Goal: Information Seeking & Learning: Learn about a topic

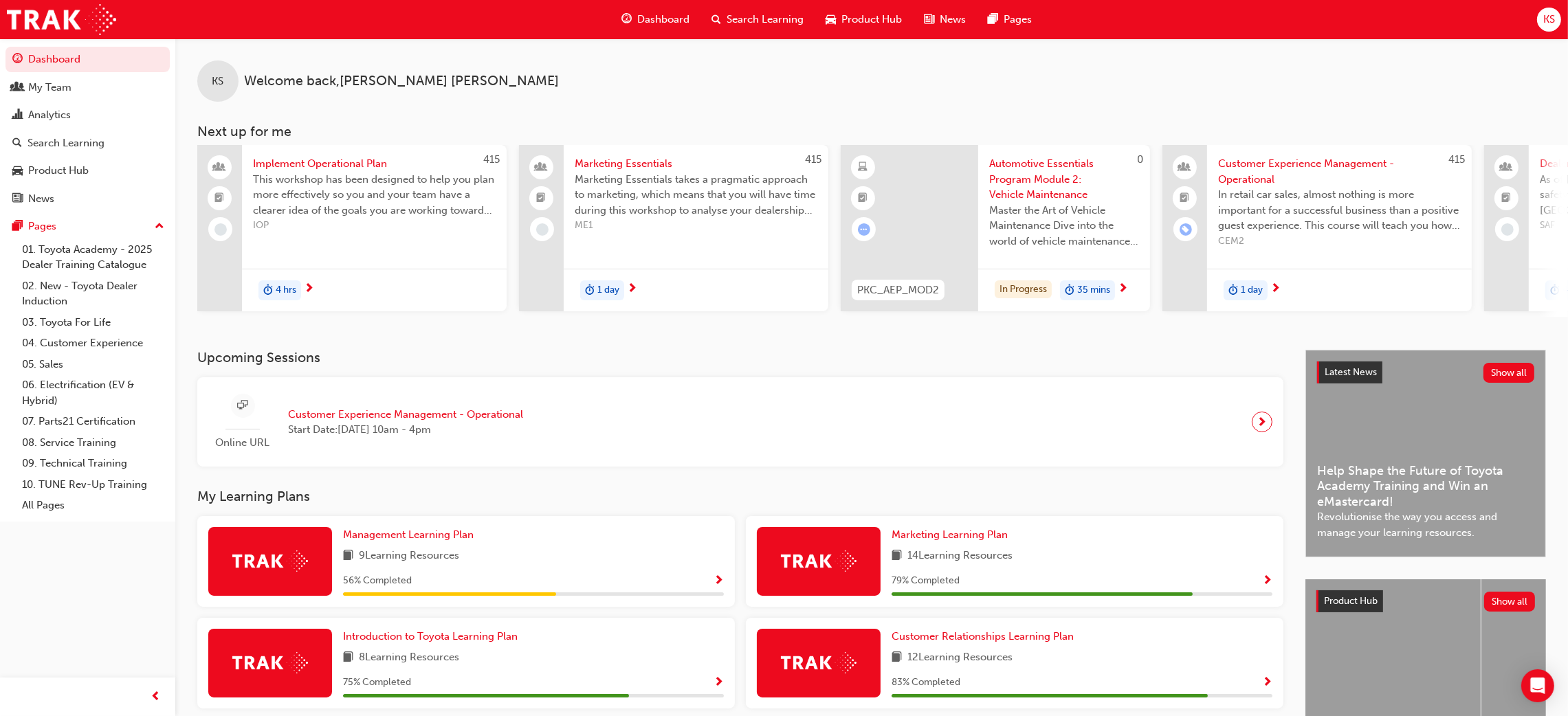
click at [445, 485] on div "Upcoming Sessions Online URL Customer Experience Management - Operational Start…" at bounding box center [752, 562] width 1108 height 426
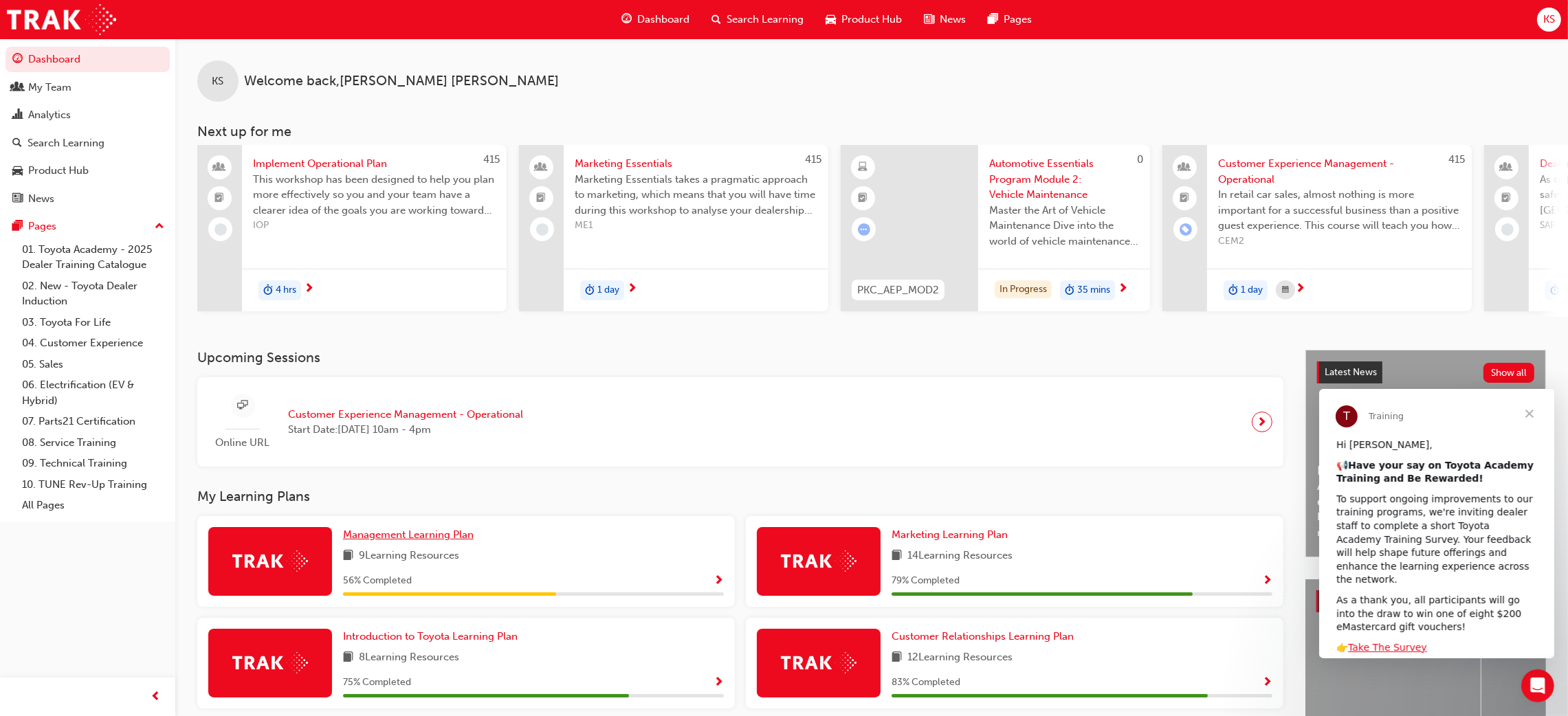
click at [432, 533] on span "Management Learning Plan" at bounding box center [408, 534] width 130 height 12
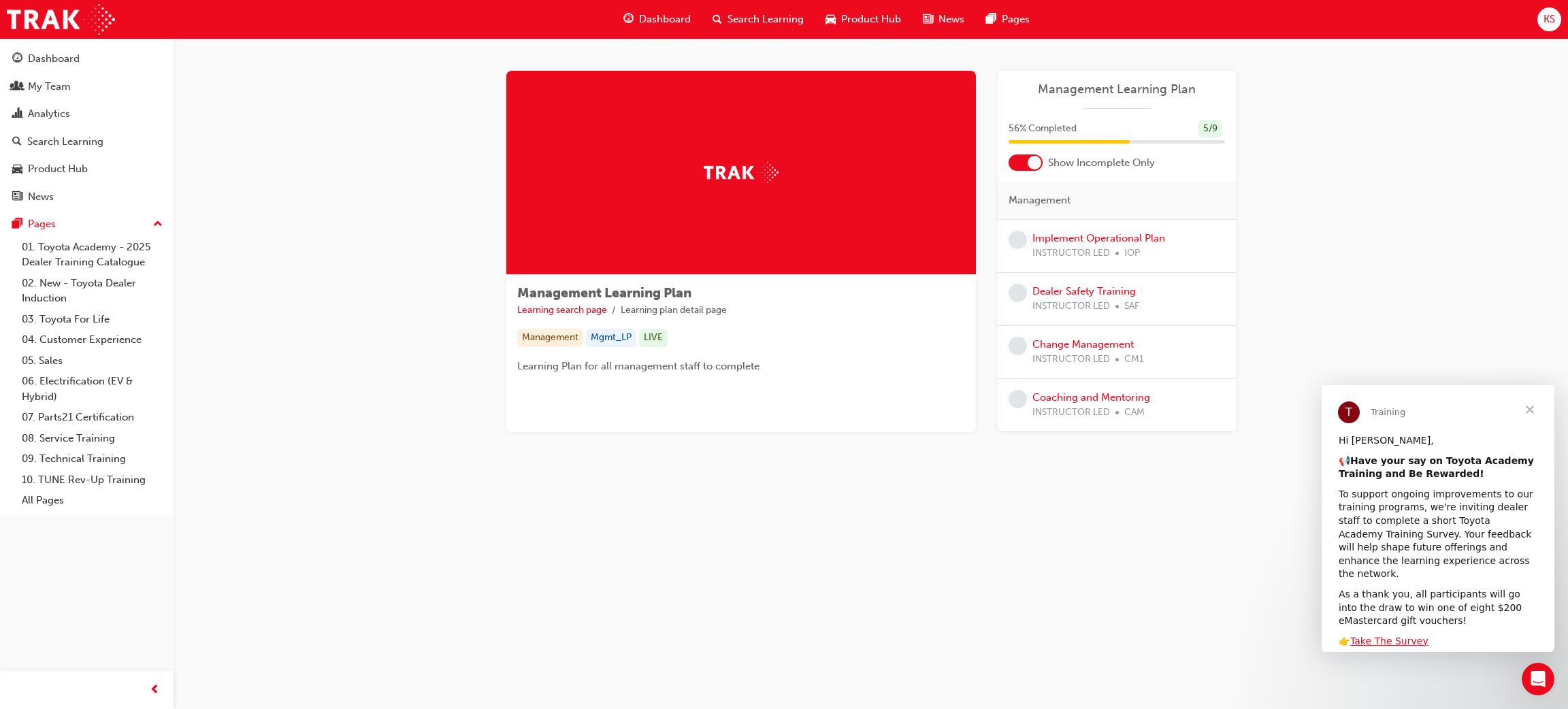
click at [1528, 405] on span "Close" at bounding box center [1529, 409] width 49 height 49
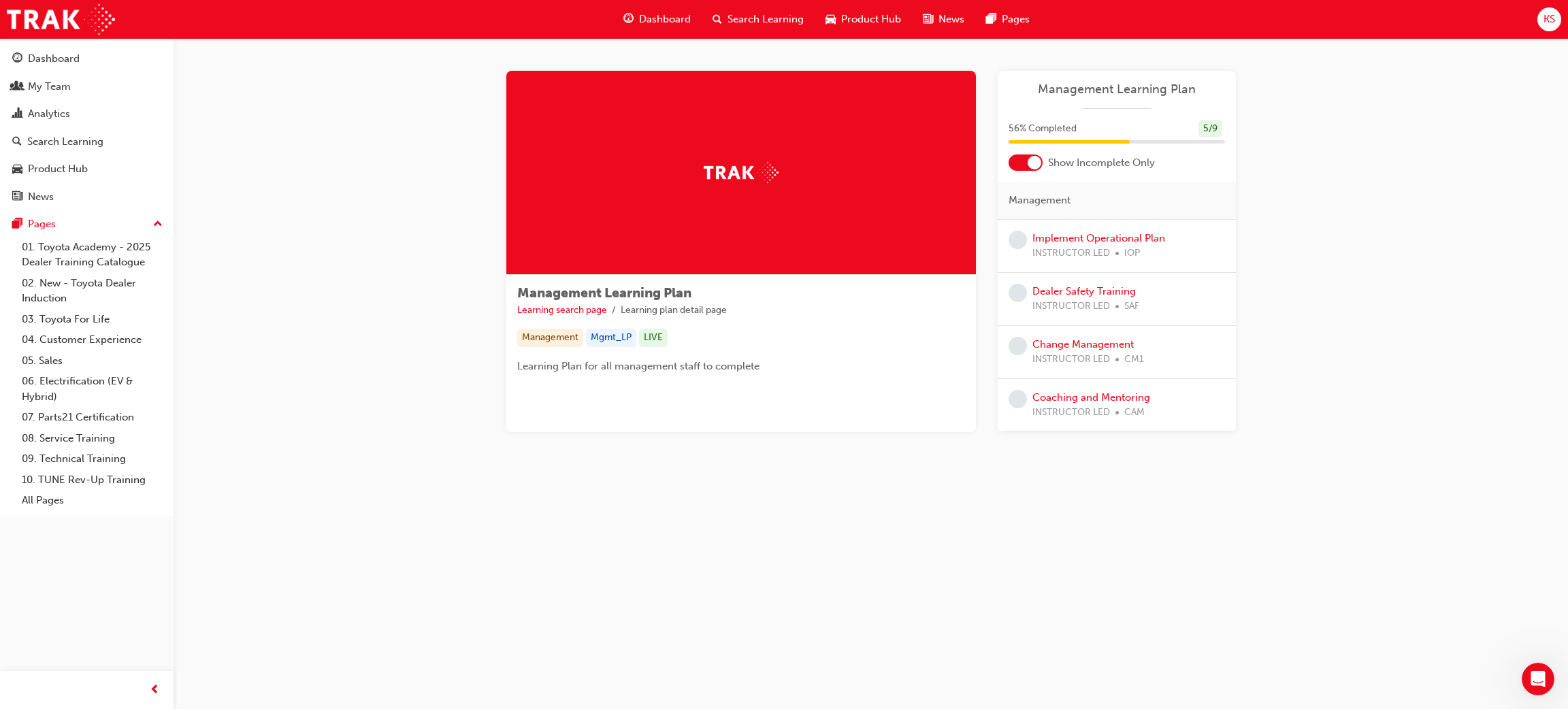
click at [670, 14] on span "Dashboard" at bounding box center [665, 19] width 52 height 16
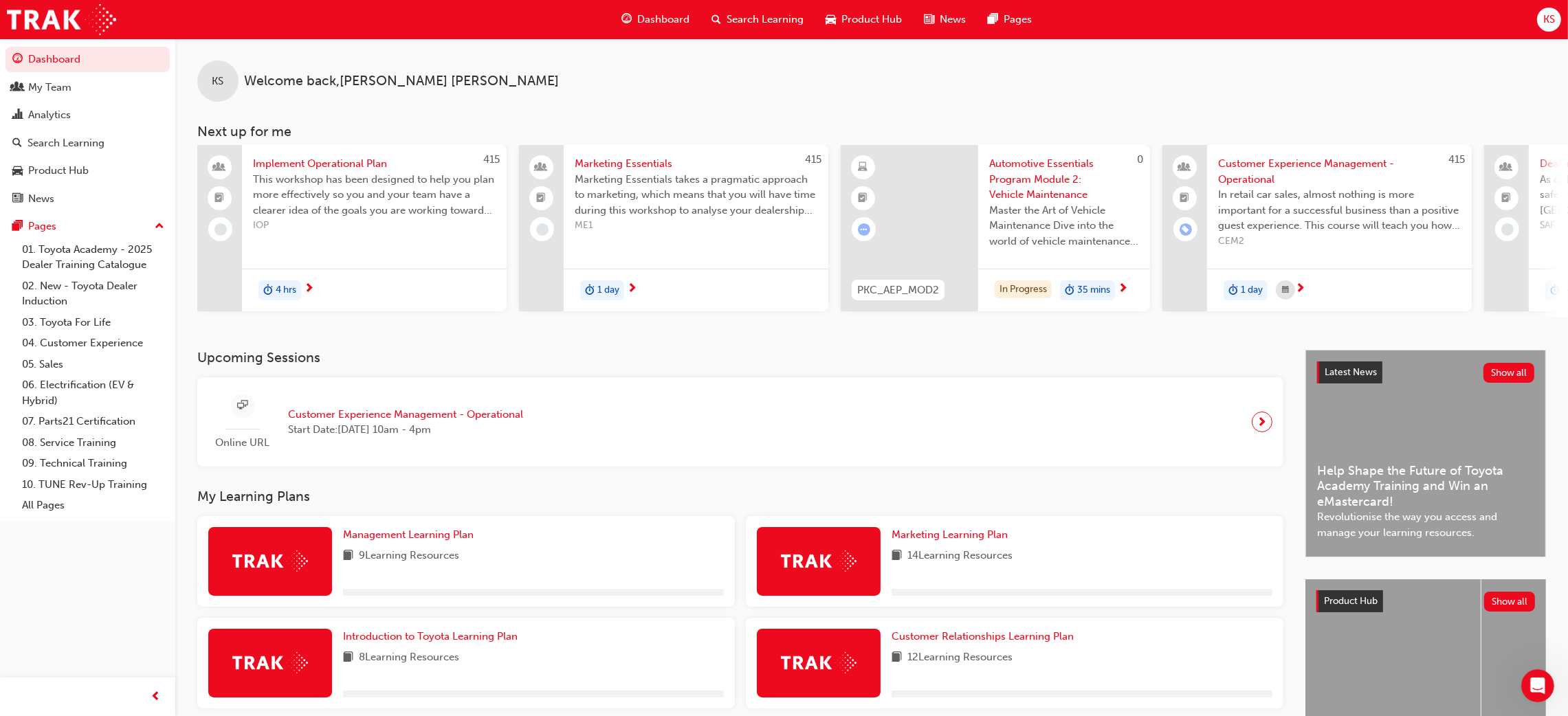
click at [784, 15] on span "Search Learning" at bounding box center [765, 19] width 77 height 16
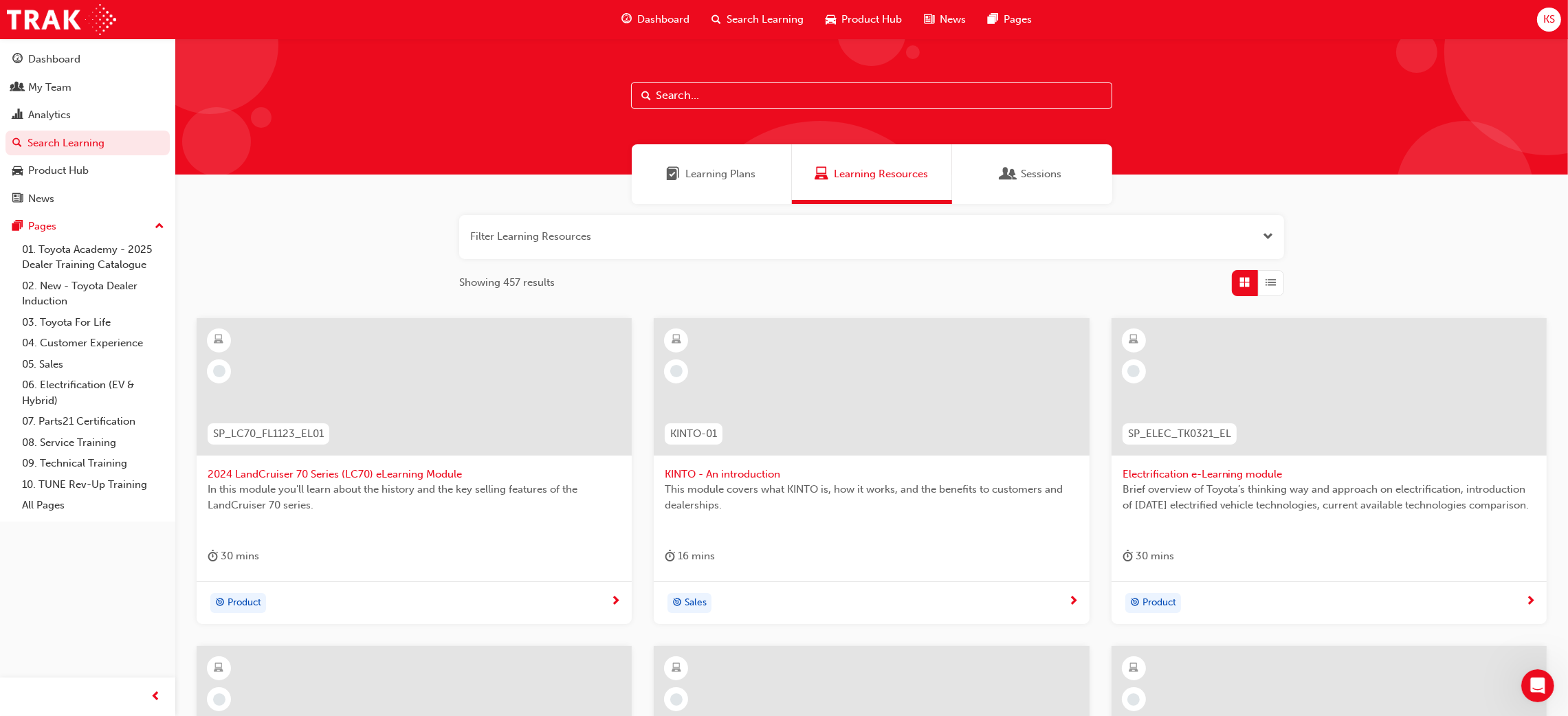
click at [1008, 244] on button "button" at bounding box center [872, 237] width 825 height 44
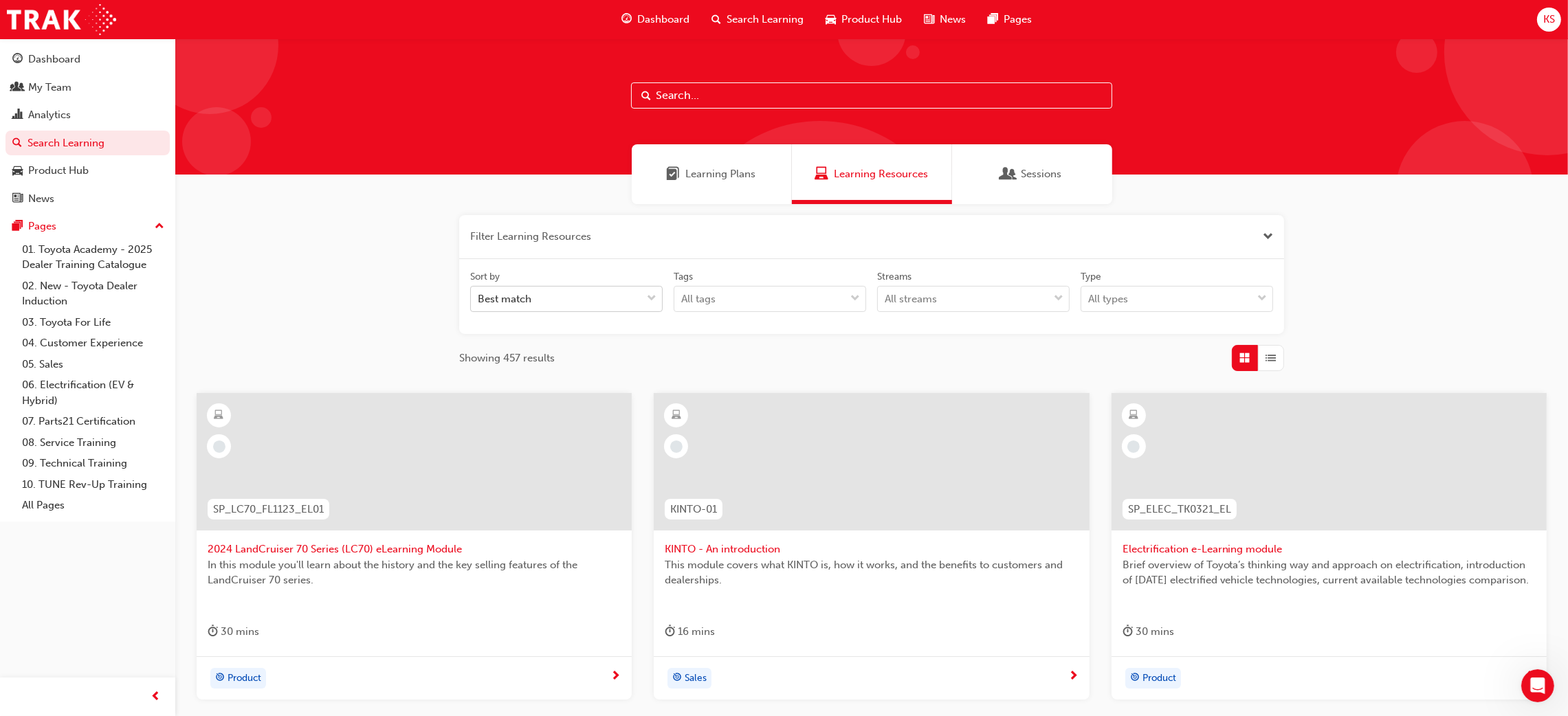
click at [610, 299] on div "Best match" at bounding box center [556, 299] width 171 height 24
click at [479, 299] on input "Sort by Best match" at bounding box center [478, 299] width 2 height 11
click at [617, 299] on div "Best match" at bounding box center [556, 299] width 171 height 24
click at [479, 299] on input "Sort by 0 results available. Select is focused ,type to refine list, press Down…" at bounding box center [478, 299] width 2 height 11
click at [566, 303] on div "Best match" at bounding box center [556, 299] width 171 height 24
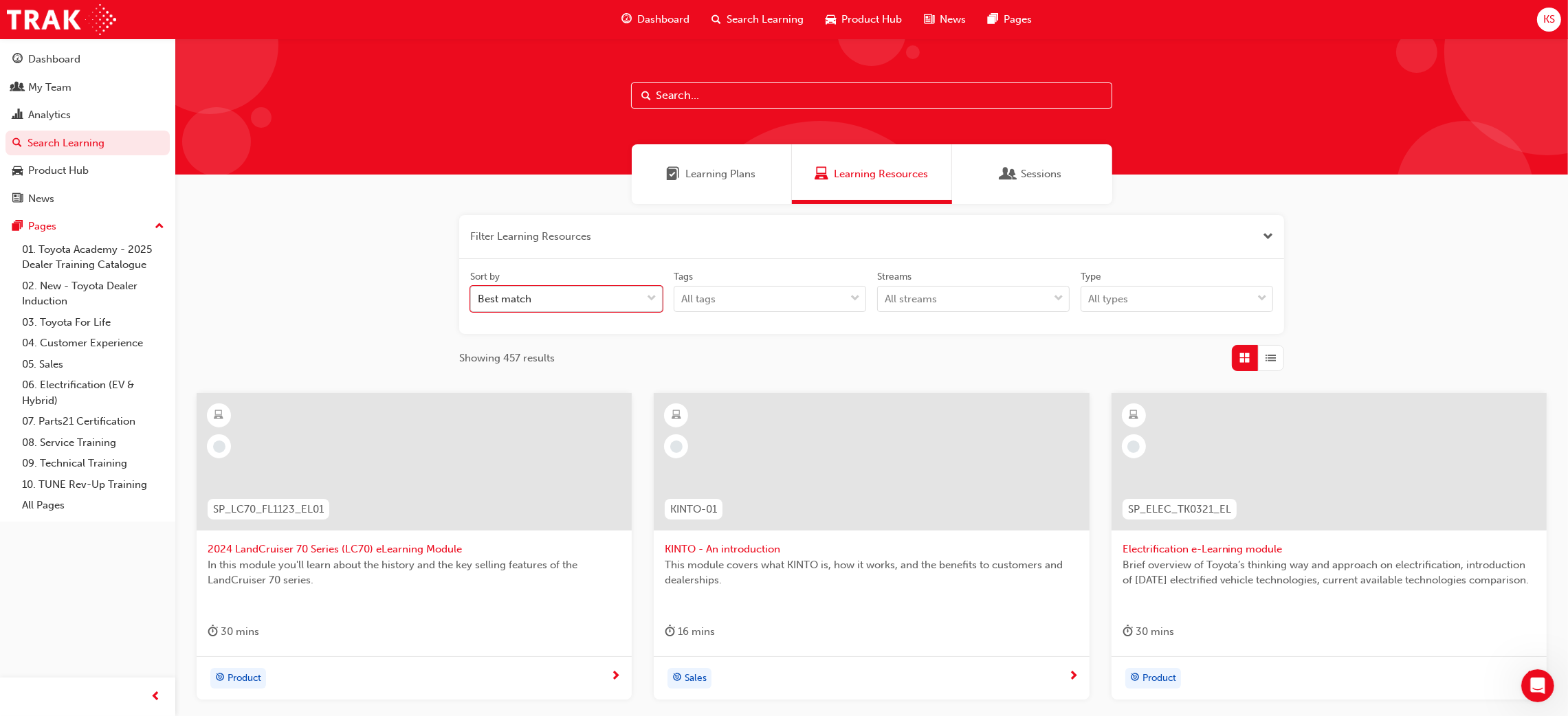
click at [479, 303] on input "Sort by 0 results available. Select is focused ,type to refine list, press Down…" at bounding box center [478, 299] width 2 height 11
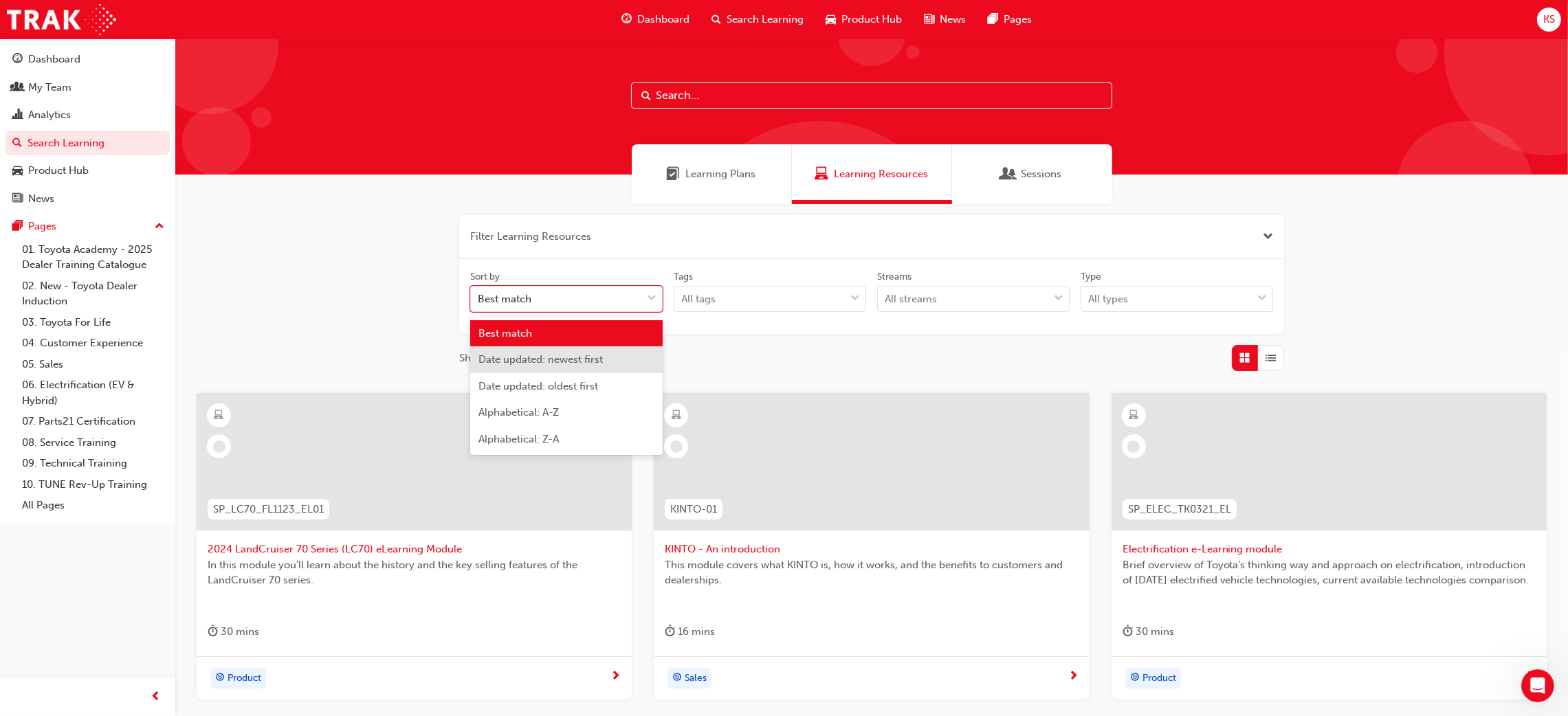
click at [578, 354] on span "Date updated: newest first" at bounding box center [540, 359] width 125 height 12
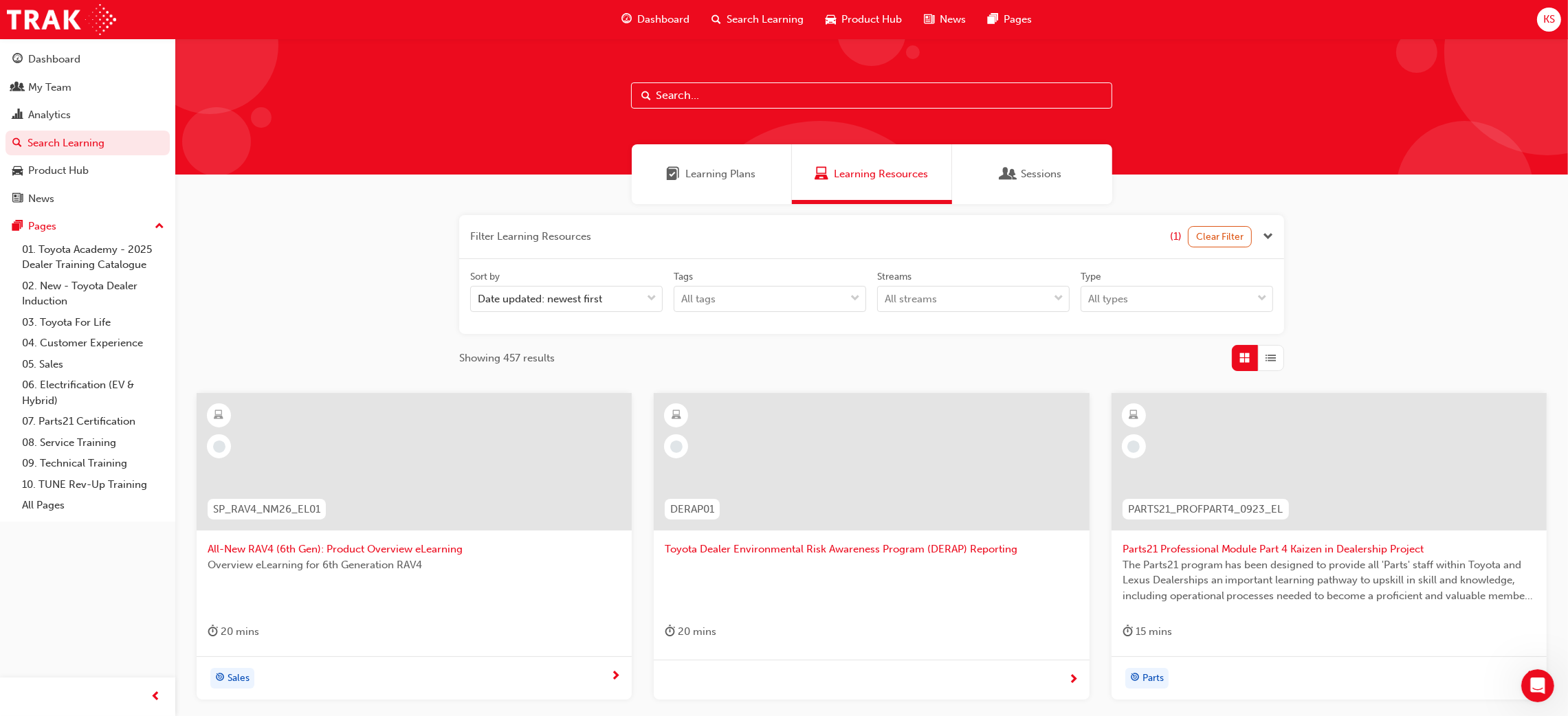
click at [426, 287] on div "Filter Learning Resources (1) Clear Filter Sort by Date updated: newest first T…" at bounding box center [871, 592] width 1392 height 777
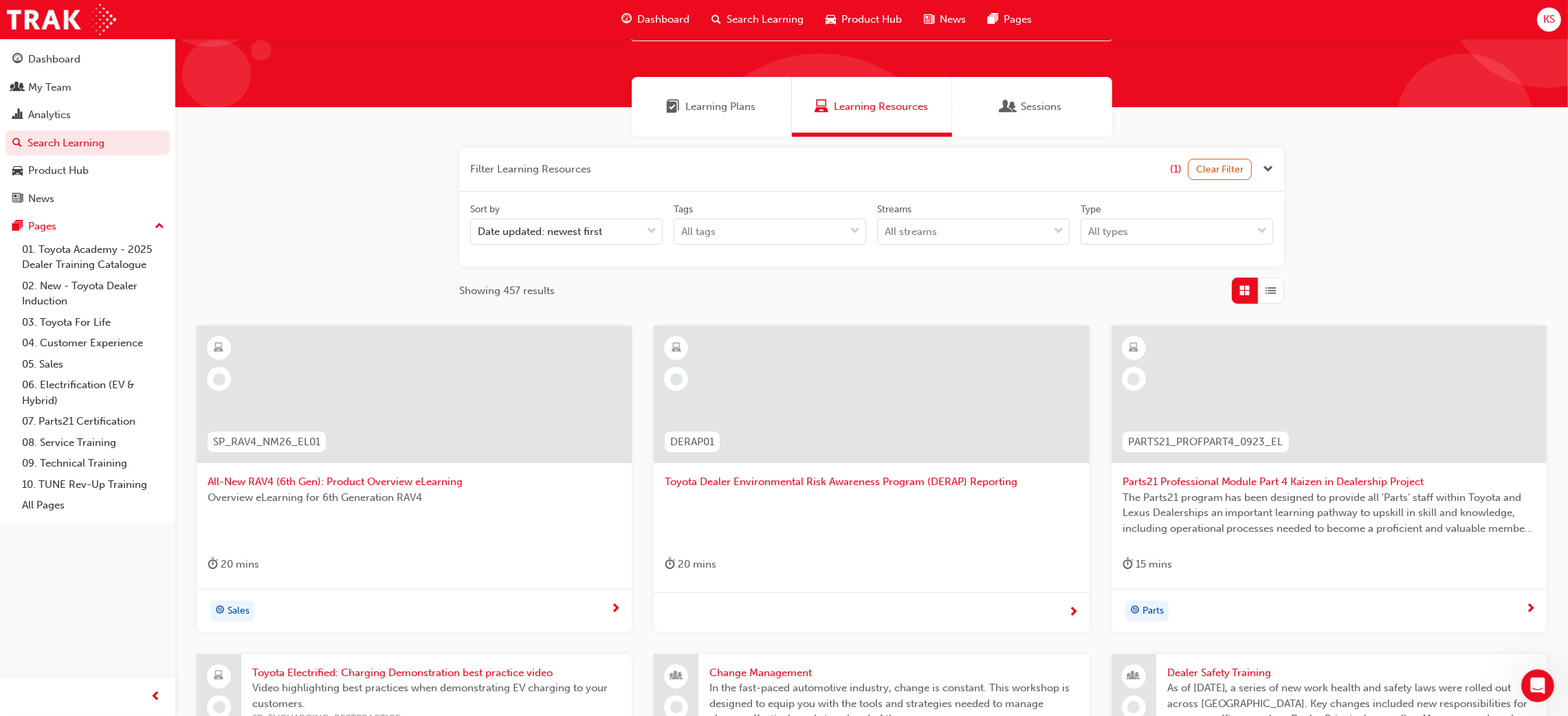
scroll to position [103, 0]
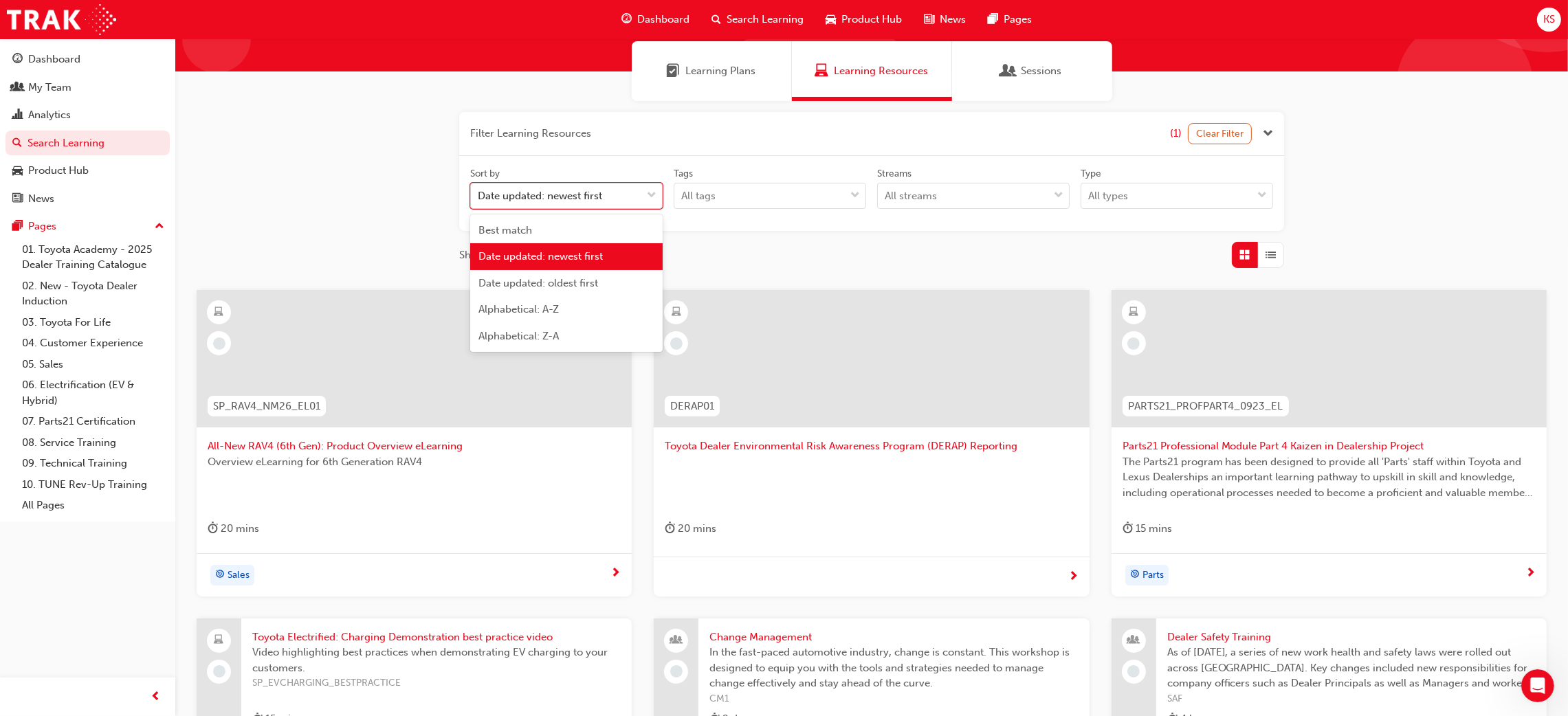
click at [579, 196] on div "Date updated: newest first" at bounding box center [540, 197] width 125 height 16
click at [479, 196] on input "Sort by option Date updated: newest first, selected. option Date updated: newes…" at bounding box center [478, 195] width 2 height 11
click at [569, 235] on div "Best match" at bounding box center [566, 230] width 193 height 27
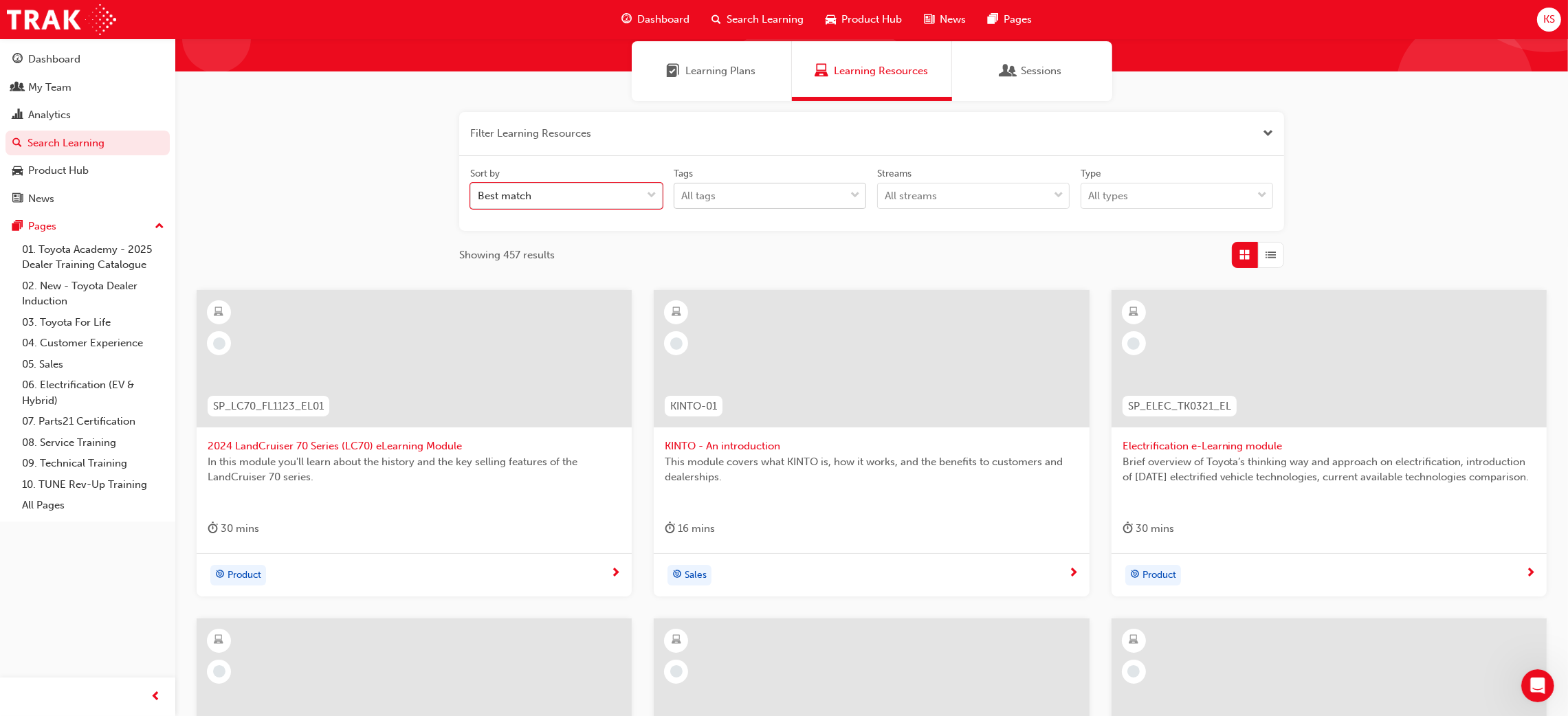
click at [762, 193] on div "All tags" at bounding box center [759, 197] width 171 height 24
click at [683, 193] on input "Tags All tags" at bounding box center [682, 195] width 2 height 11
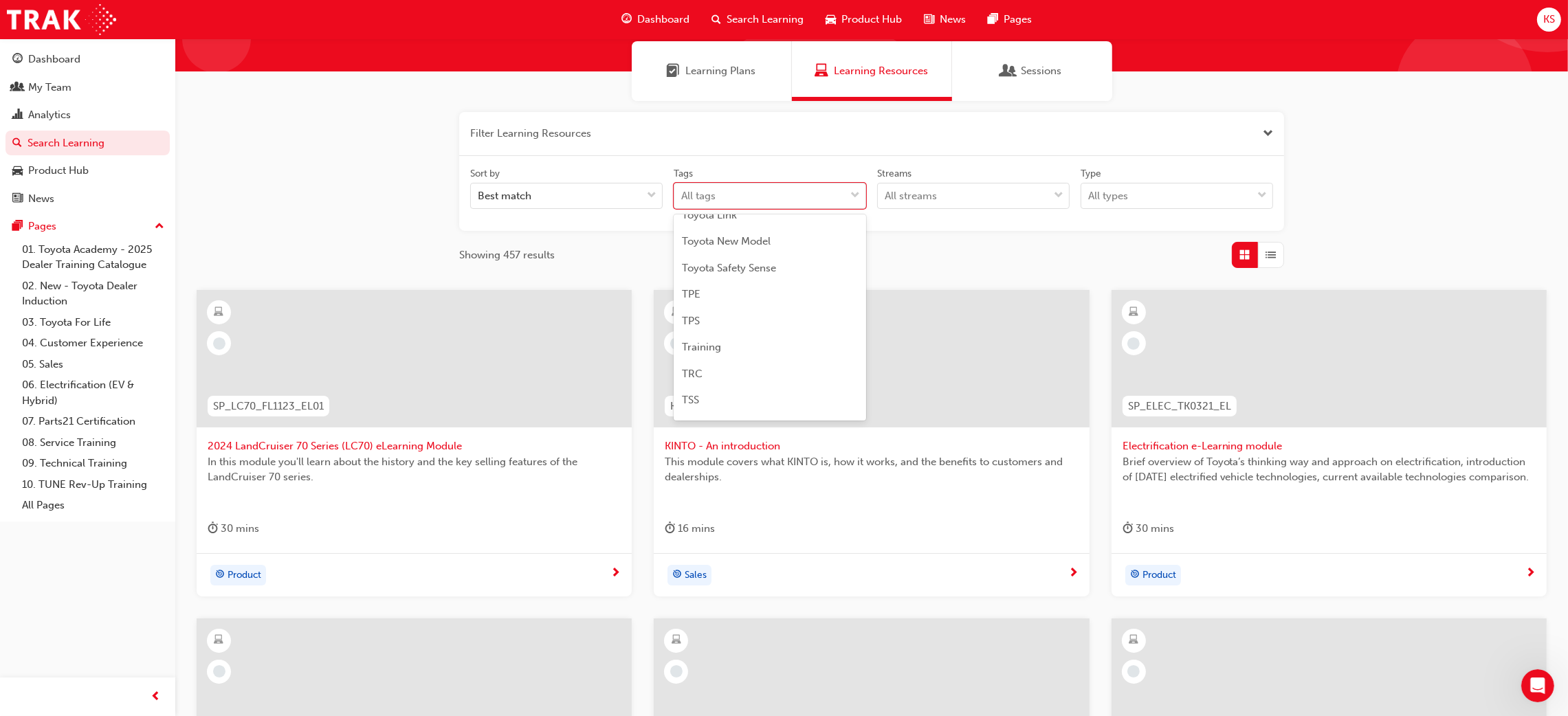
scroll to position [4426, 0]
click at [724, 379] on div "Training" at bounding box center [770, 382] width 193 height 27
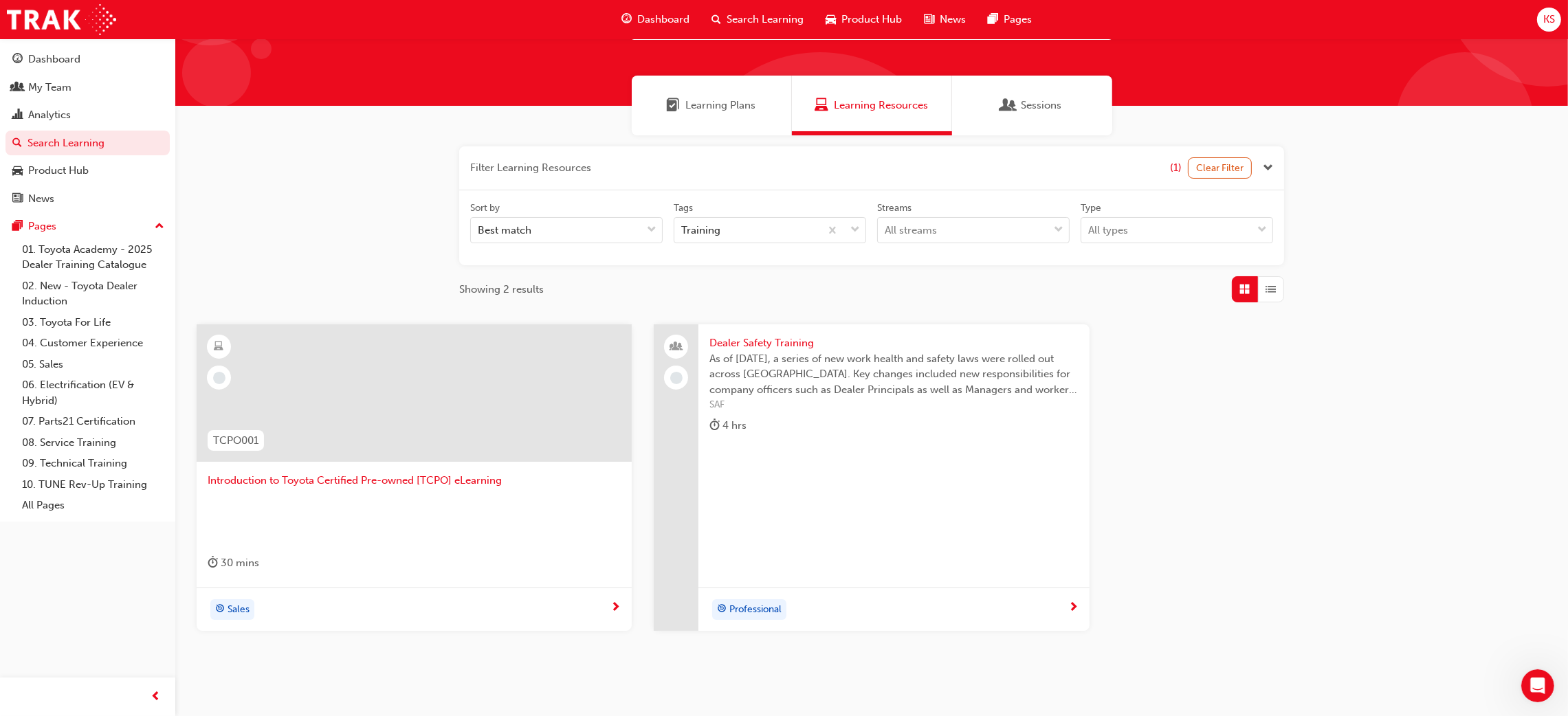
scroll to position [103, 0]
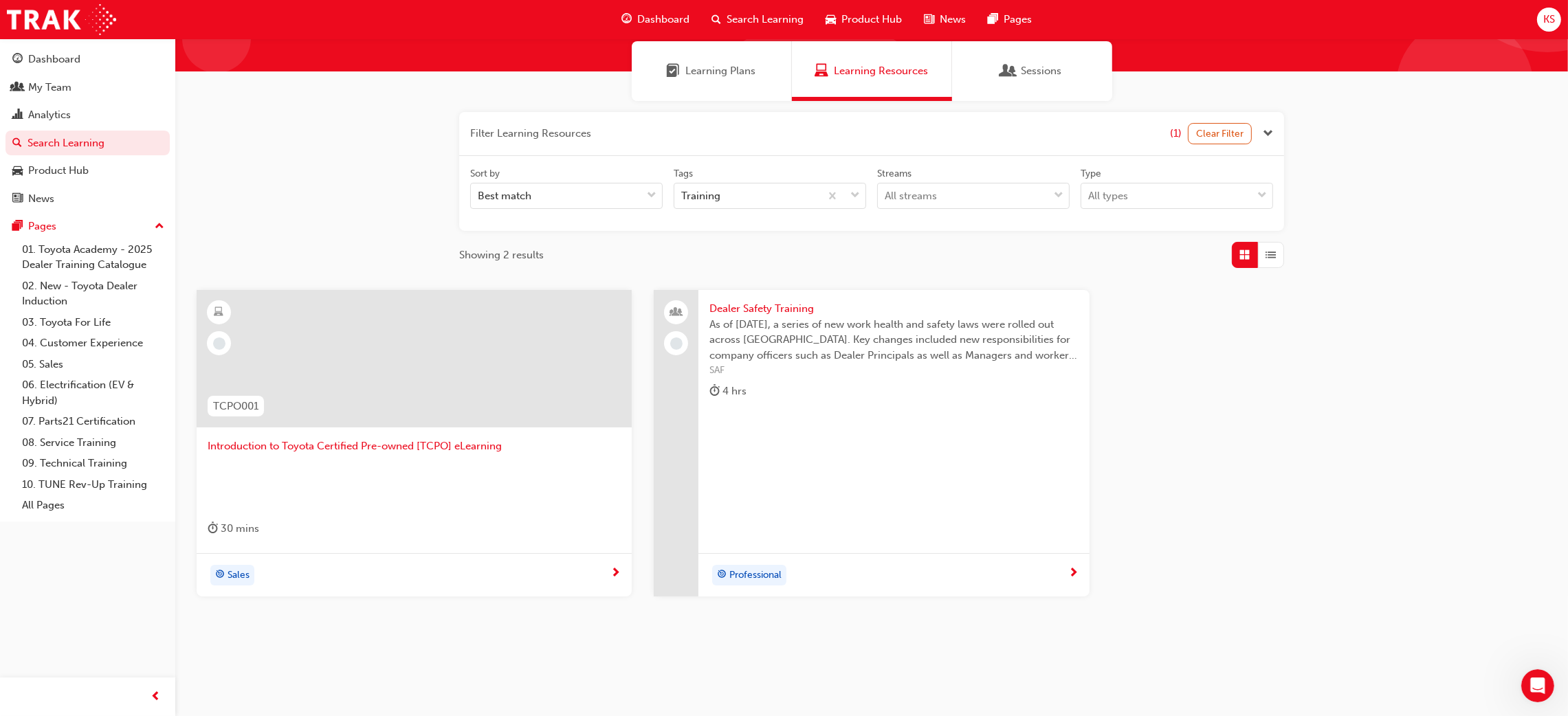
click at [761, 183] on div "Training" at bounding box center [770, 196] width 193 height 26
click at [683, 189] on input "Tags Training" at bounding box center [682, 195] width 2 height 11
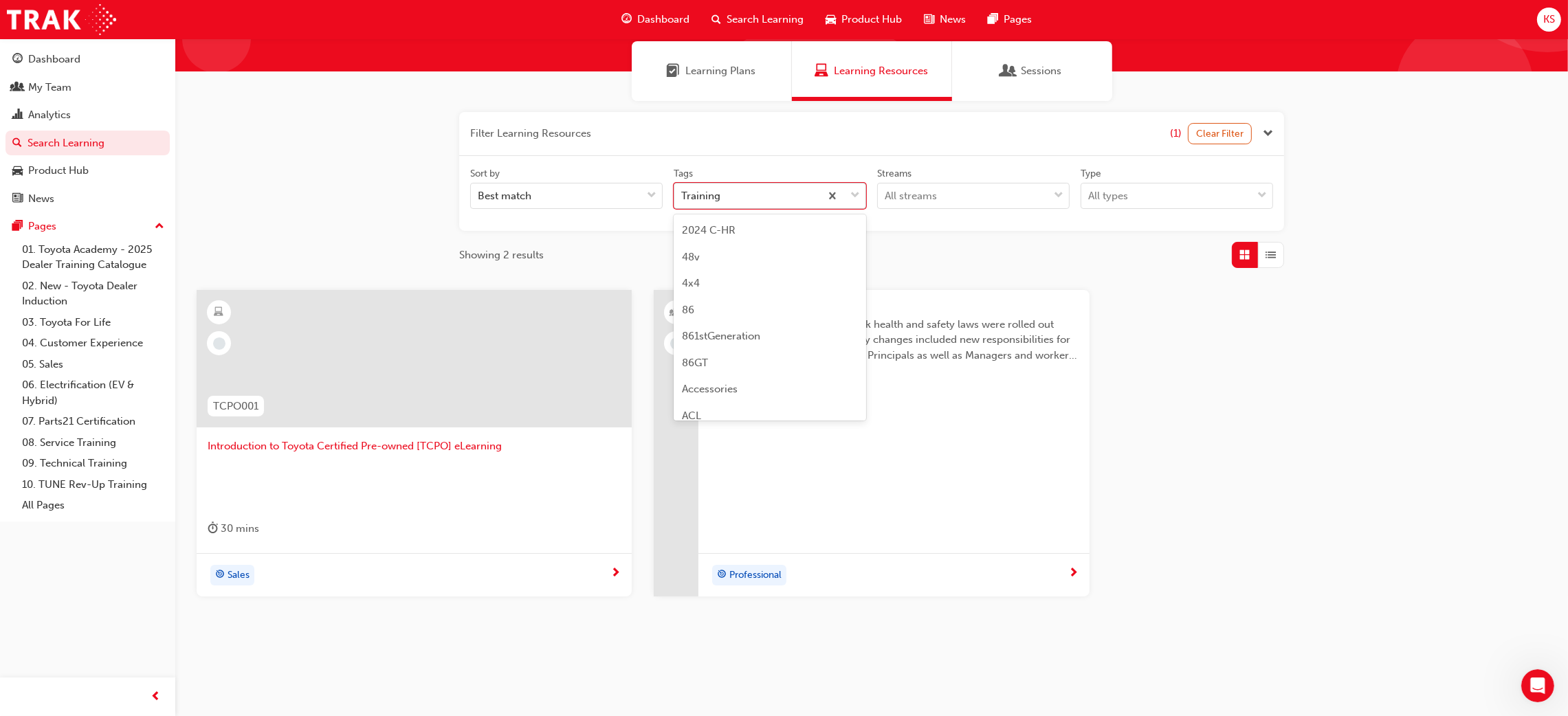
click at [857, 195] on span "down-icon" at bounding box center [855, 196] width 10 height 18
click at [683, 195] on input "Tags option Training focused, 174 of 189. 189 results available. Use Up and Dow…" at bounding box center [682, 195] width 2 height 11
click at [785, 250] on div "Management" at bounding box center [770, 259] width 193 height 27
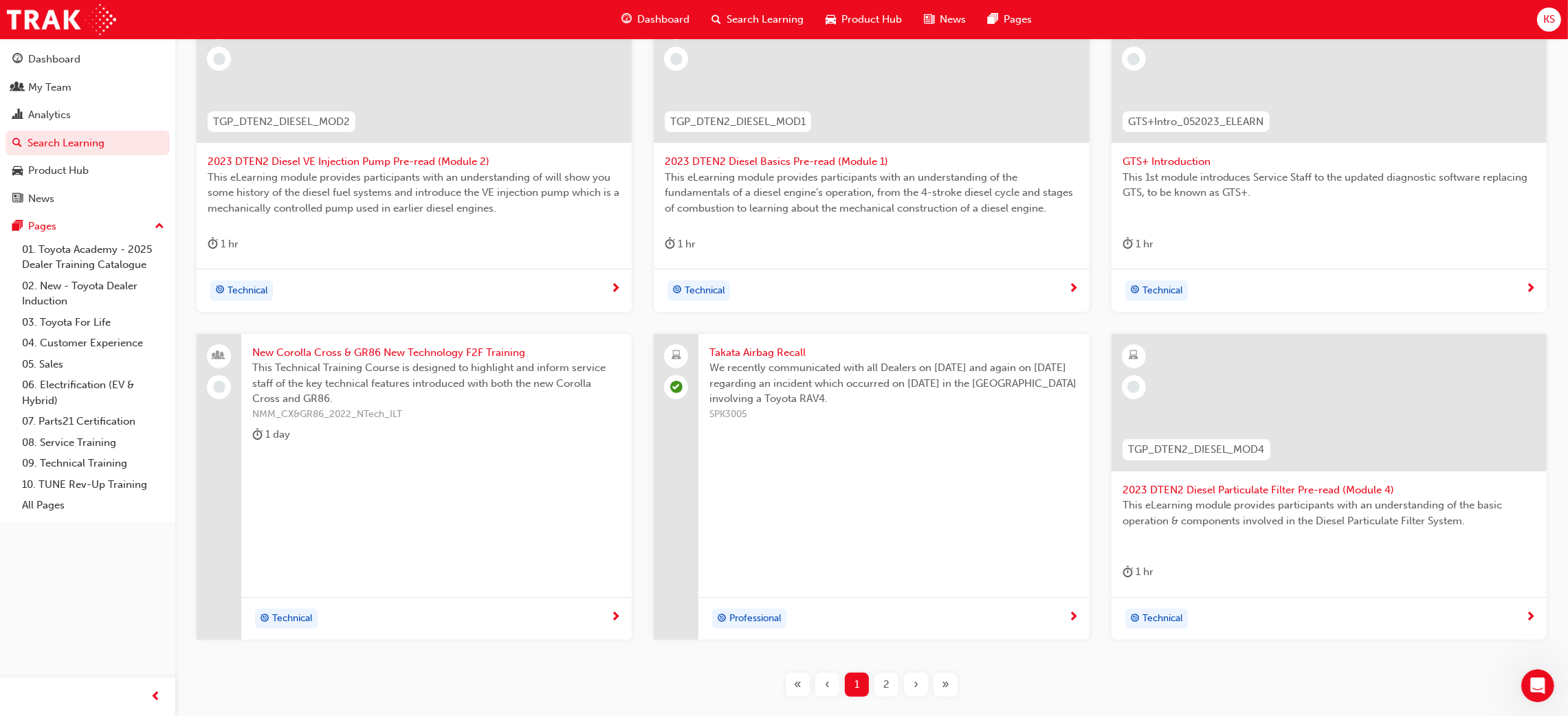
scroll to position [413, 0]
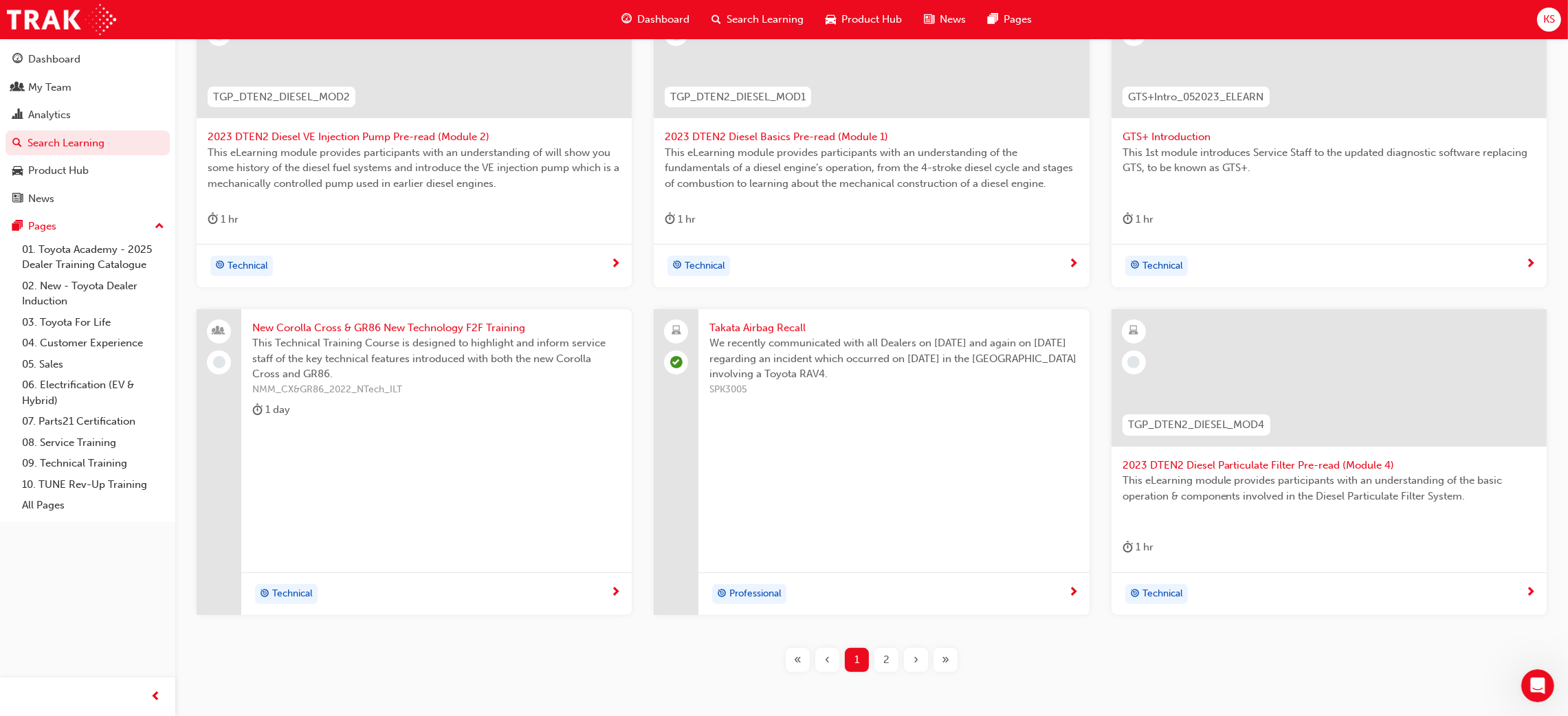
click at [1393, 213] on div "1 hr" at bounding box center [1329, 222] width 413 height 23
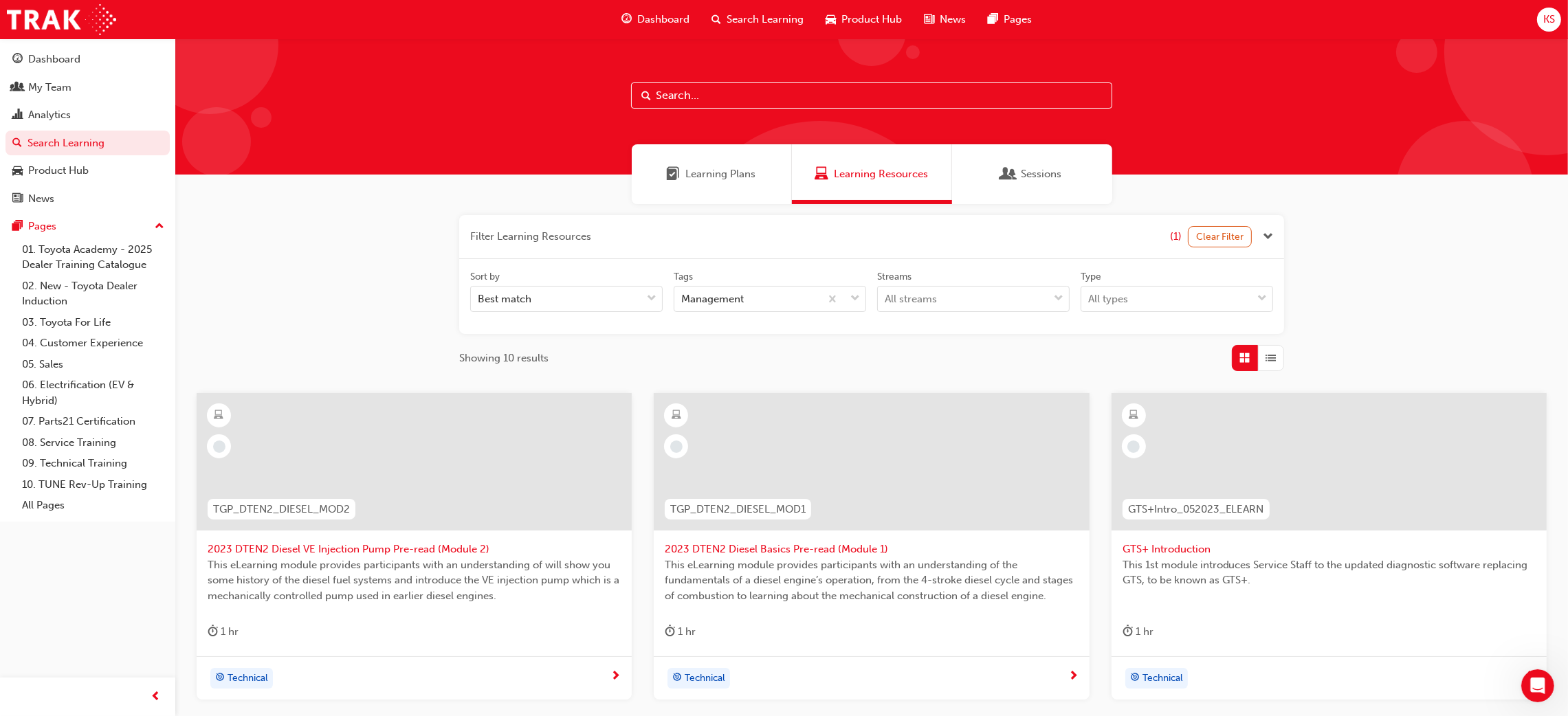
click at [735, 177] on span "Learning Plans" at bounding box center [721, 175] width 70 height 16
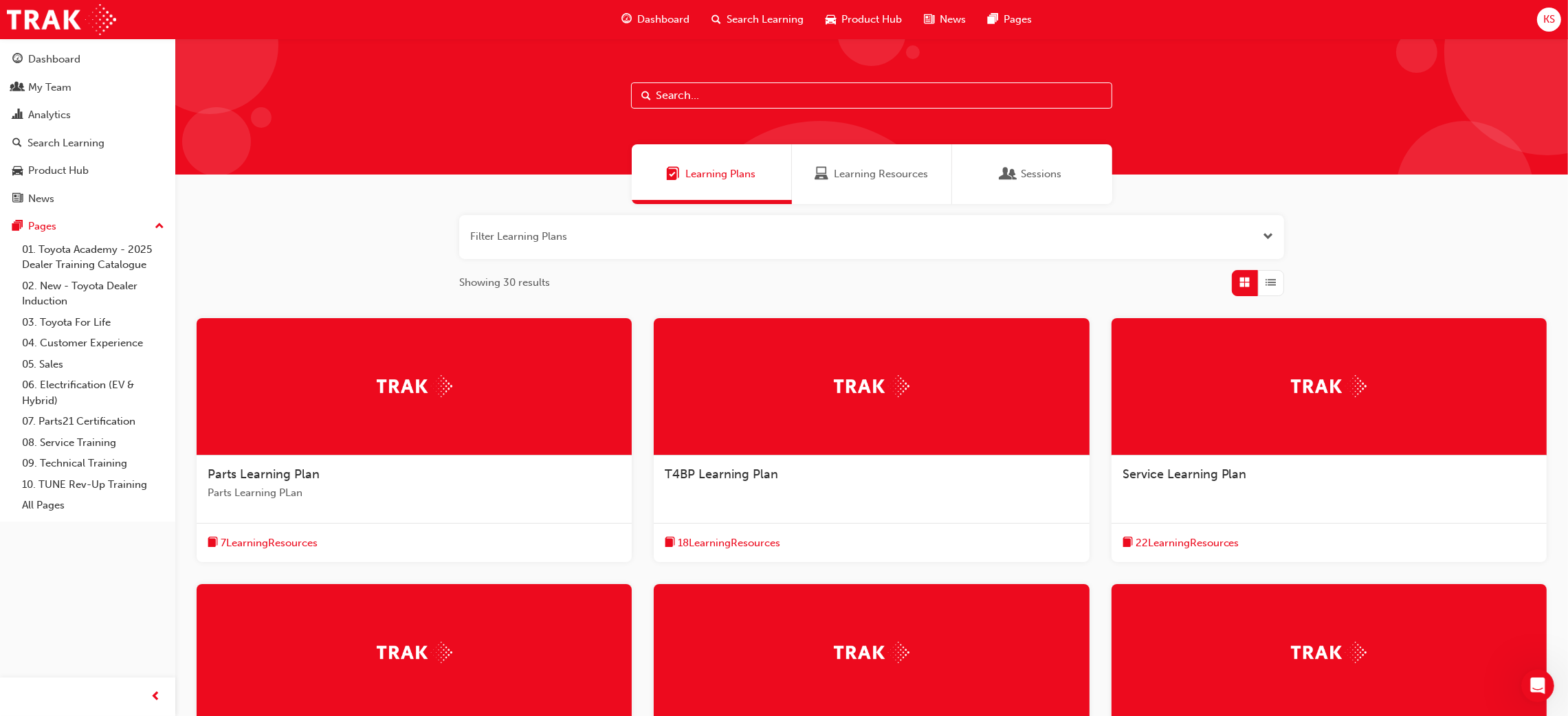
scroll to position [103, 0]
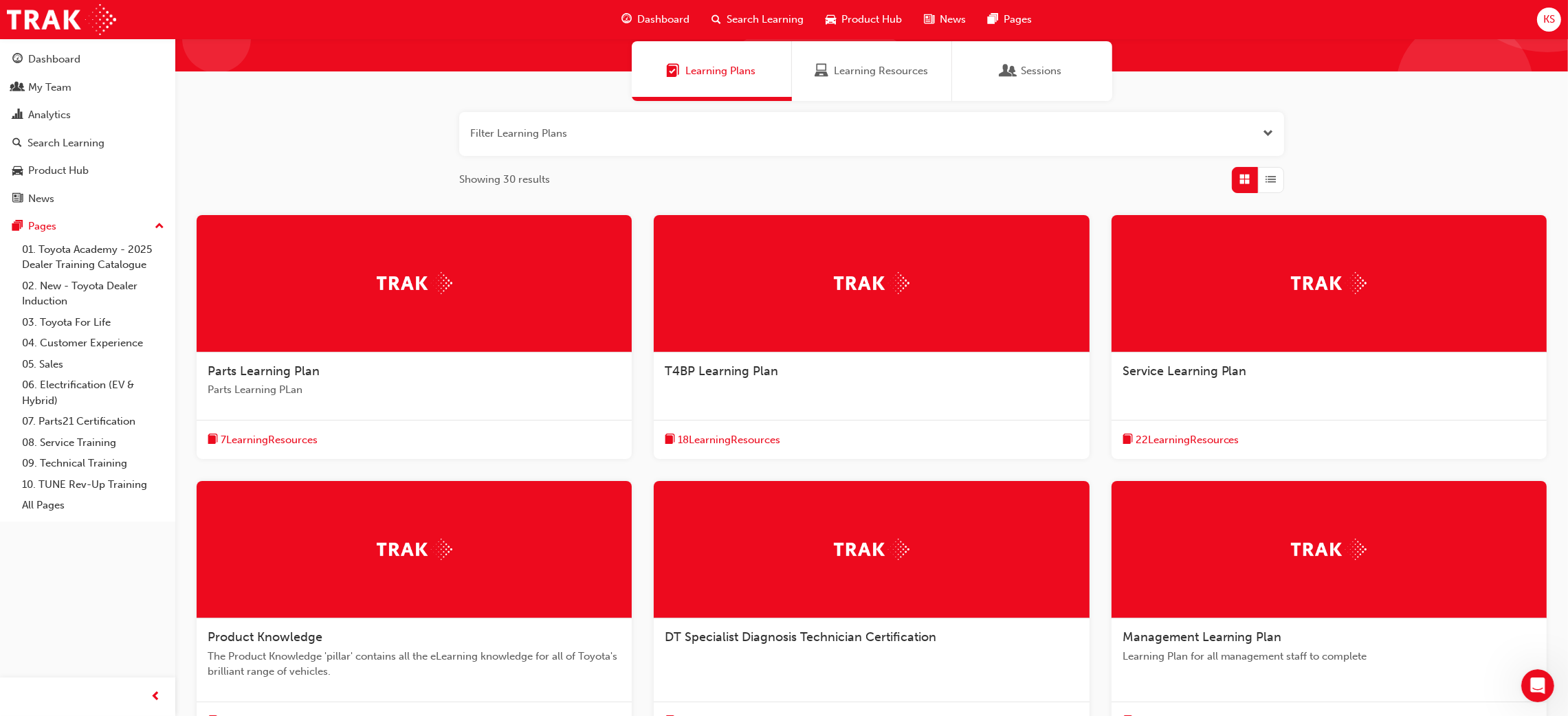
click at [1198, 356] on div "Service Learning Plan" at bounding box center [1329, 379] width 435 height 53
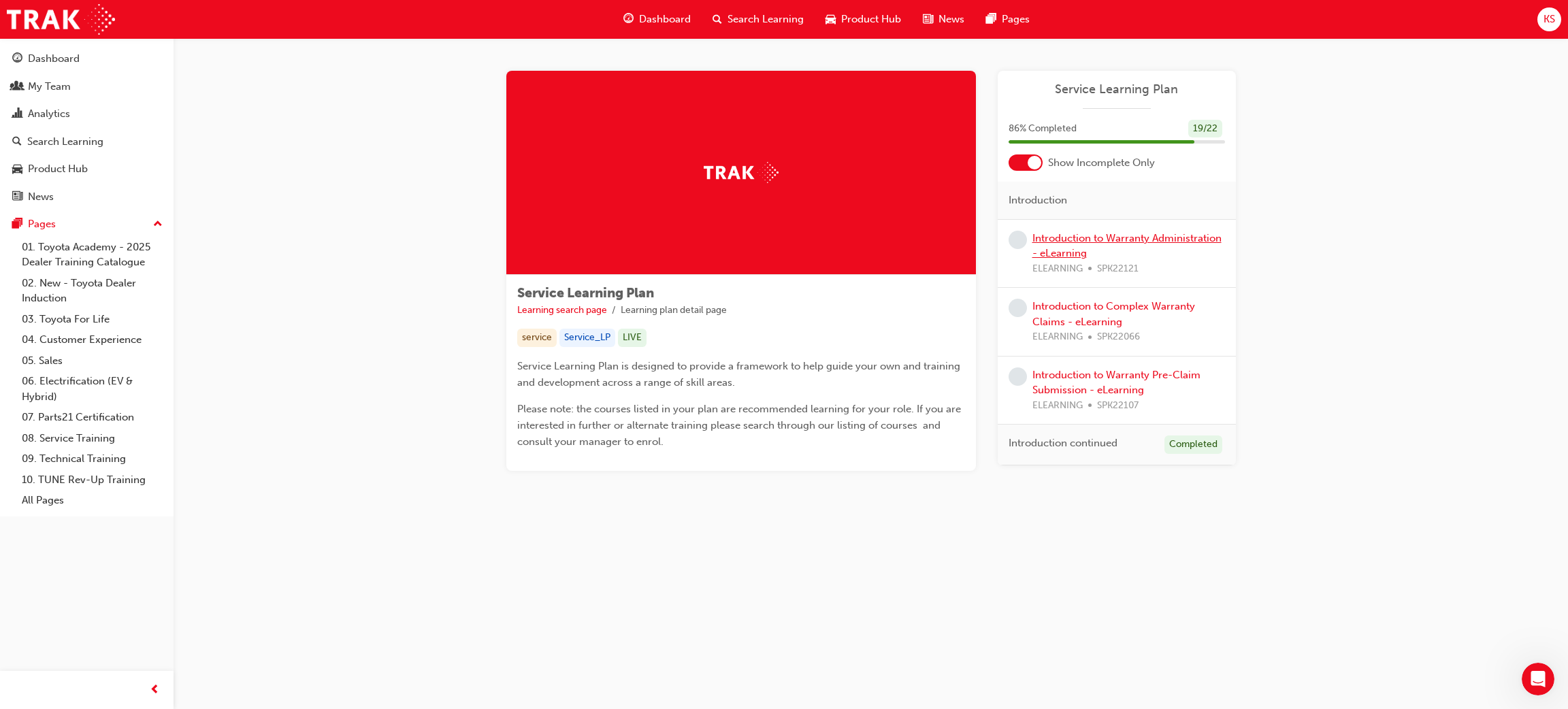
click at [1062, 239] on link "Introduction to Warranty Administration - eLearning" at bounding box center [1127, 246] width 189 height 28
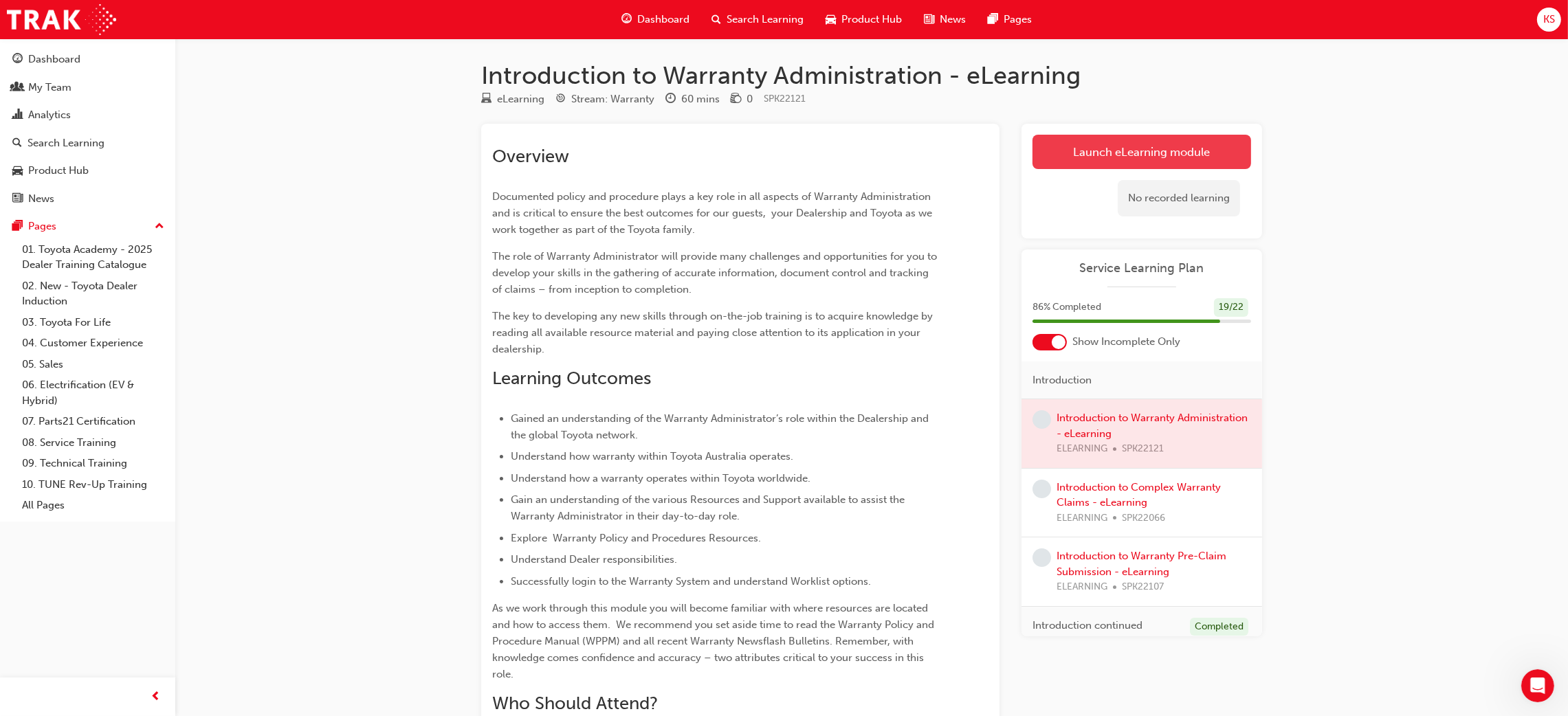
click at [1172, 157] on link "Launch eLearning module" at bounding box center [1142, 152] width 218 height 34
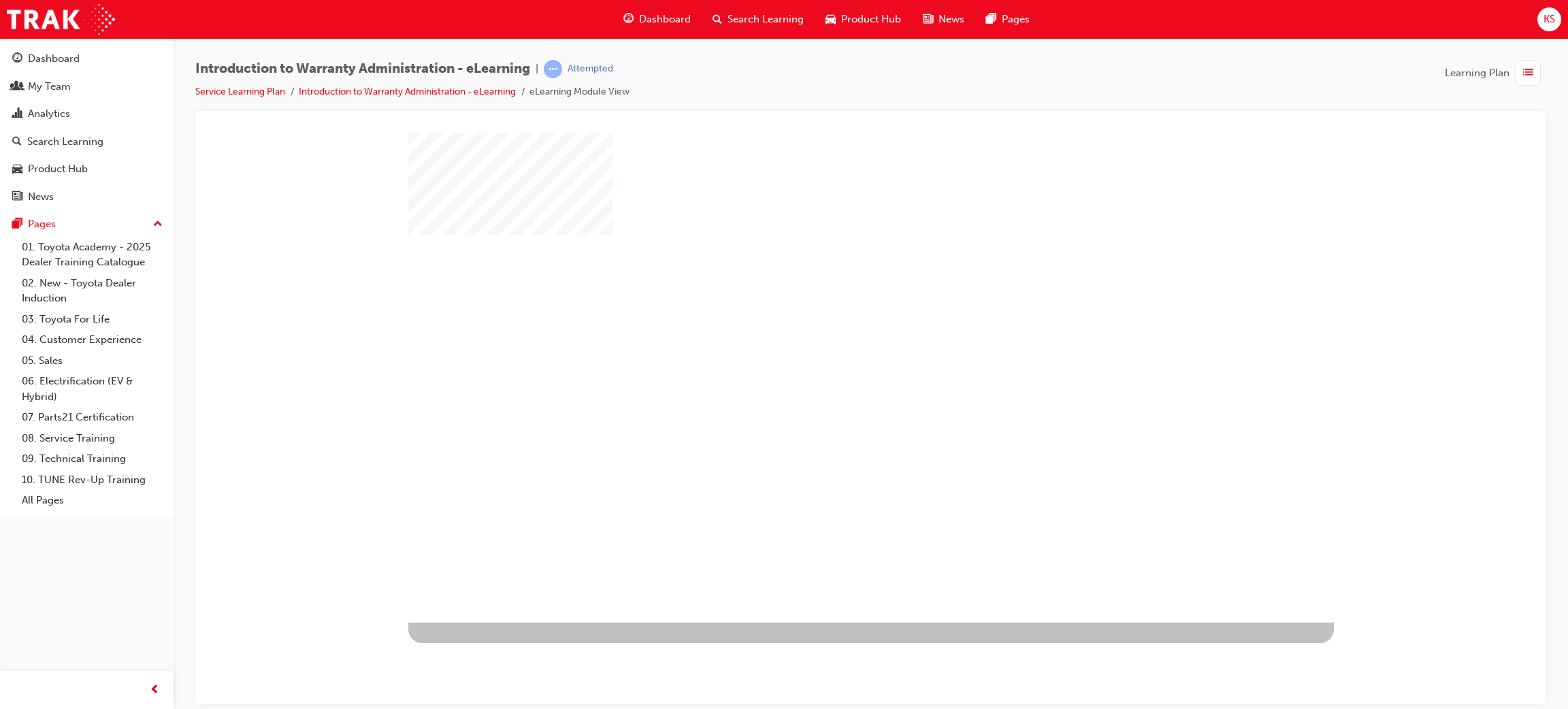
click at [831, 337] on div "play" at bounding box center [831, 337] width 0 height 0
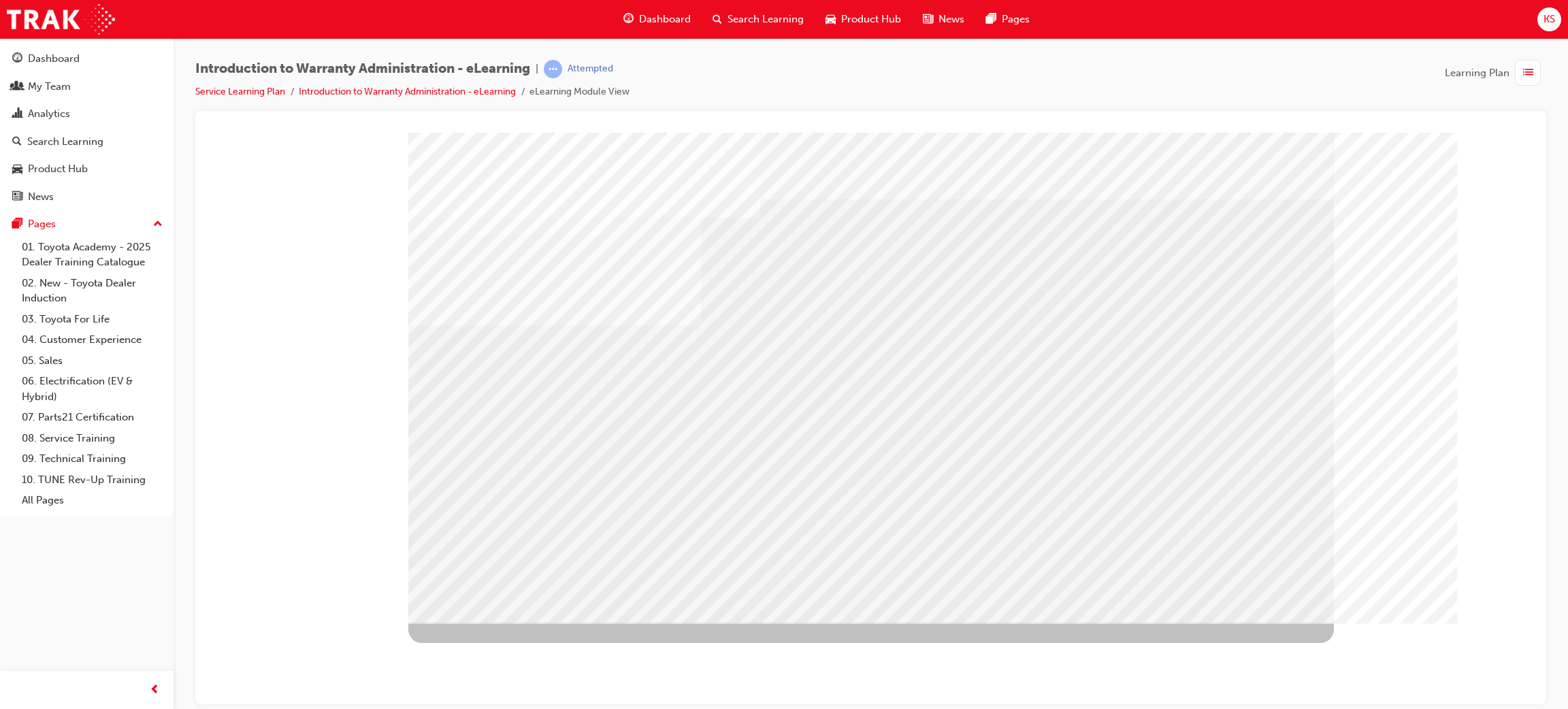
drag, startPoint x: 797, startPoint y: 375, endPoint x: 803, endPoint y: 437, distance: 62.3
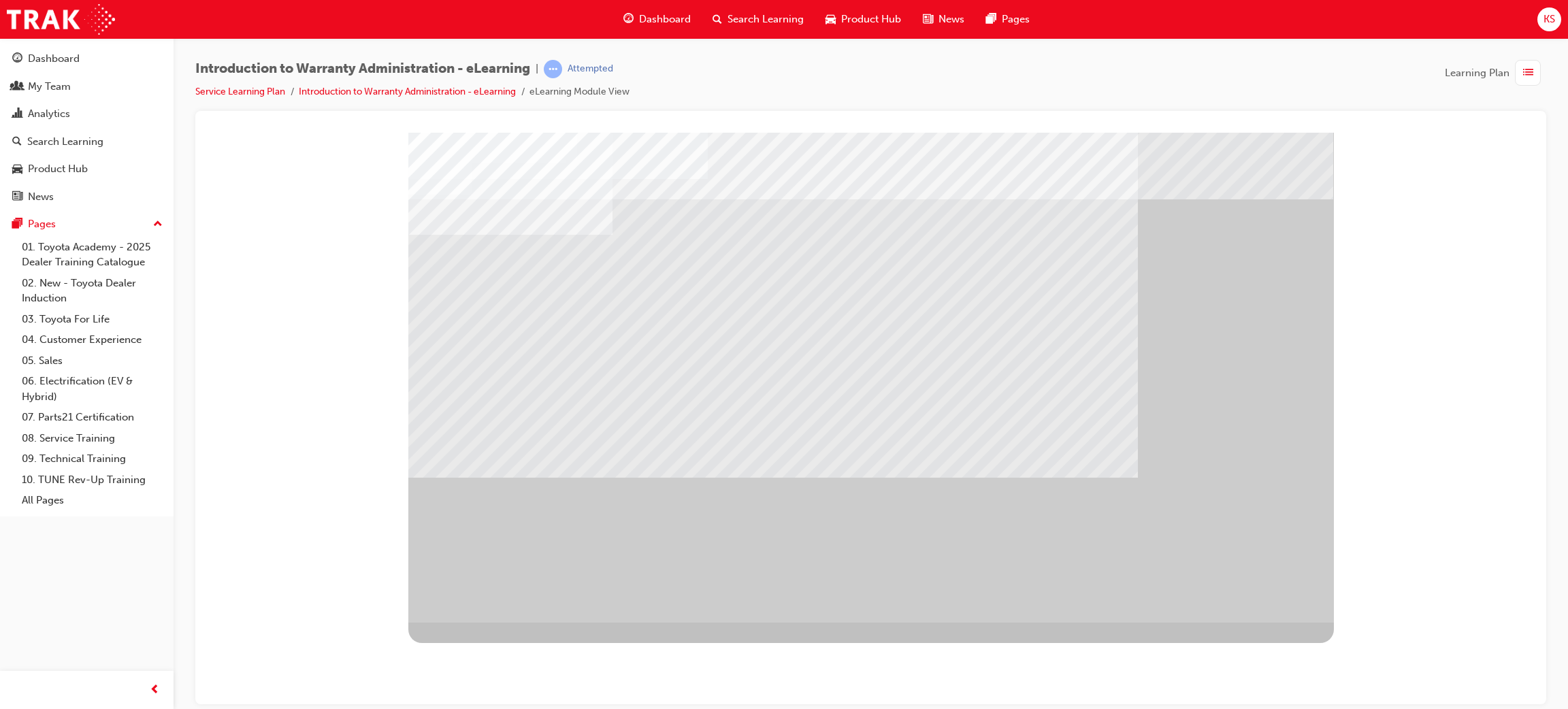
click at [1260, 560] on div "" at bounding box center [871, 377] width 926 height 490
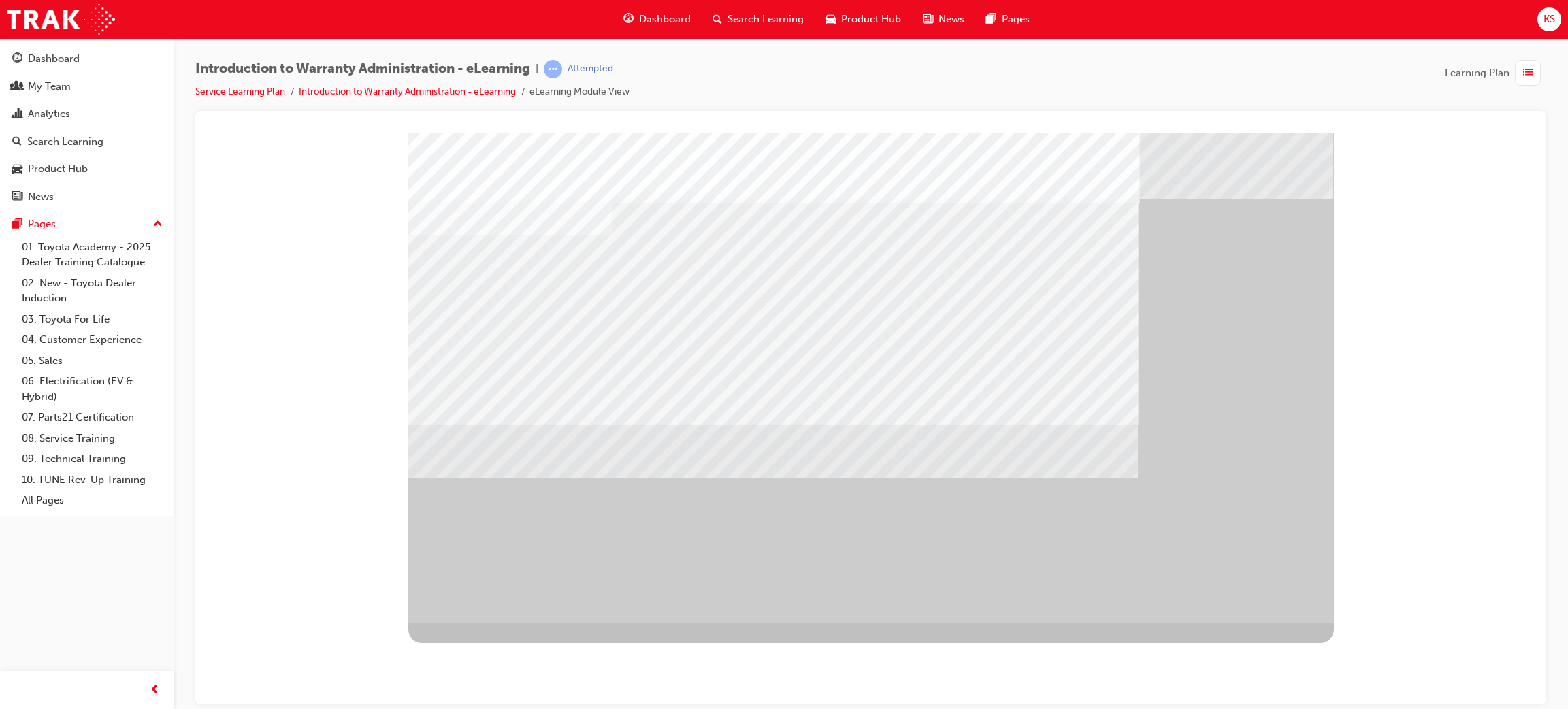
drag, startPoint x: 540, startPoint y: 446, endPoint x: 551, endPoint y: 449, distance: 11.4
click at [550, 447] on div at bounding box center [871, 377] width 926 height 490
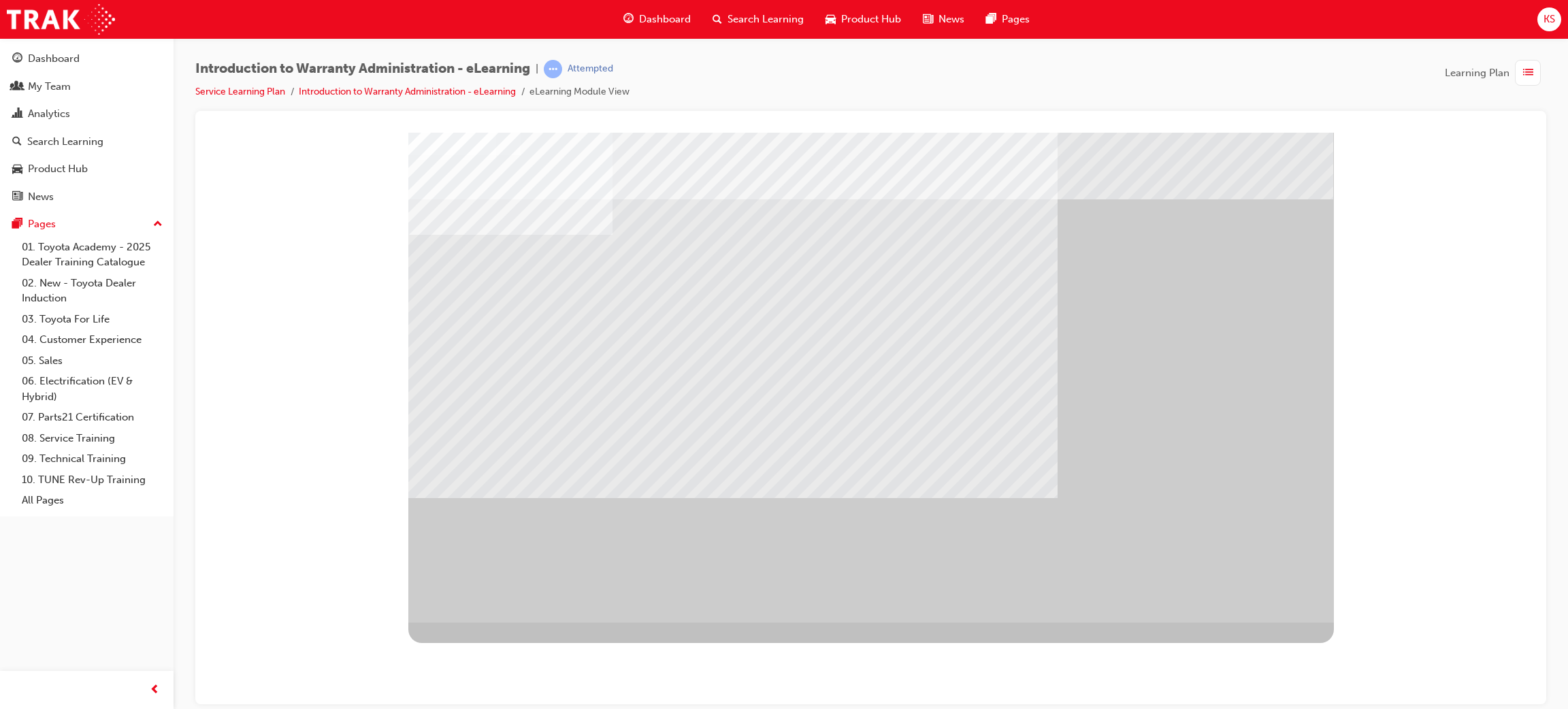
click at [1277, 618] on div "" at bounding box center [871, 377] width 926 height 490
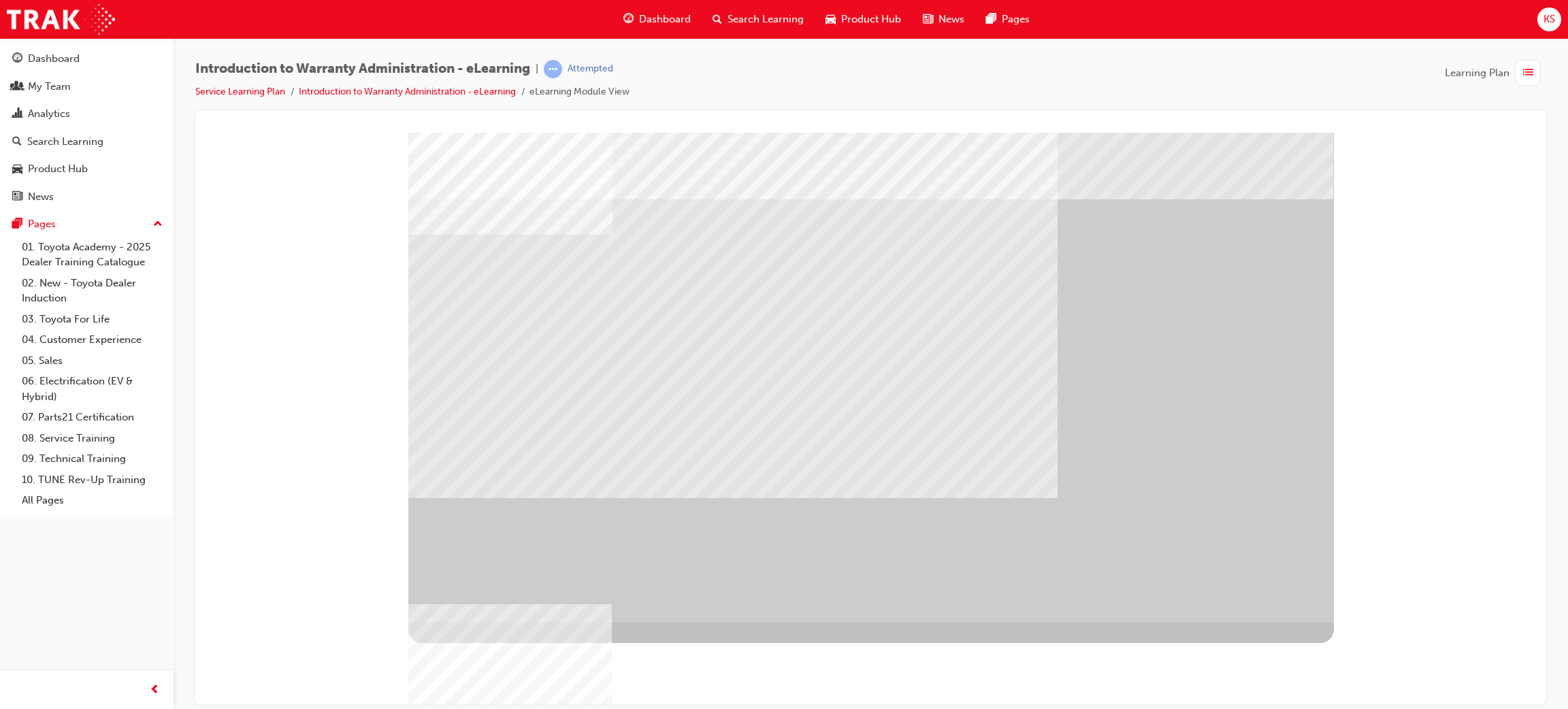
drag, startPoint x: 659, startPoint y: 409, endPoint x: 690, endPoint y: 414, distance: 31.4
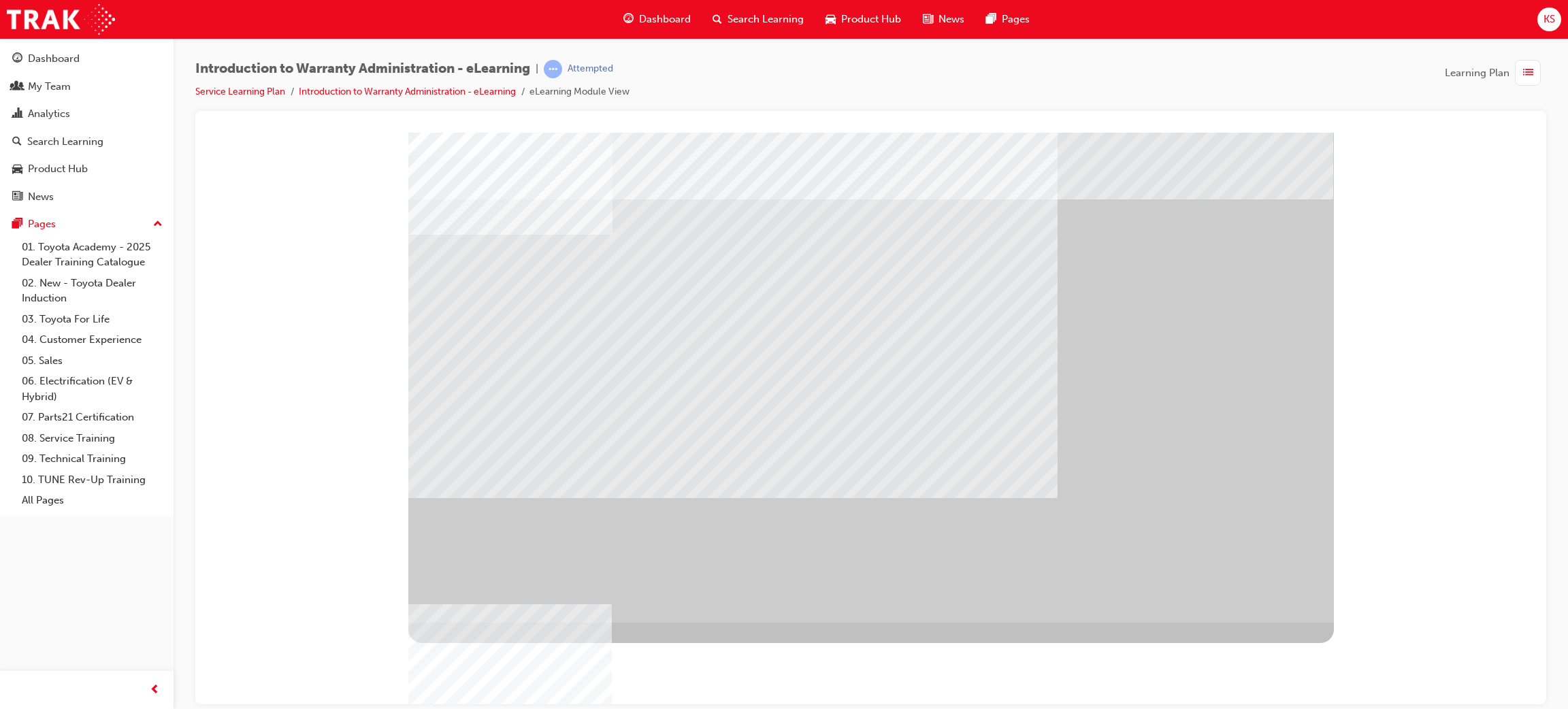
drag, startPoint x: 734, startPoint y: 431, endPoint x: 728, endPoint y: 437, distance: 8.5
drag, startPoint x: 723, startPoint y: 439, endPoint x: 708, endPoint y: 445, distance: 16.2
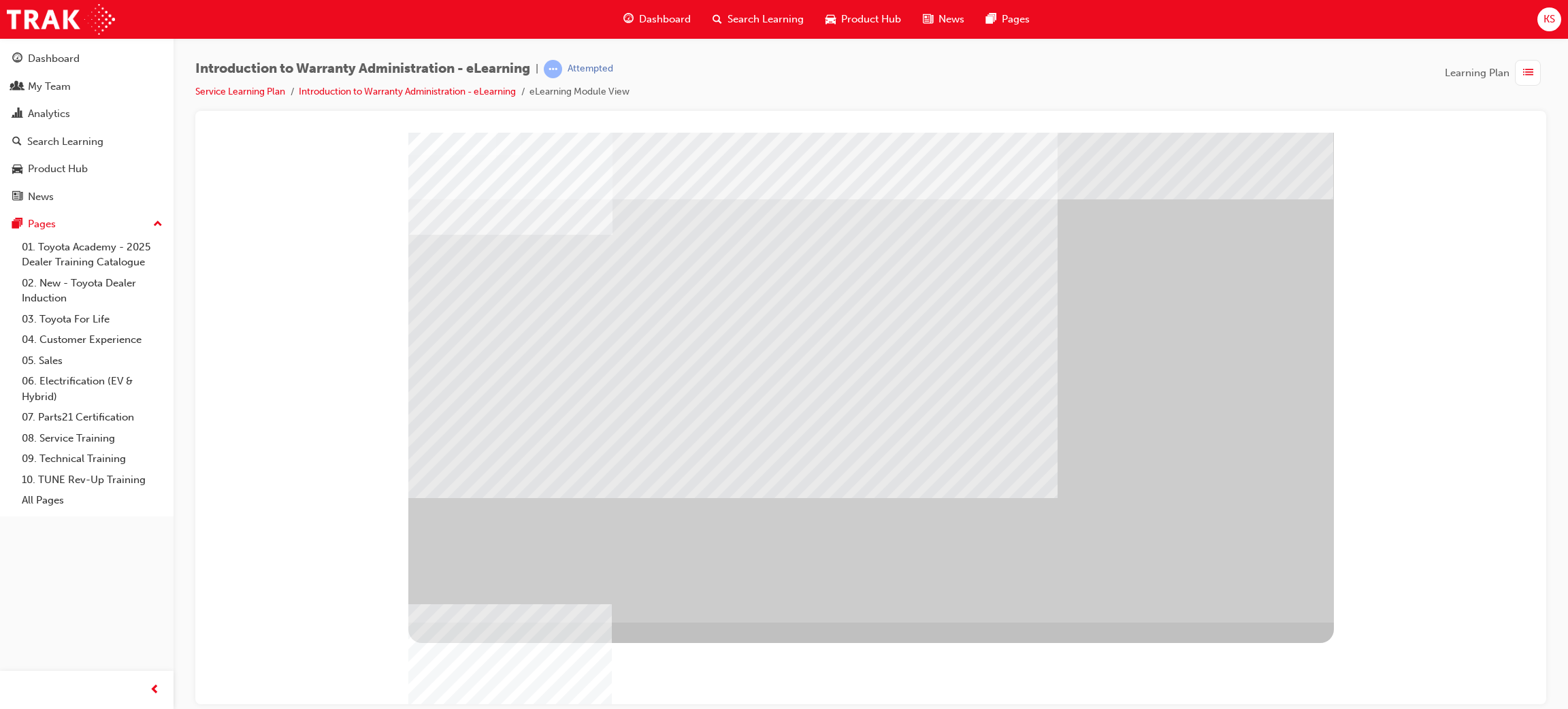
drag, startPoint x: 631, startPoint y: 423, endPoint x: 658, endPoint y: 424, distance: 27.0
drag, startPoint x: 658, startPoint y: 424, endPoint x: 665, endPoint y: 424, distance: 7.0
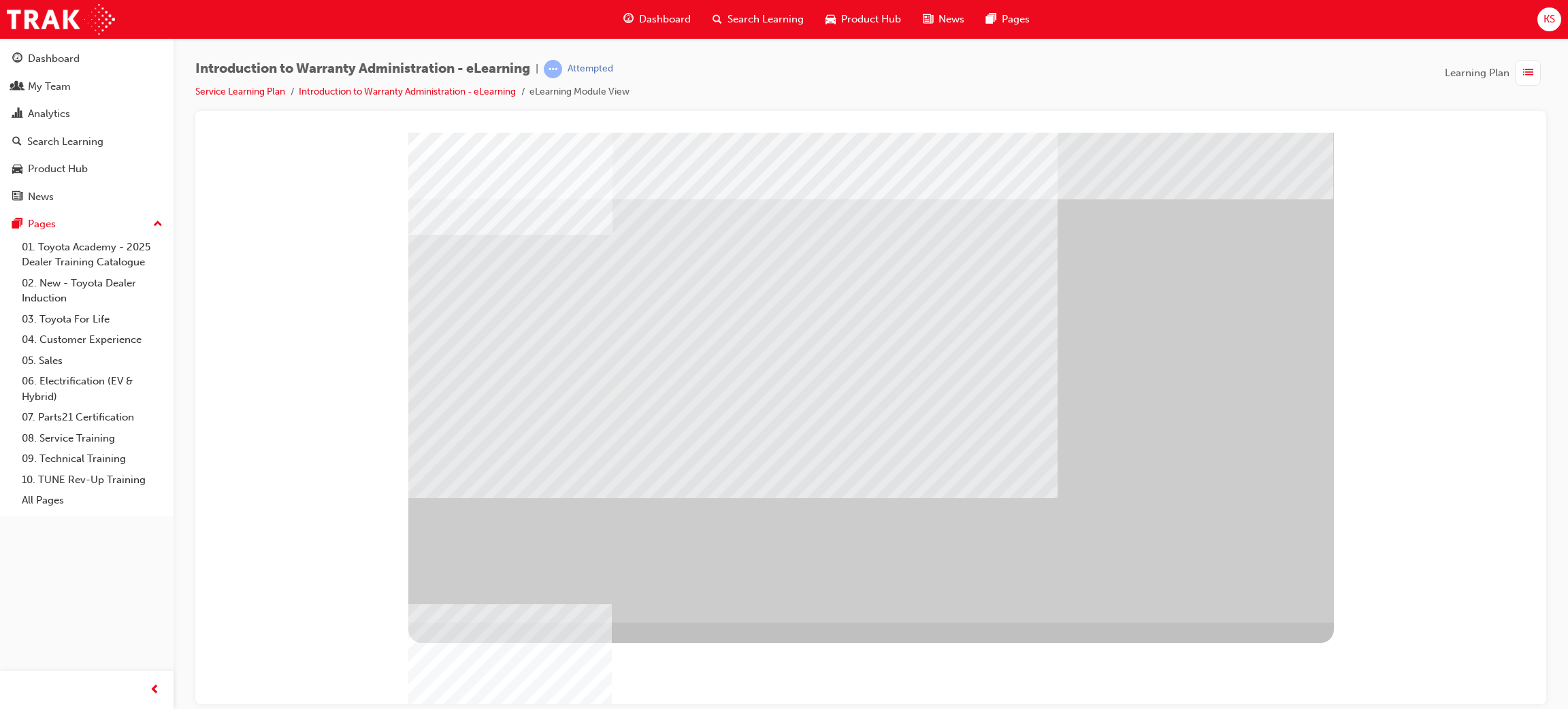
drag, startPoint x: 696, startPoint y: 425, endPoint x: 647, endPoint y: 410, distance: 51.2
drag, startPoint x: 647, startPoint y: 410, endPoint x: 617, endPoint y: 410, distance: 30.0
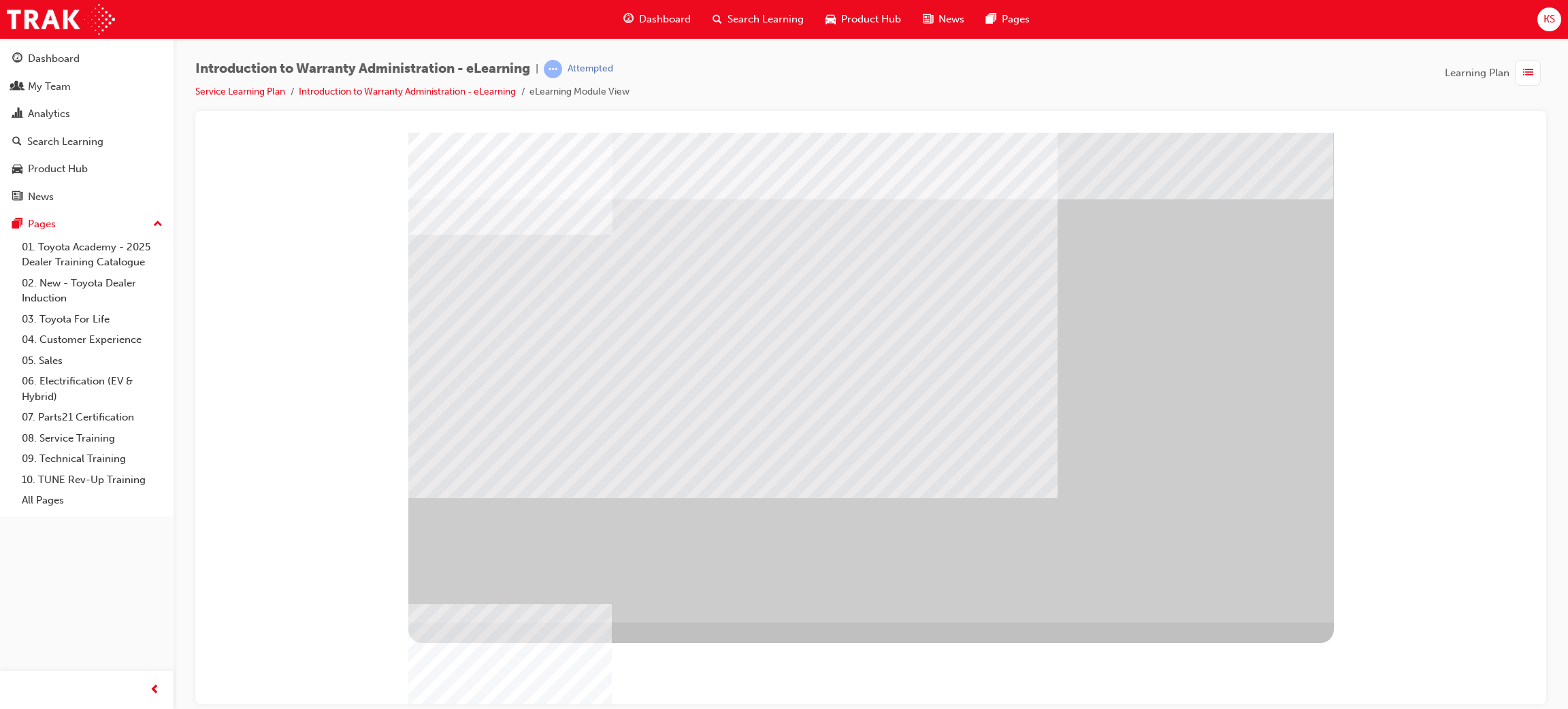
drag, startPoint x: 613, startPoint y: 410, endPoint x: 615, endPoint y: 430, distance: 20.1
drag, startPoint x: 615, startPoint y: 430, endPoint x: 625, endPoint y: 433, distance: 10.4
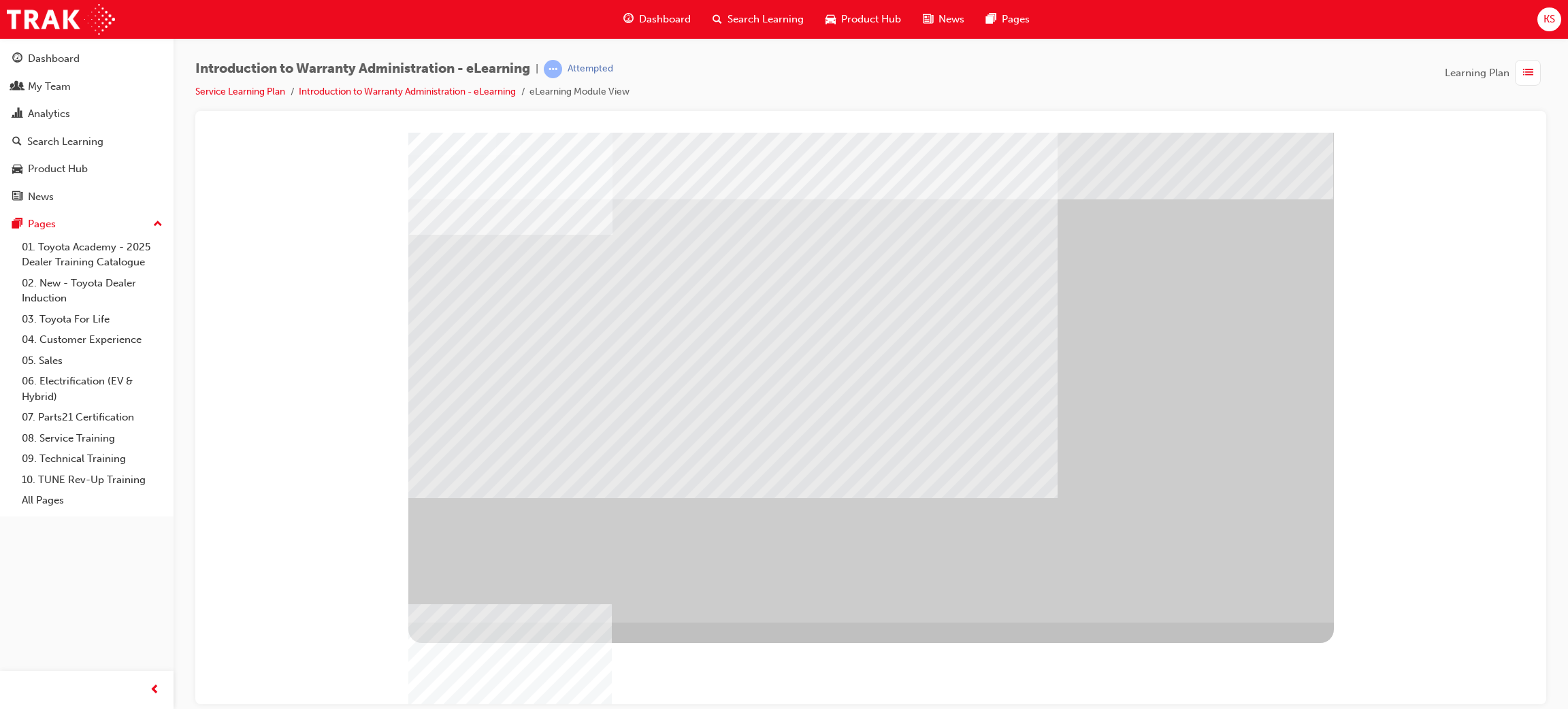
drag, startPoint x: 654, startPoint y: 435, endPoint x: 681, endPoint y: 435, distance: 27.0
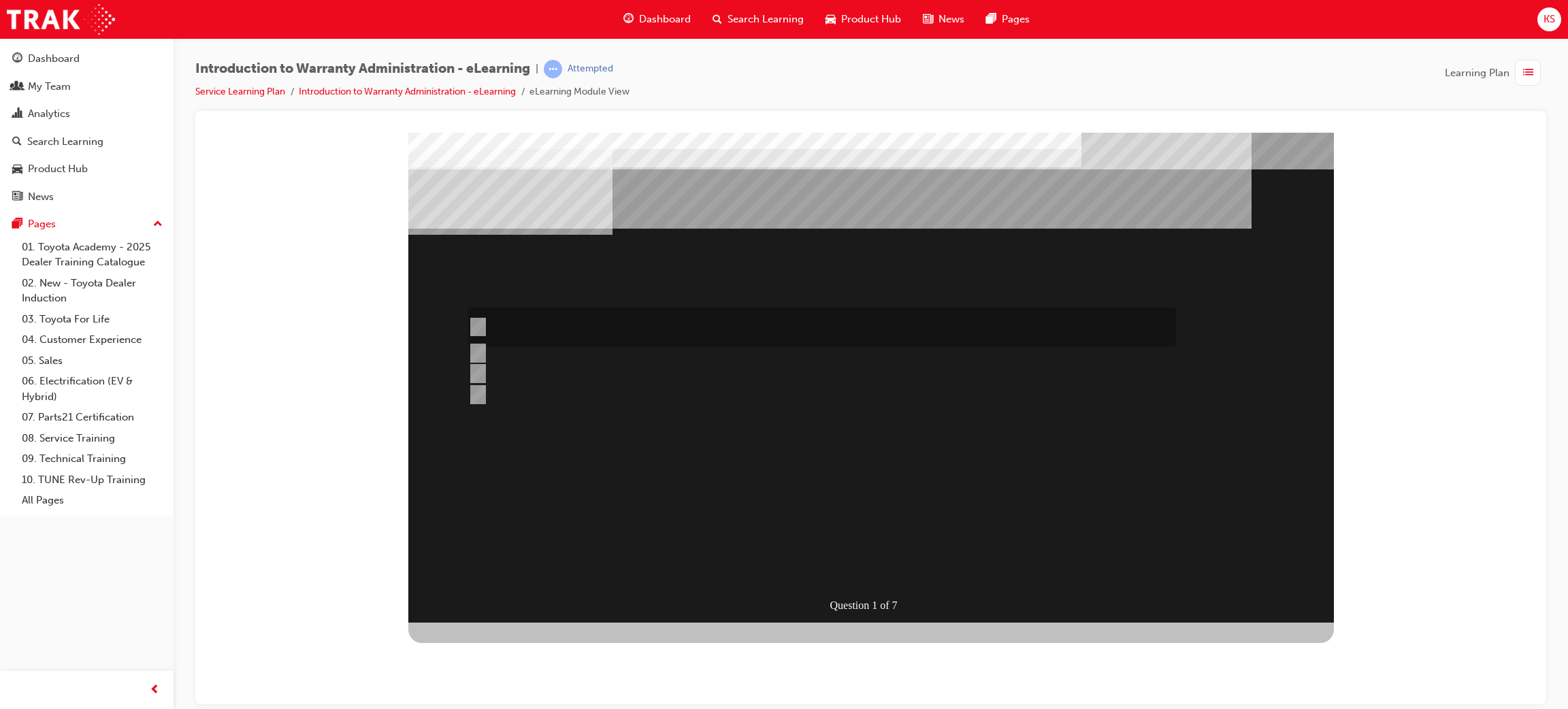
click at [694, 327] on div at bounding box center [818, 327] width 708 height 38
radio input "true"
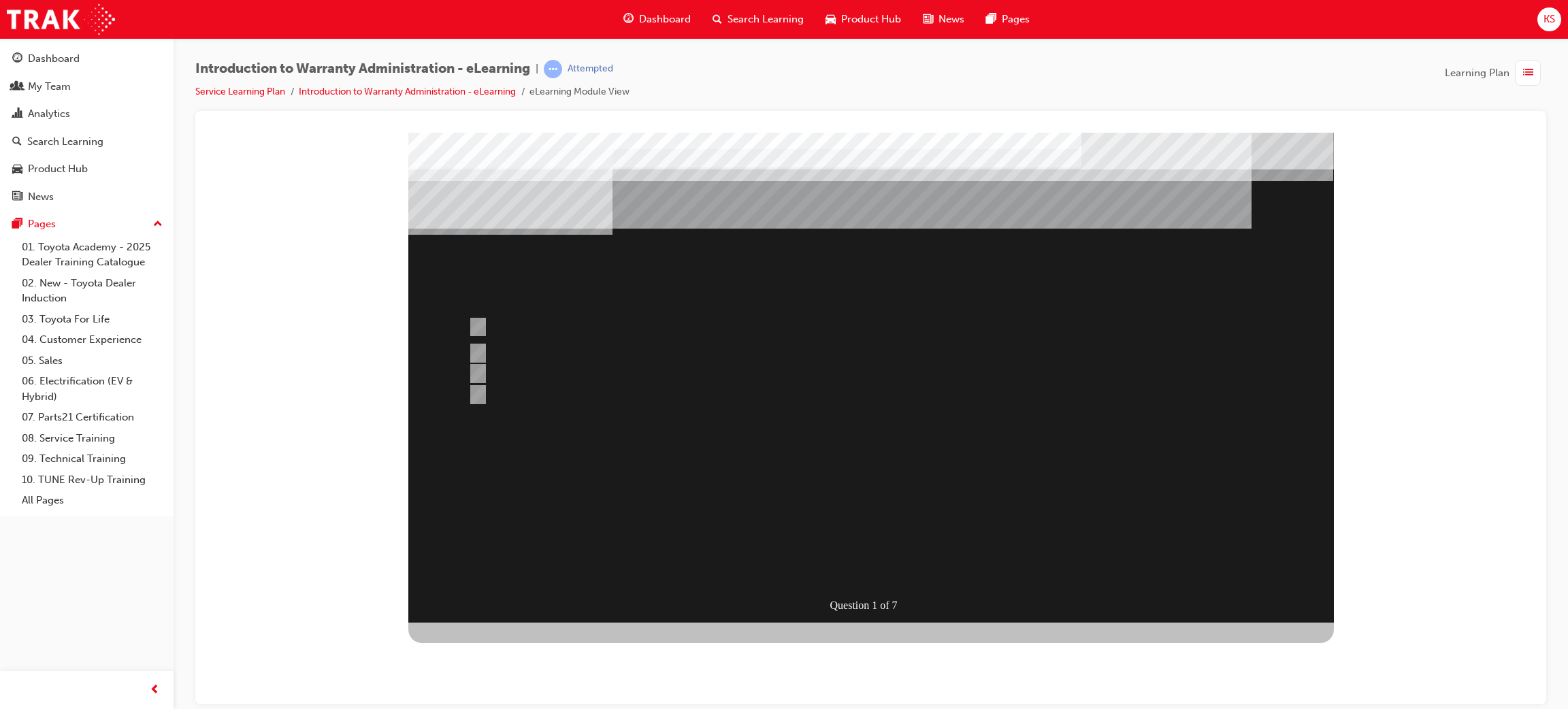
click at [885, 567] on div at bounding box center [871, 377] width 926 height 490
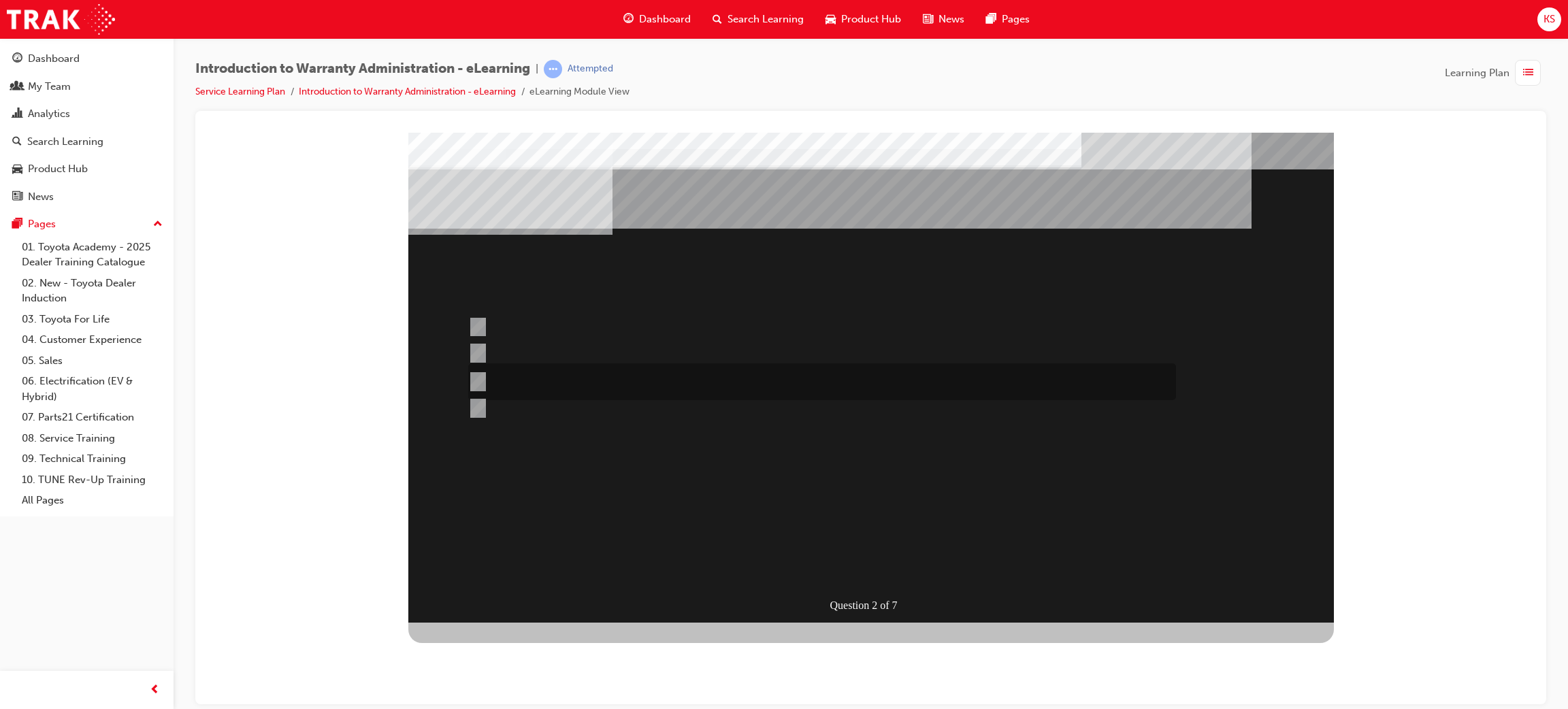
click at [730, 381] on div at bounding box center [818, 382] width 708 height 37
radio input "true"
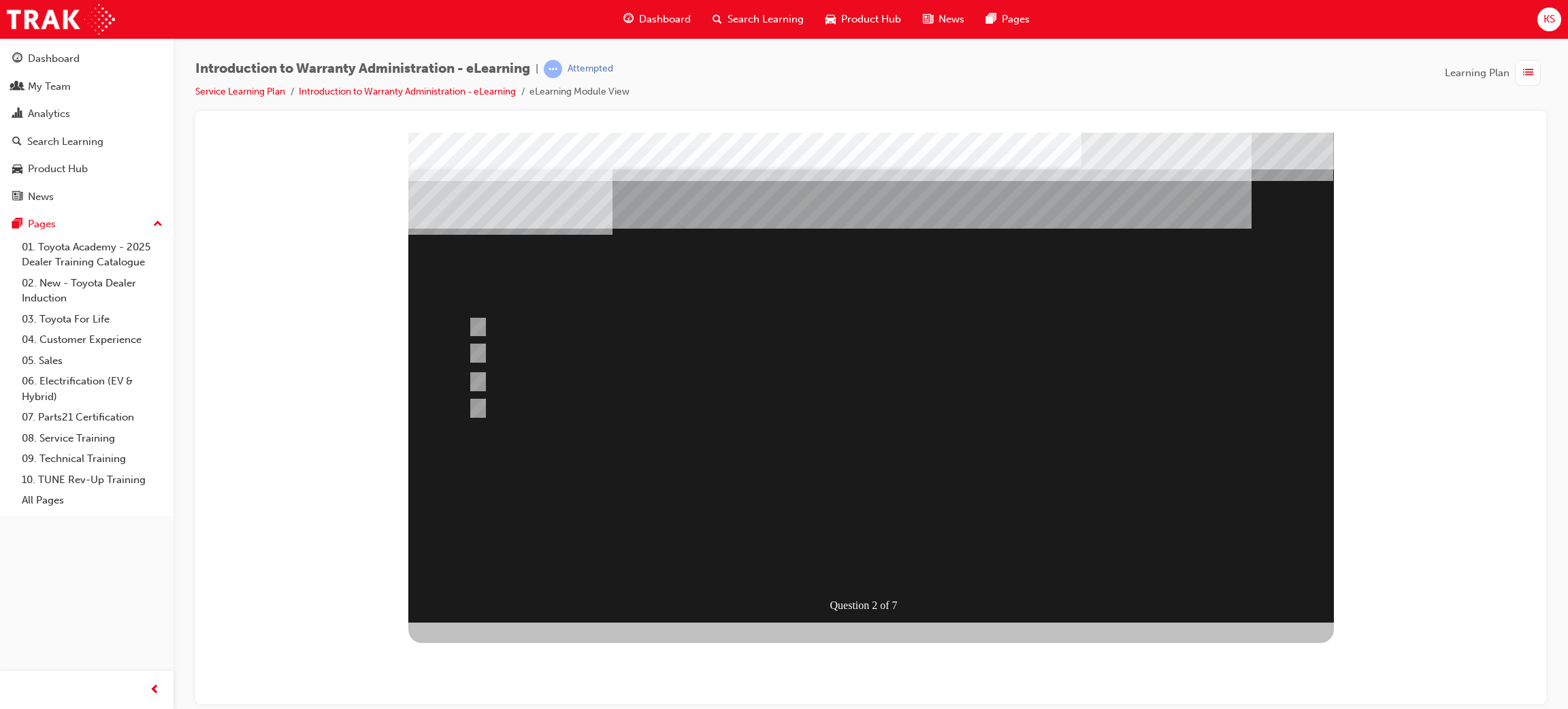
click at [845, 557] on div at bounding box center [871, 377] width 926 height 490
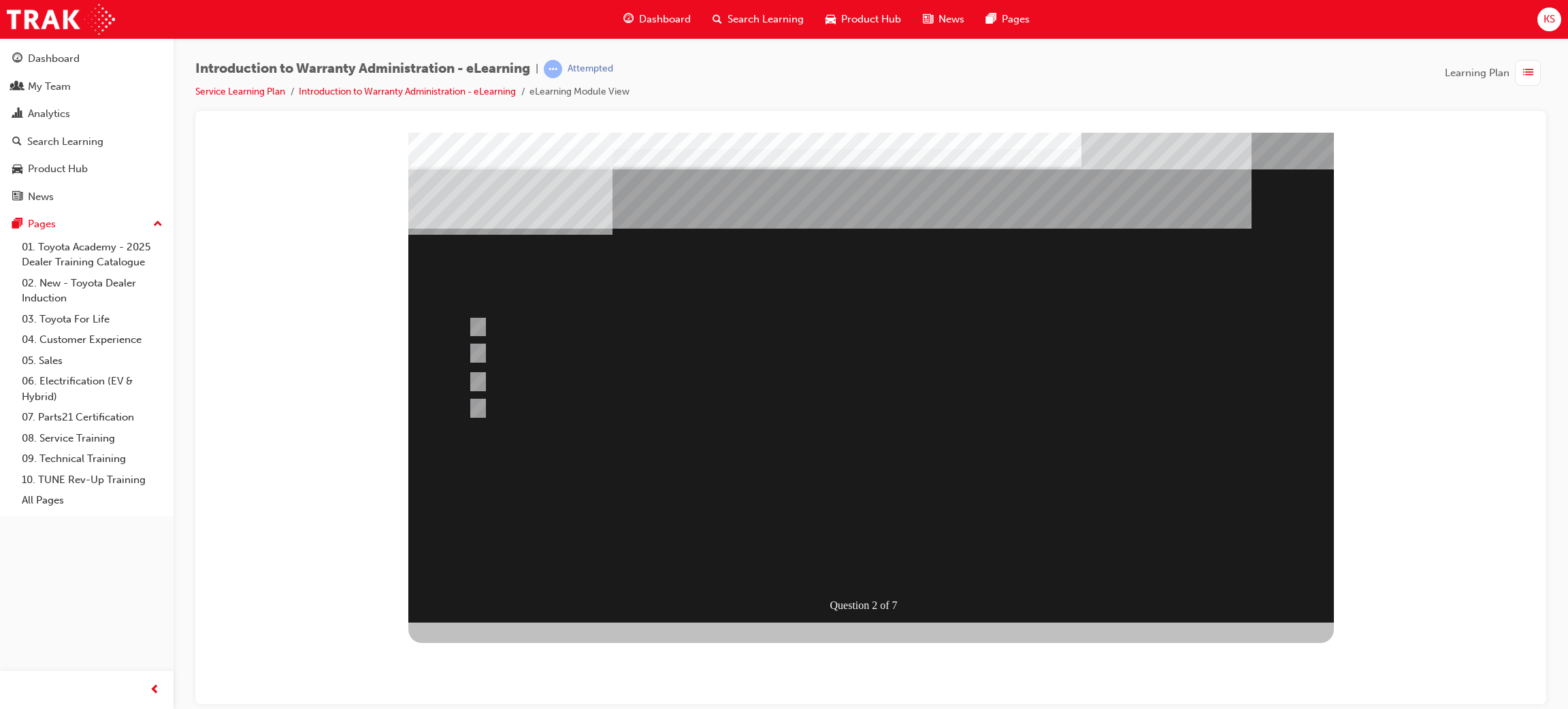
click at [679, 385] on div at bounding box center [818, 383] width 708 height 38
radio input "true"
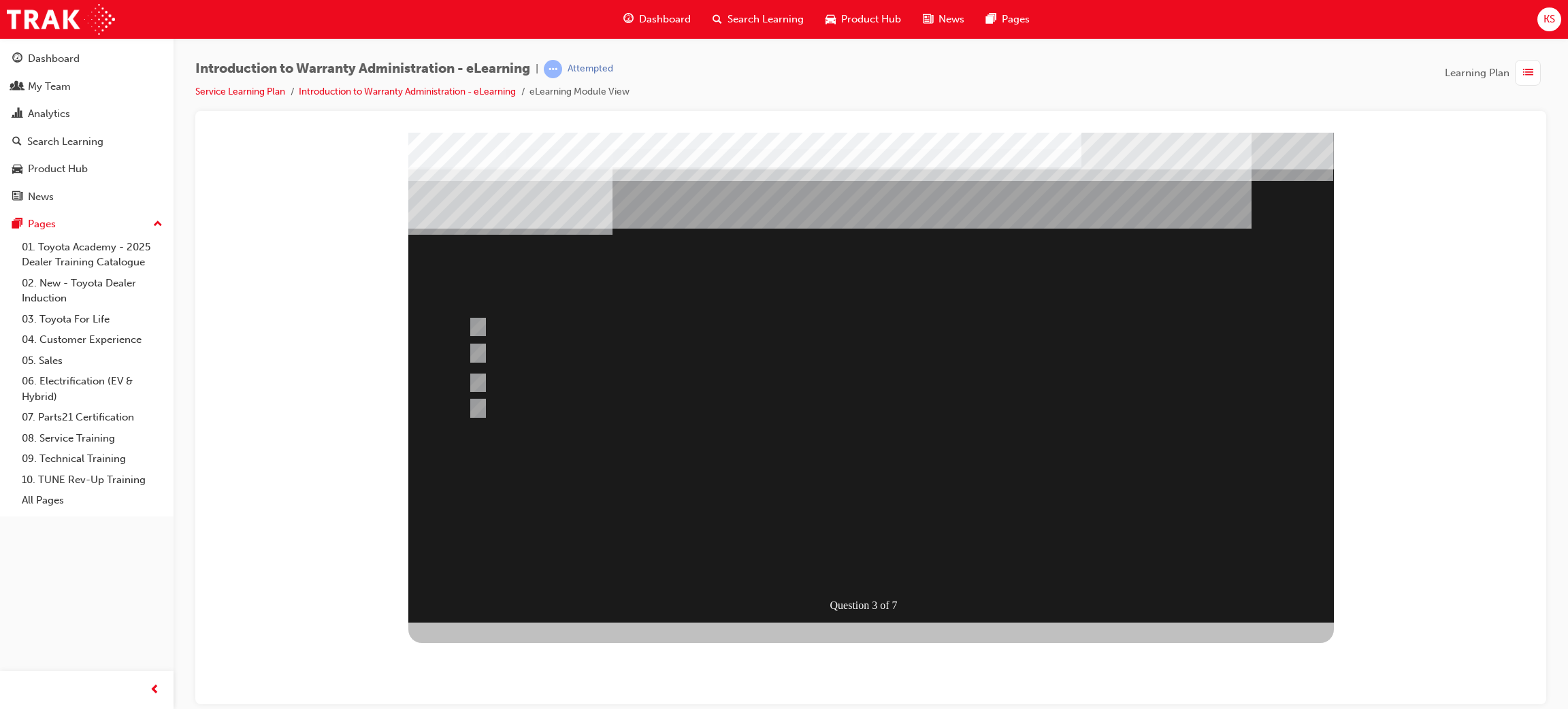
click at [880, 564] on div at bounding box center [871, 377] width 926 height 490
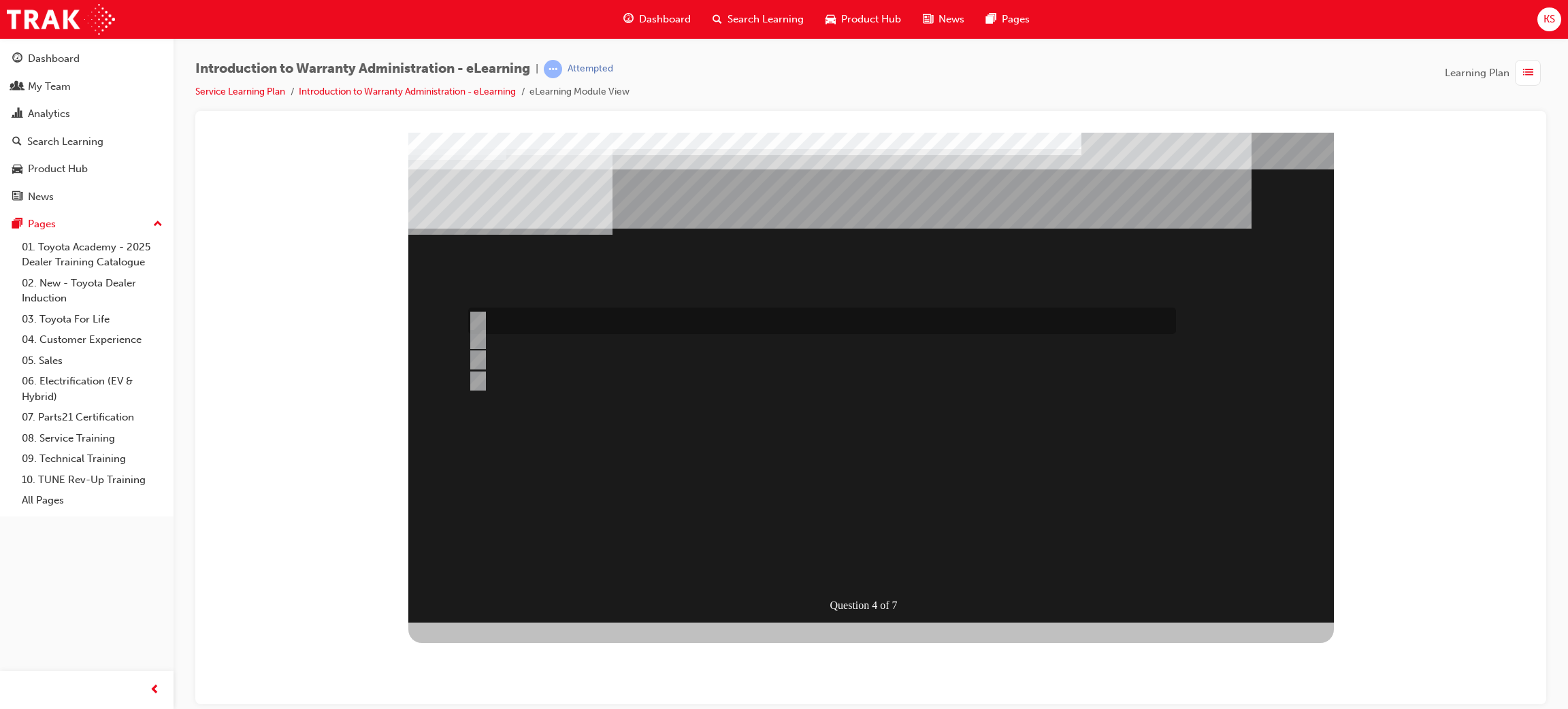
click at [773, 319] on div at bounding box center [818, 320] width 708 height 26
click at [781, 344] on div at bounding box center [818, 340] width 708 height 20
radio input "false"
click at [784, 361] on div at bounding box center [818, 360] width 708 height 20
radio input "false"
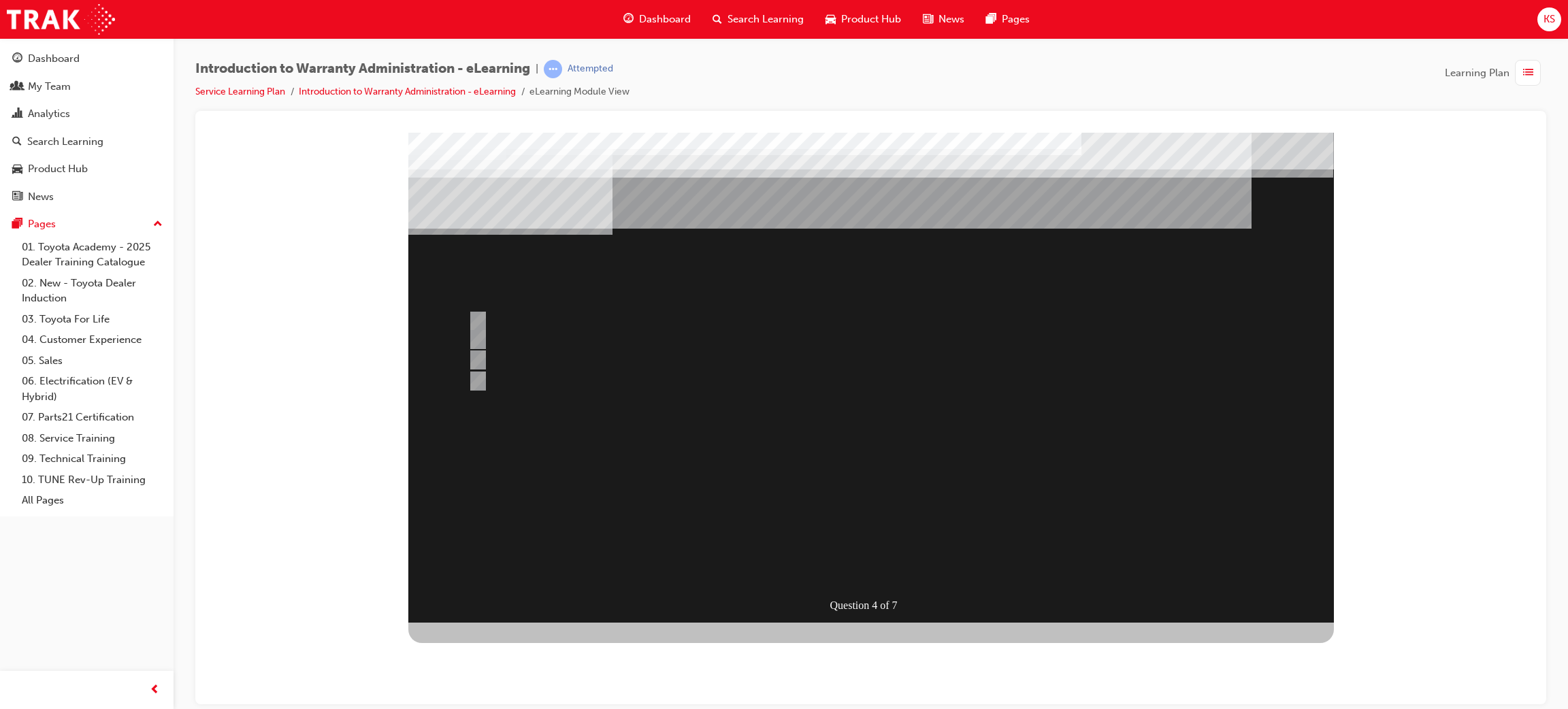
click at [636, 376] on div at bounding box center [871, 377] width 926 height 490
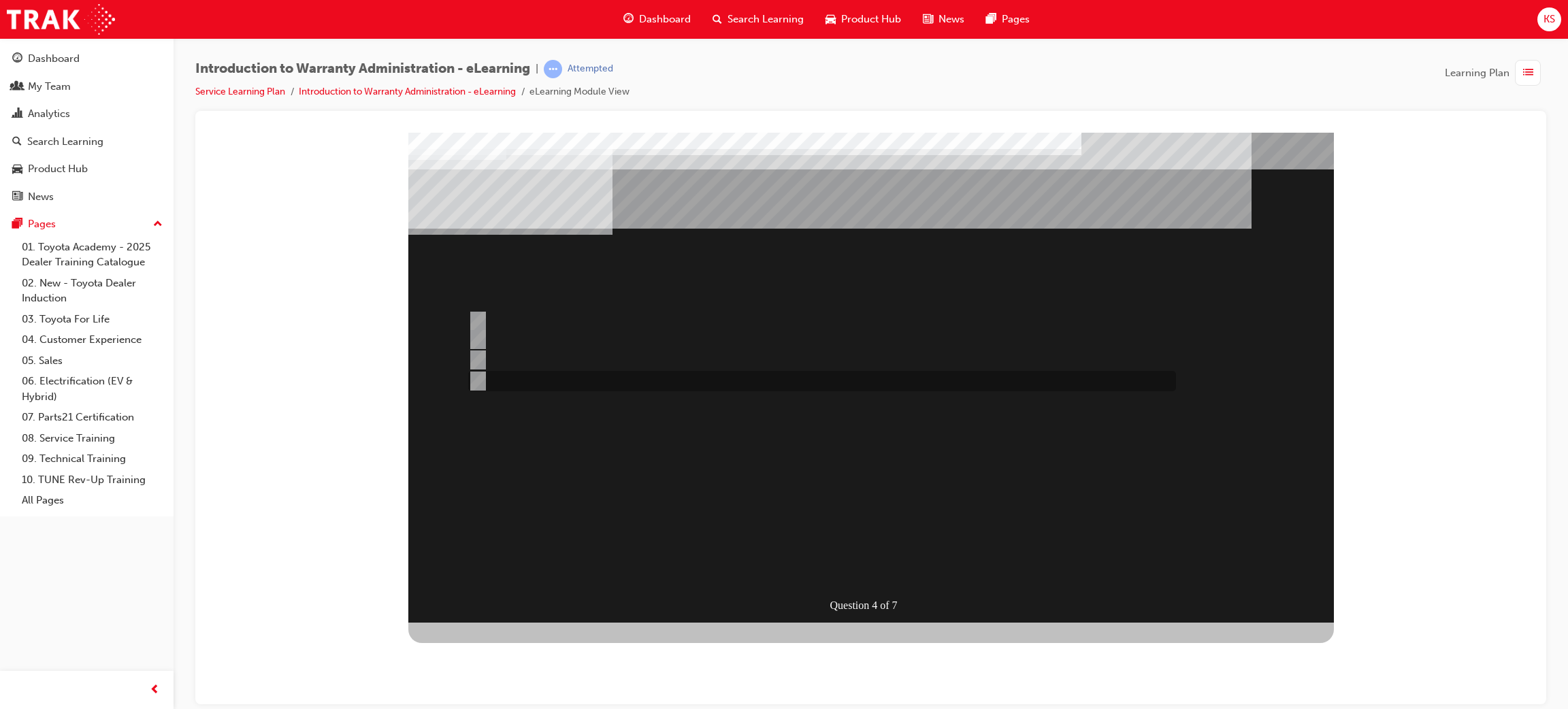
click at [695, 375] on div at bounding box center [818, 381] width 708 height 20
radio input "false"
radio input "true"
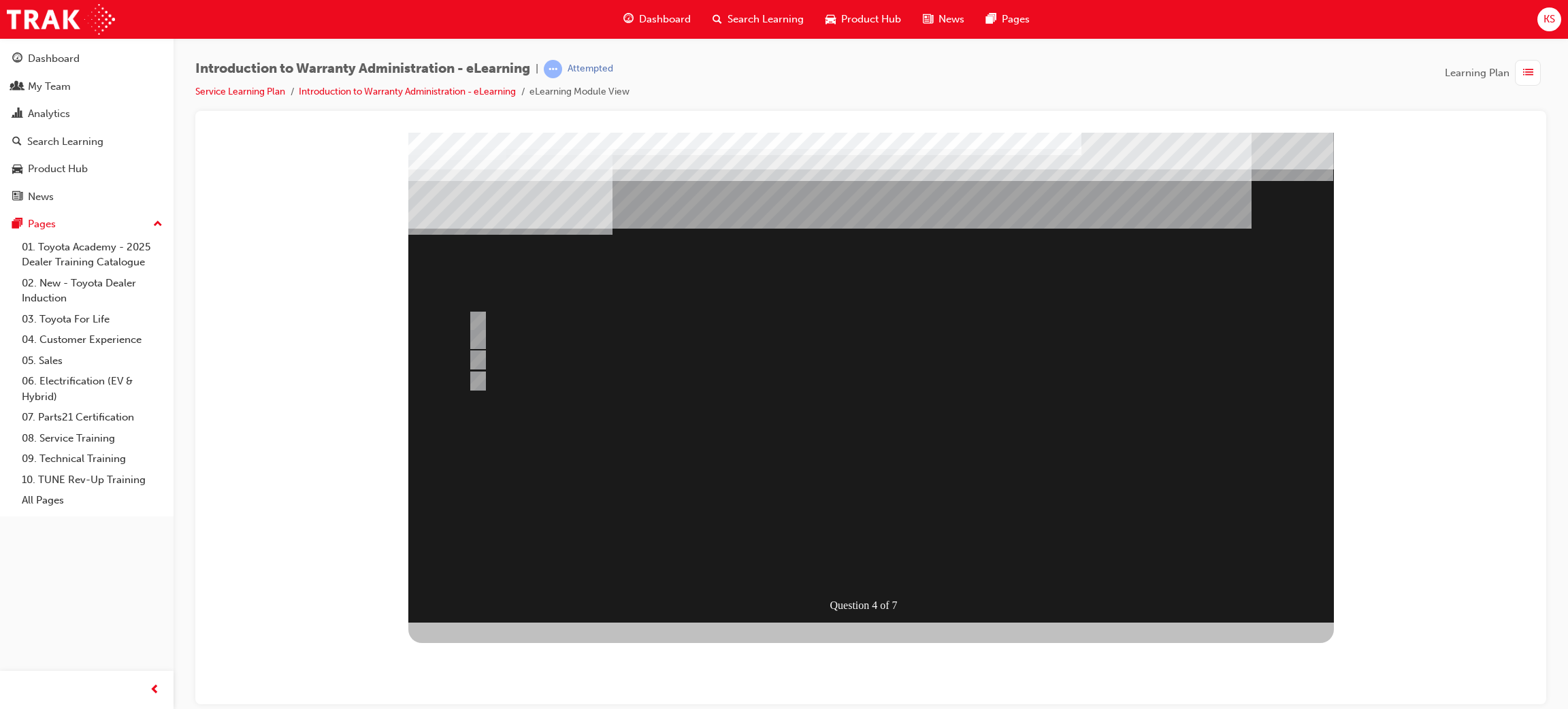
click at [872, 563] on div at bounding box center [871, 377] width 926 height 490
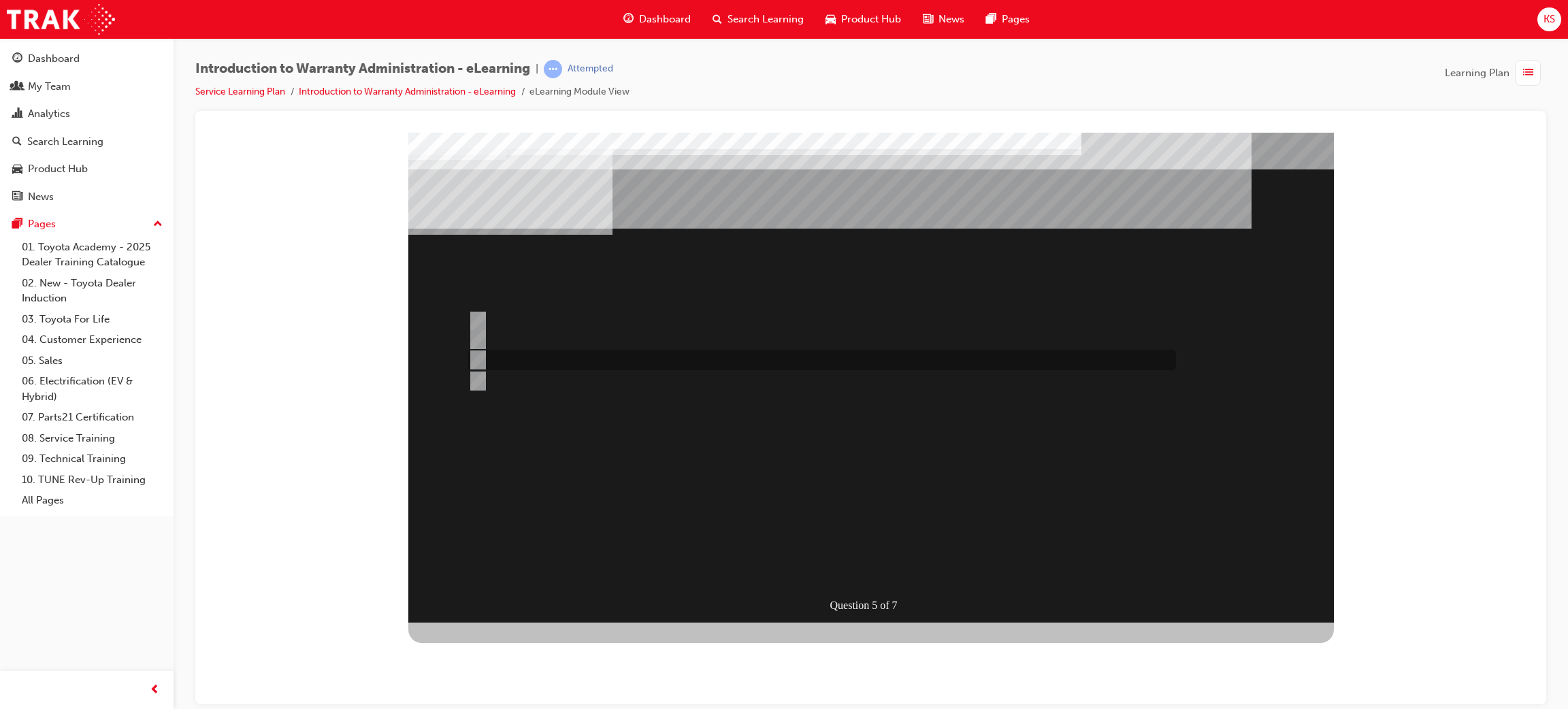
click at [581, 365] on div at bounding box center [818, 360] width 708 height 20
click at [562, 385] on div at bounding box center [818, 381] width 708 height 20
radio input "false"
radio input "true"
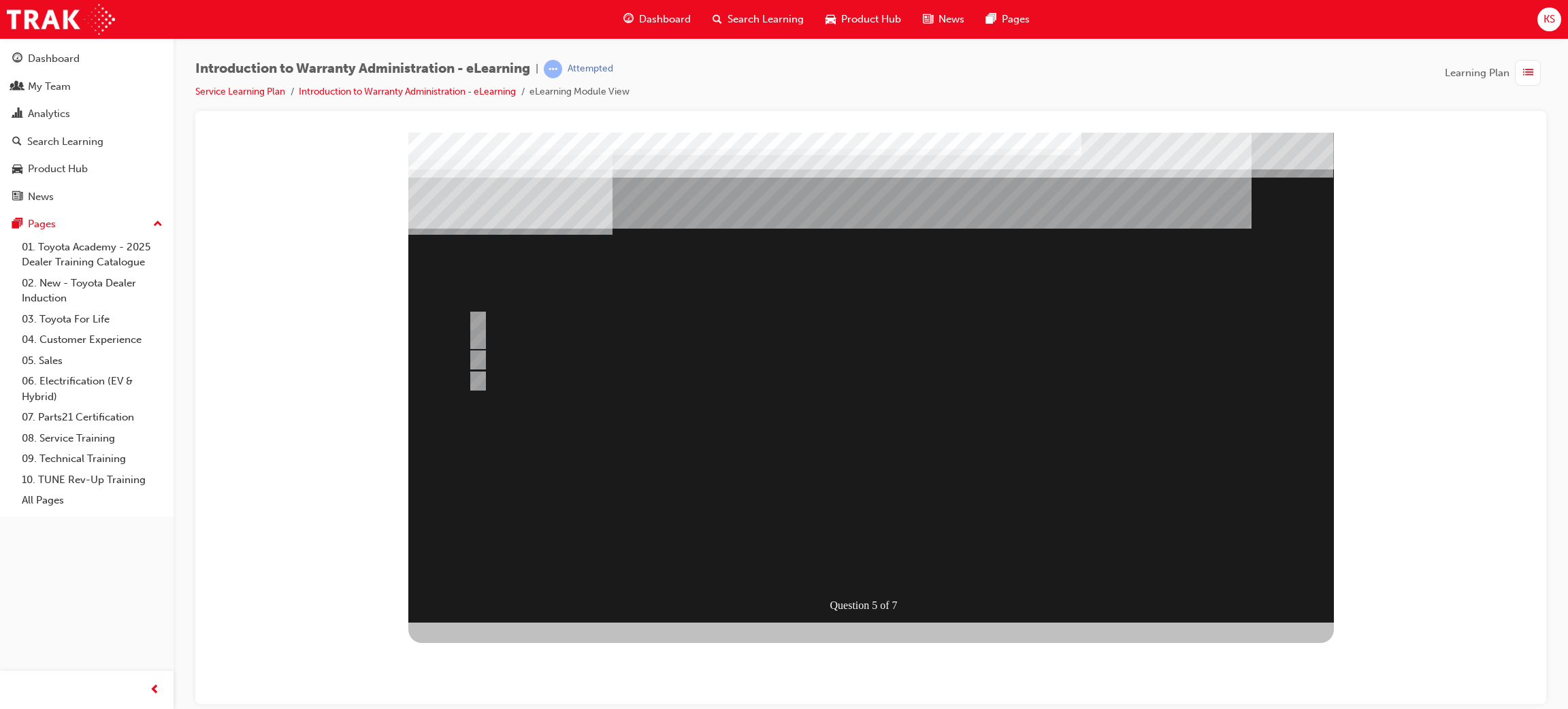
click at [532, 339] on div at bounding box center [871, 377] width 926 height 490
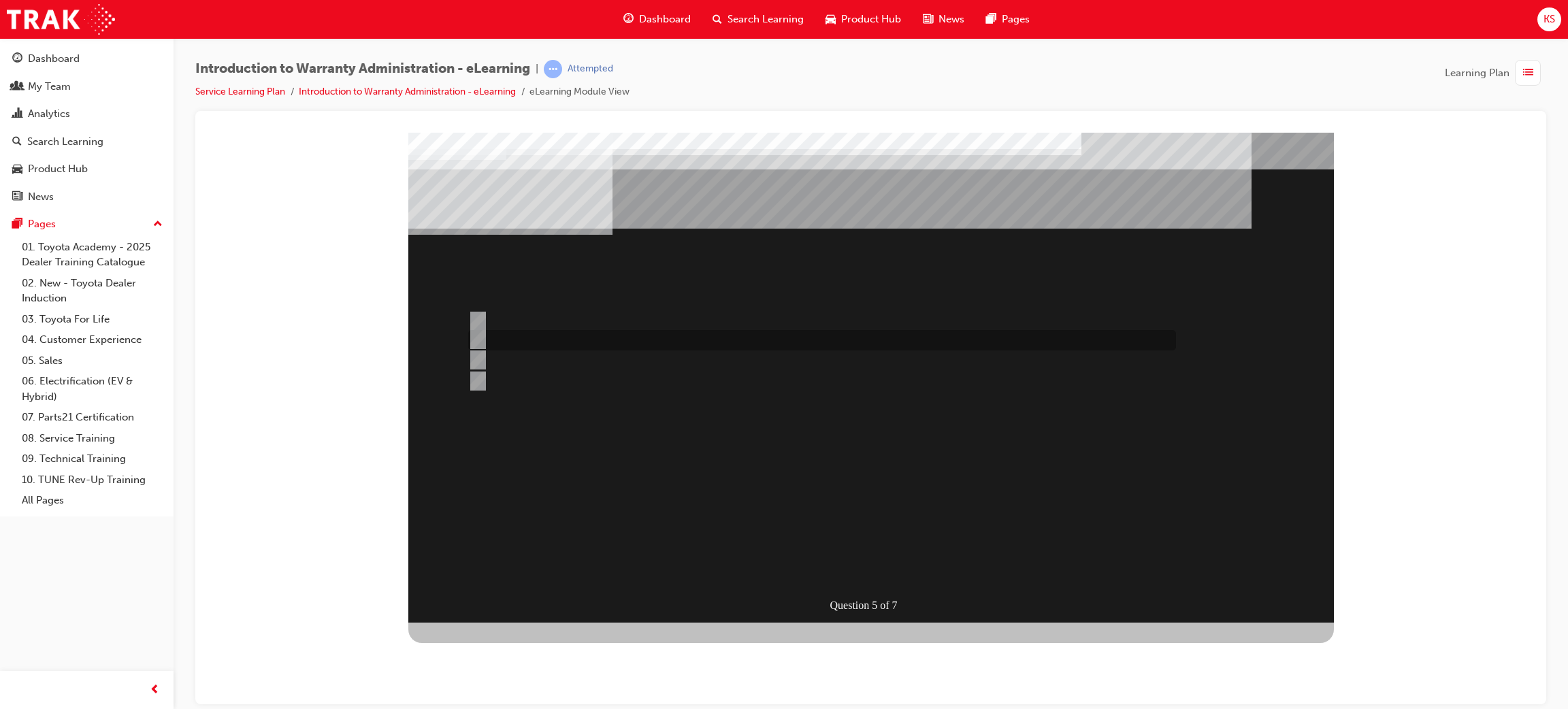
click at [518, 344] on div at bounding box center [818, 340] width 708 height 20
radio input "true"
click at [858, 561] on div at bounding box center [871, 377] width 926 height 490
click at [822, 323] on div at bounding box center [818, 320] width 708 height 26
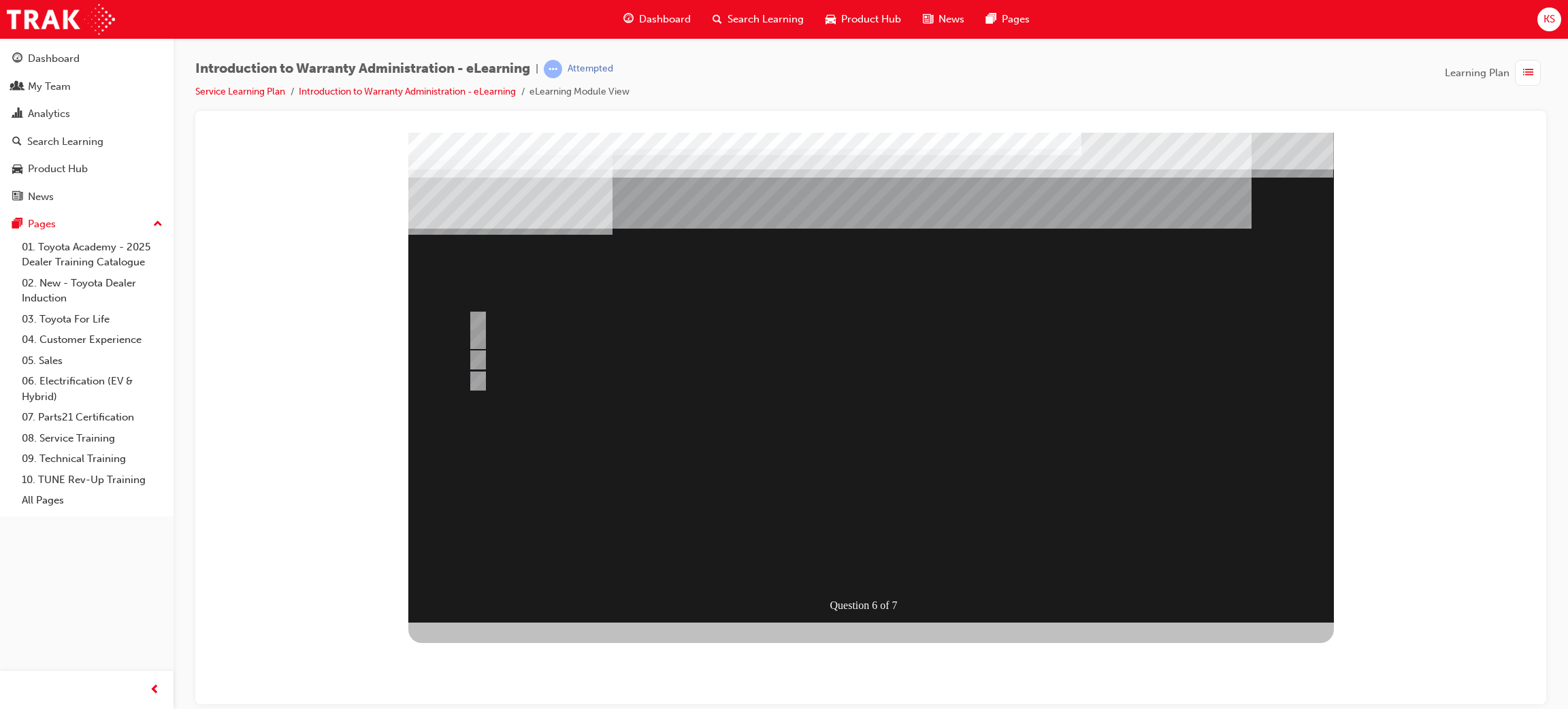
click at [708, 340] on div at bounding box center [871, 377] width 926 height 490
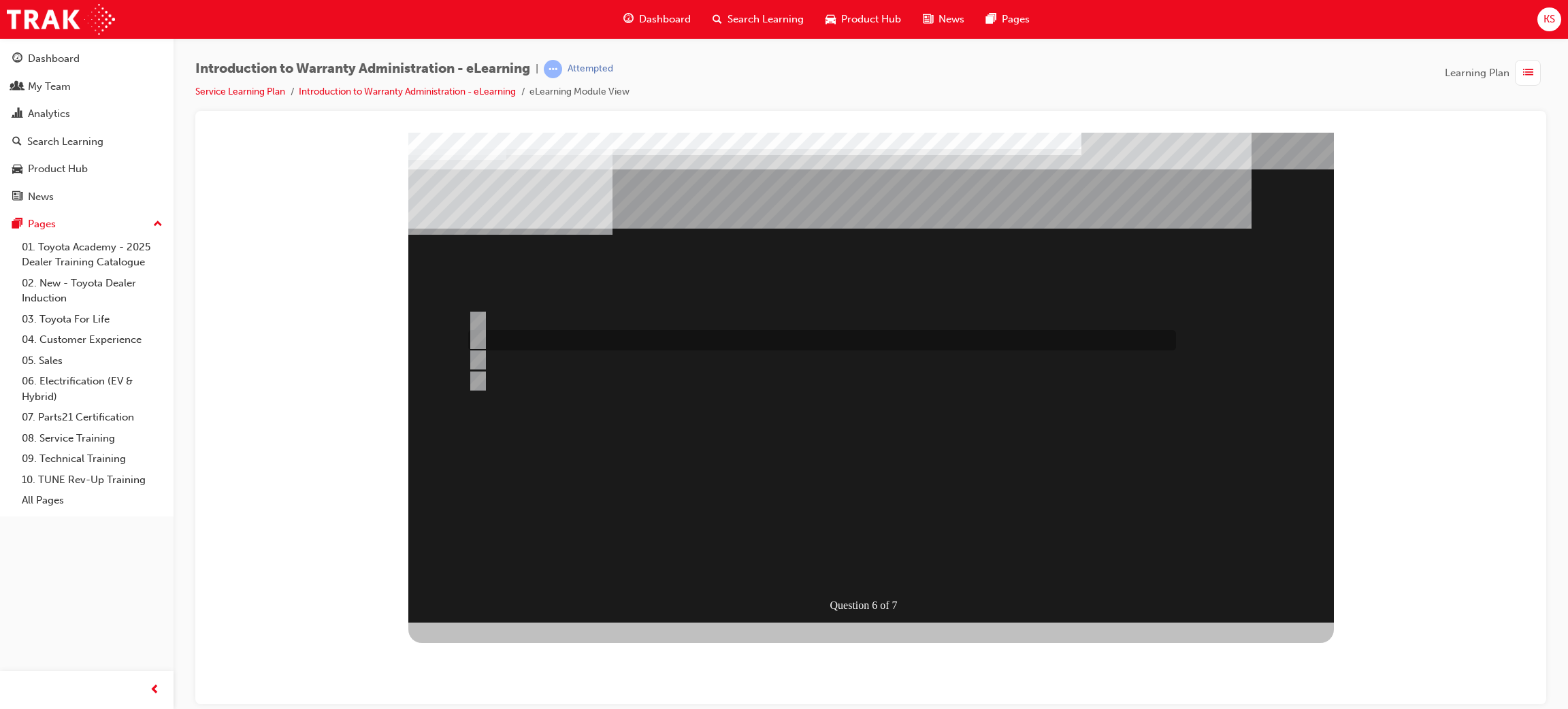
click at [723, 343] on div at bounding box center [818, 340] width 708 height 20
radio input "false"
radio input "true"
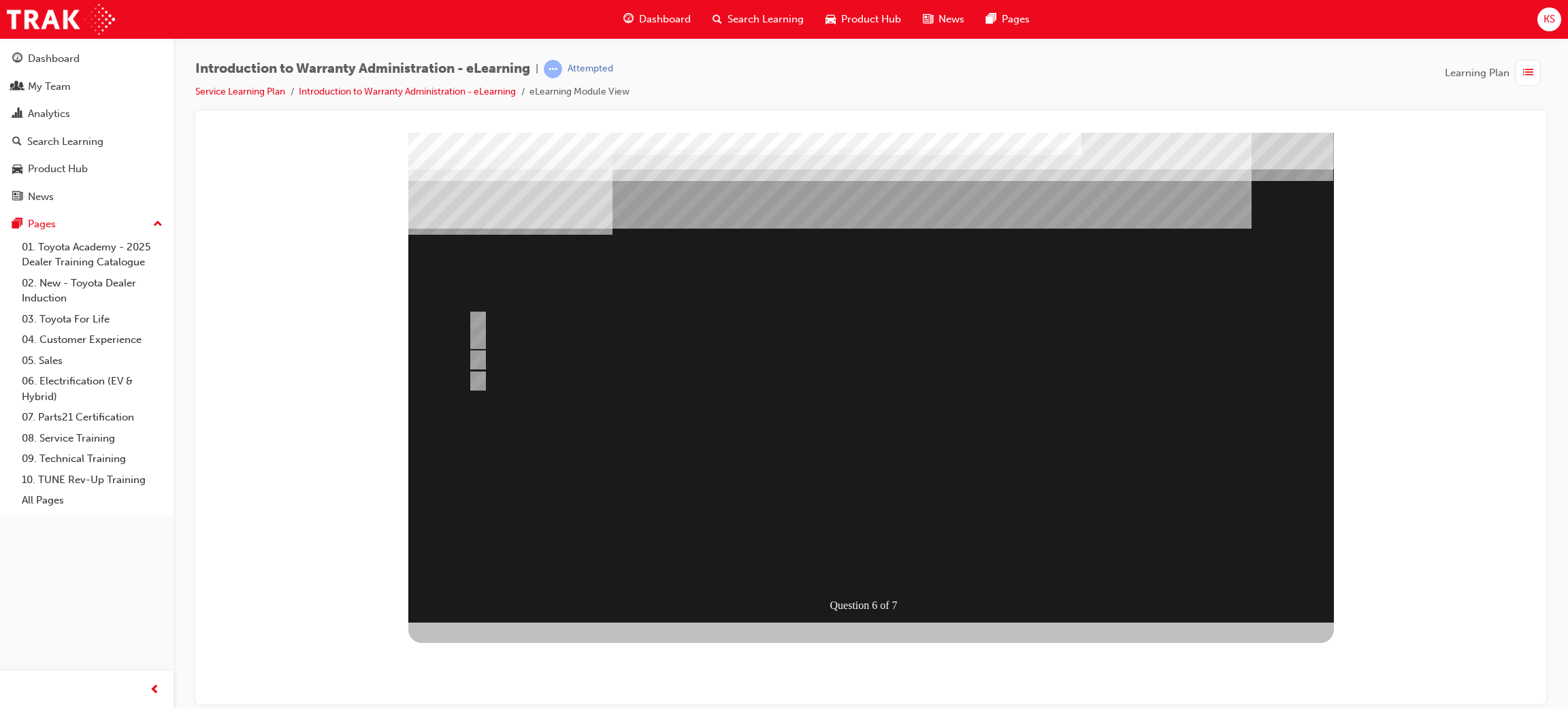
click at [864, 567] on div at bounding box center [871, 377] width 926 height 490
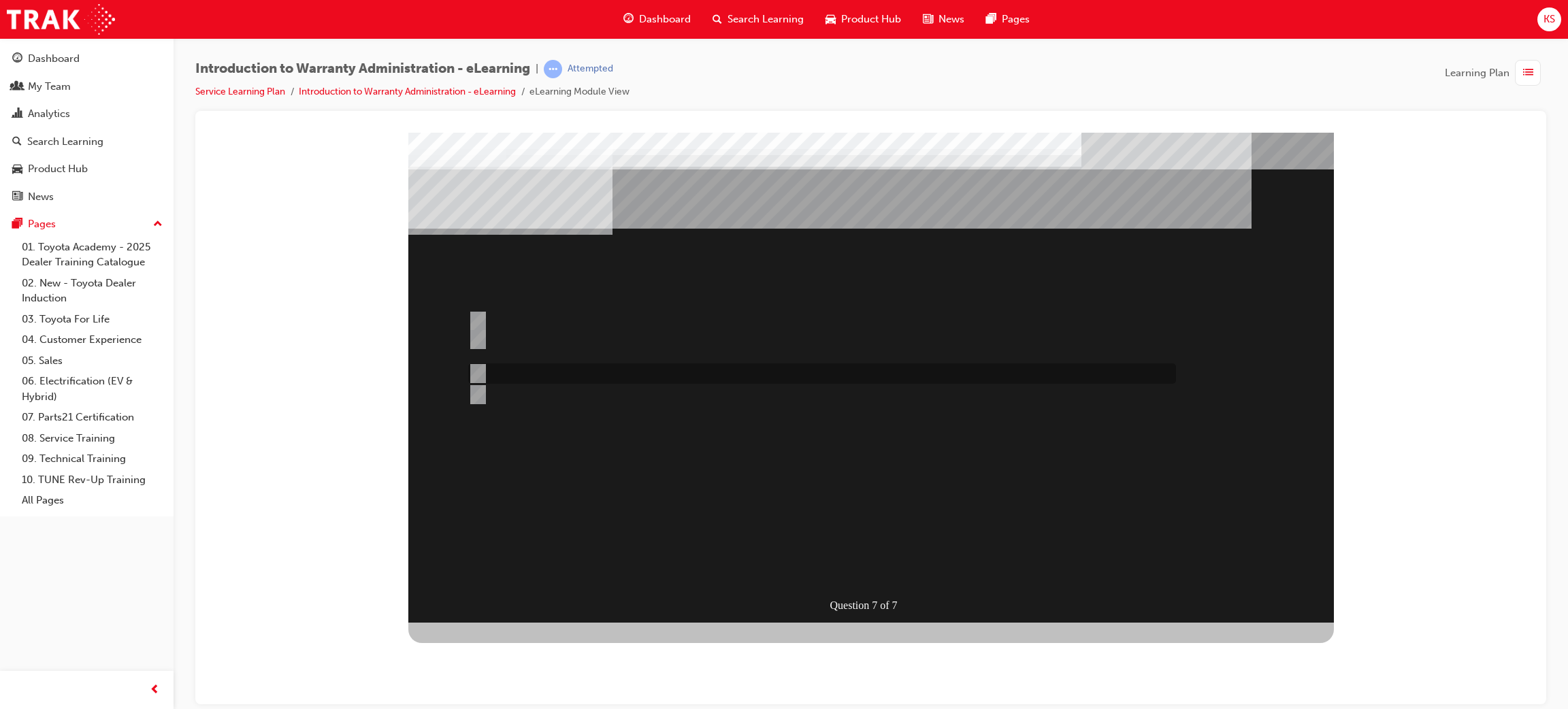
click at [660, 372] on div at bounding box center [818, 373] width 708 height 20
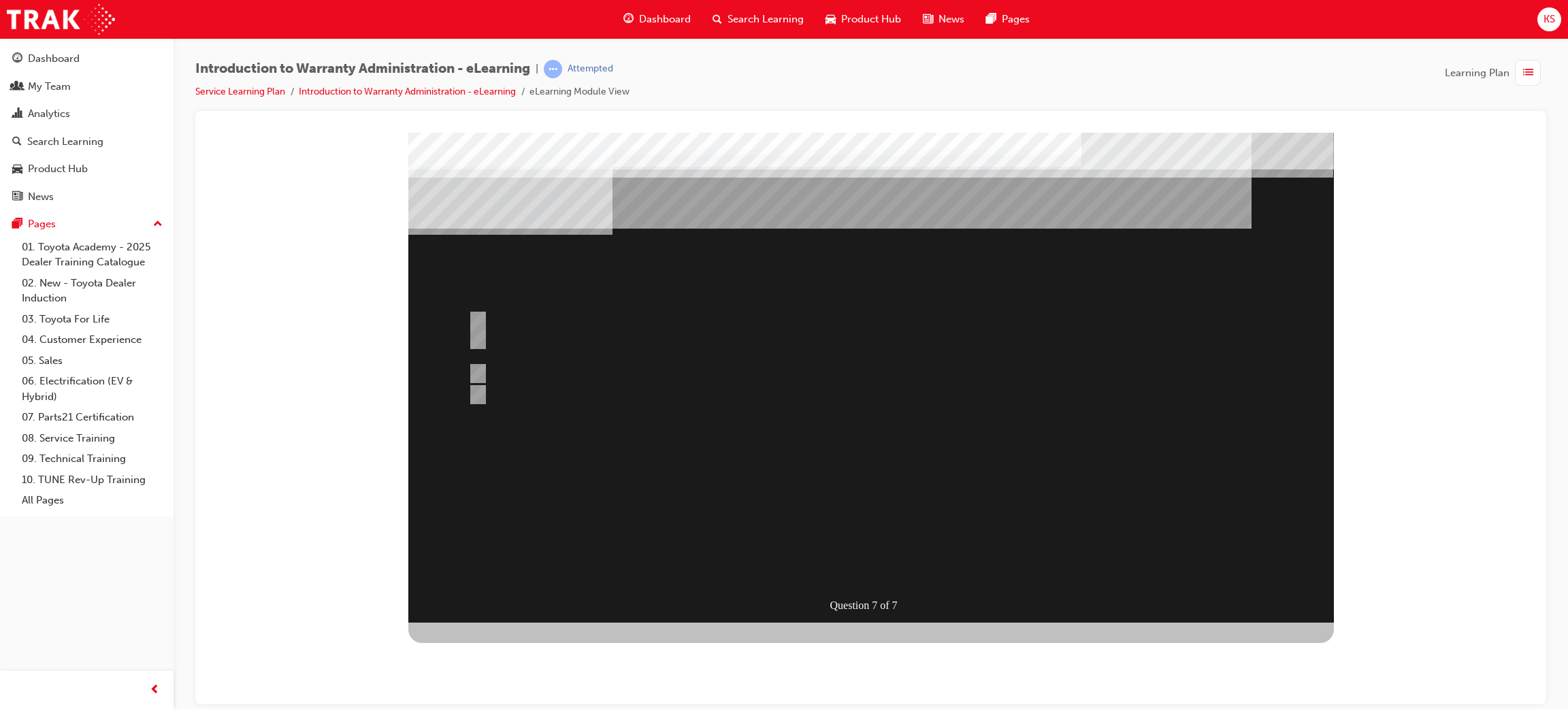
click at [720, 393] on div at bounding box center [871, 377] width 926 height 490
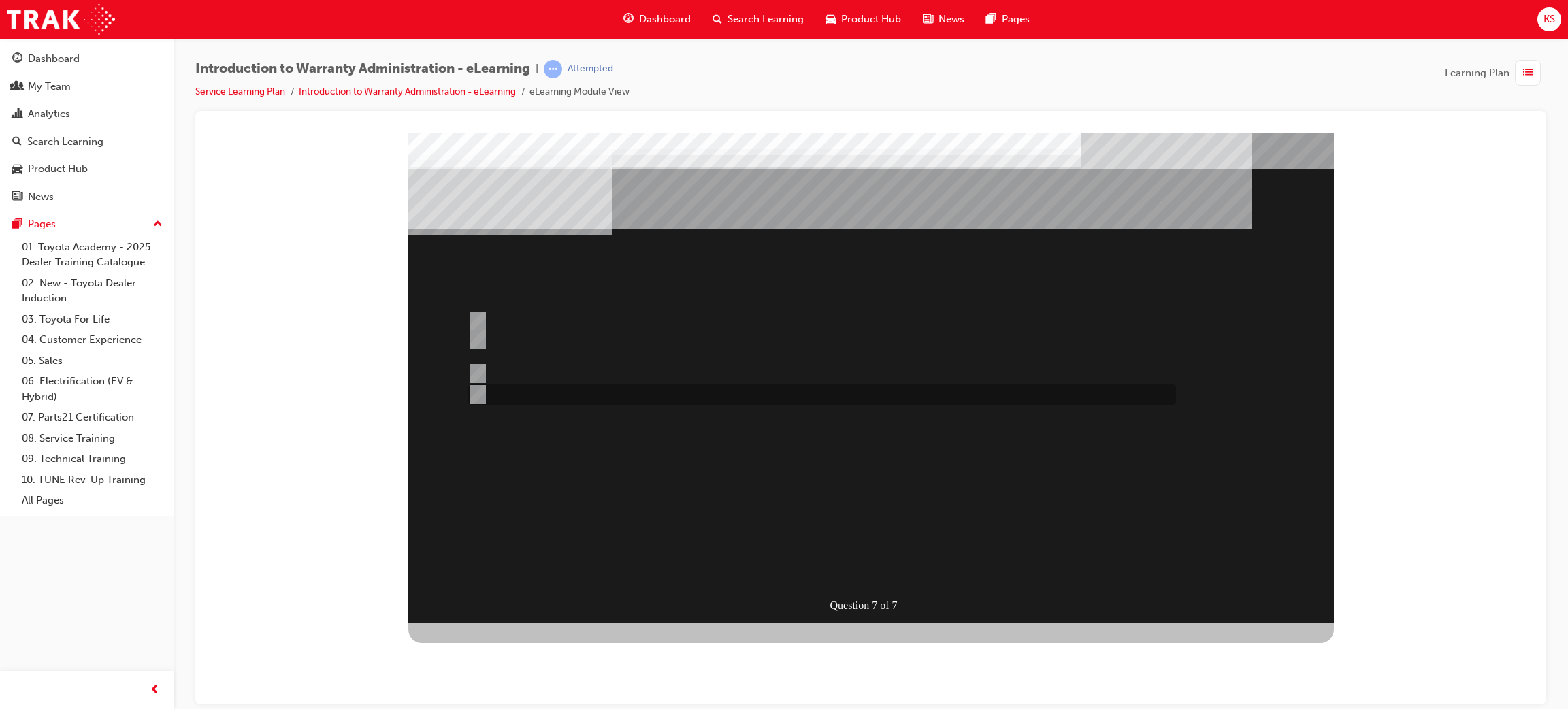
click at [720, 393] on div at bounding box center [818, 394] width 708 height 20
radio input "false"
radio input "true"
click at [875, 569] on div at bounding box center [871, 377] width 926 height 490
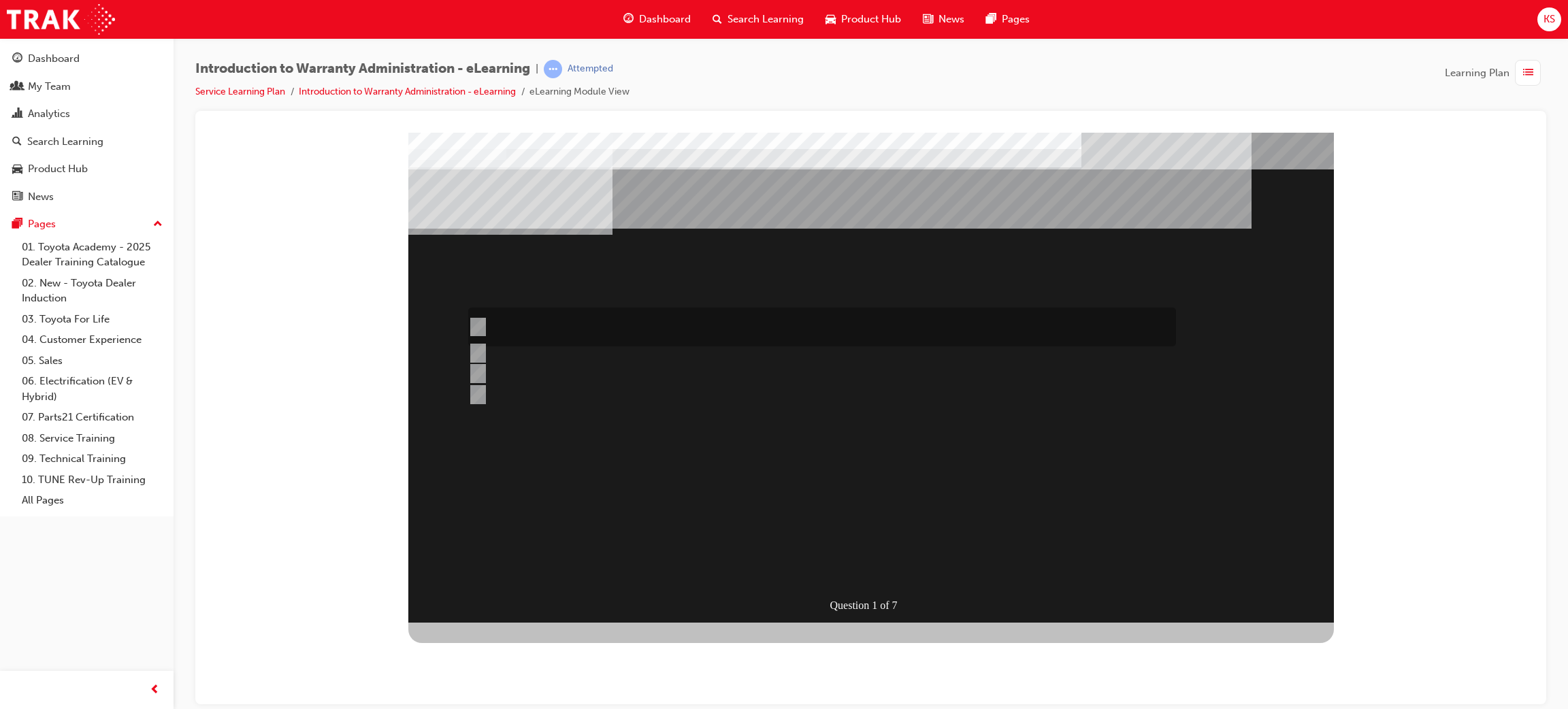
click at [574, 324] on div at bounding box center [818, 327] width 708 height 38
radio input "true"
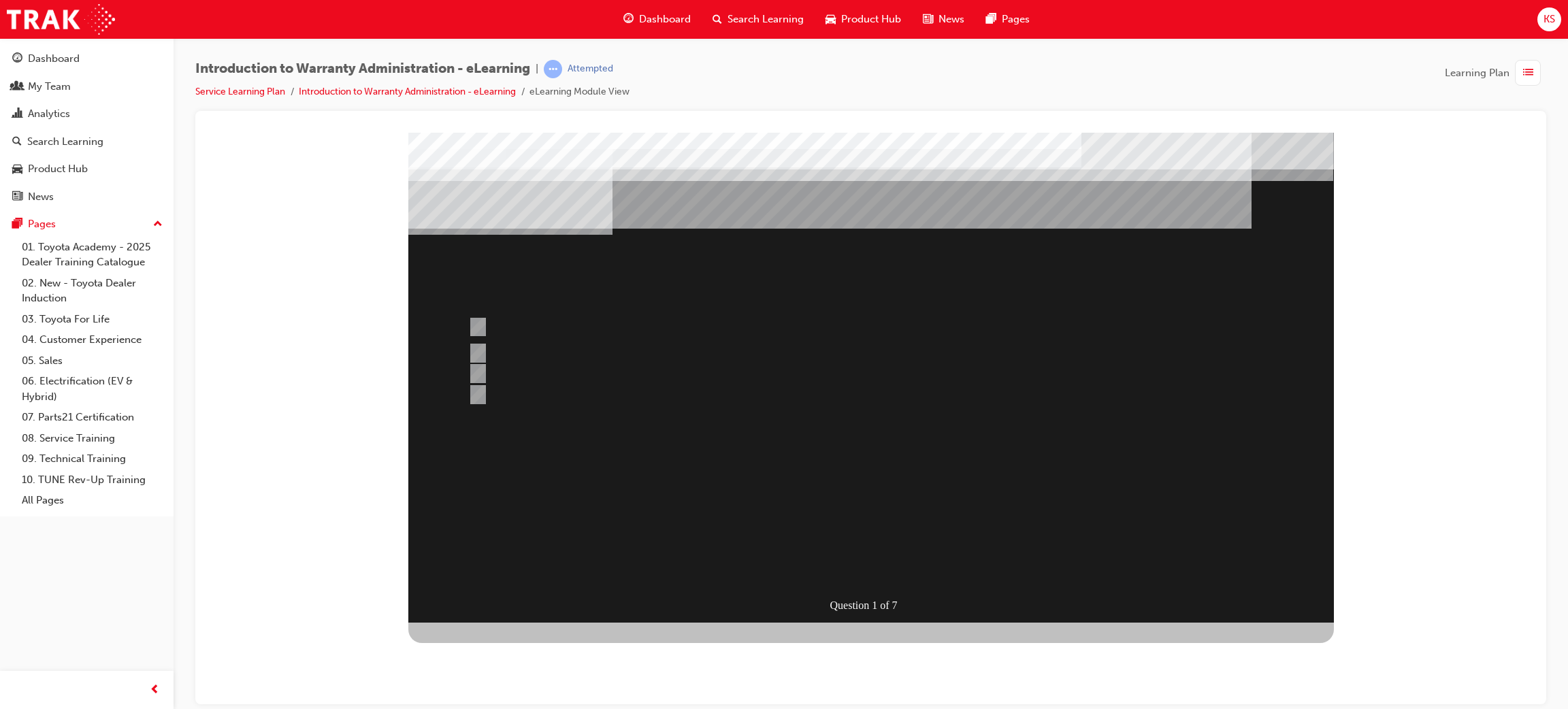
click at [883, 563] on div at bounding box center [871, 377] width 926 height 490
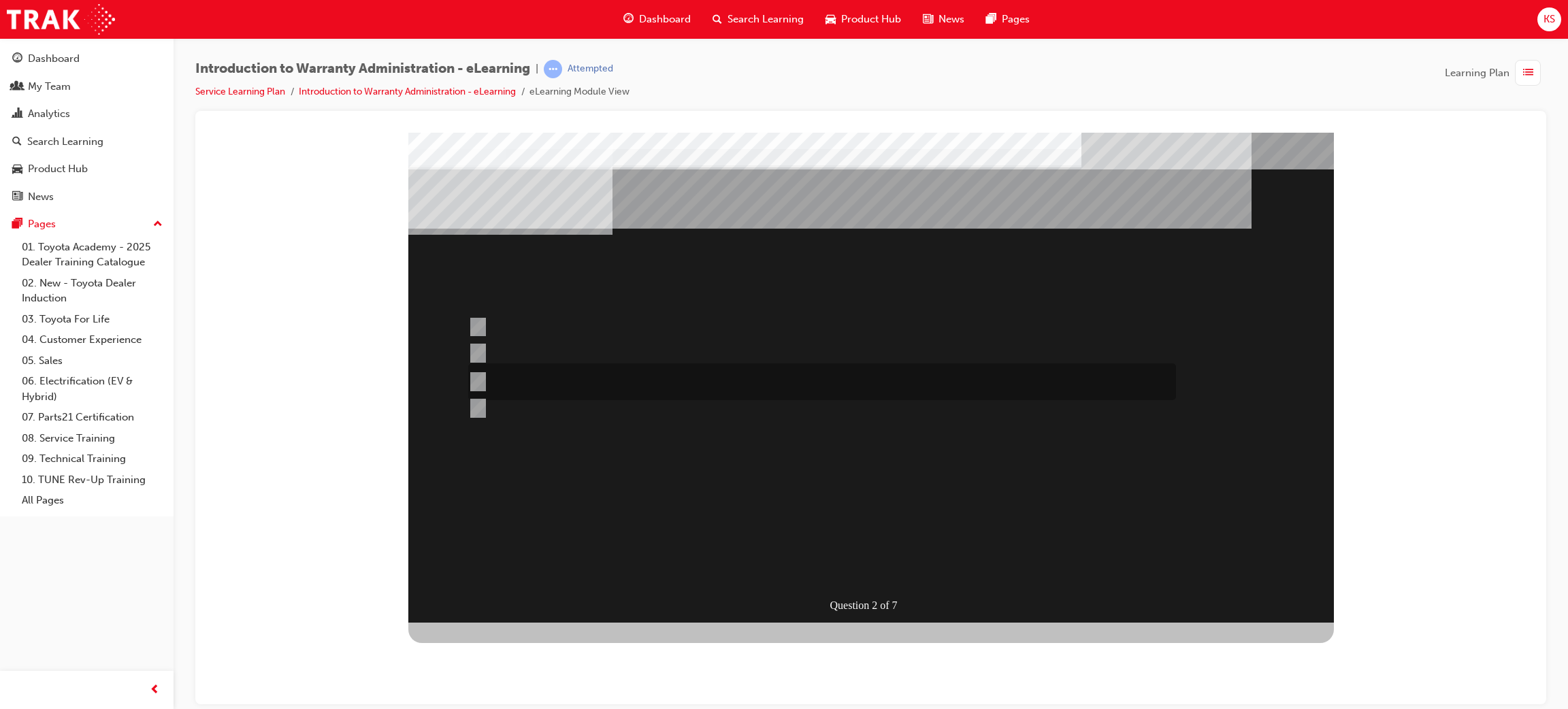
click at [607, 375] on div at bounding box center [818, 382] width 708 height 37
radio input "true"
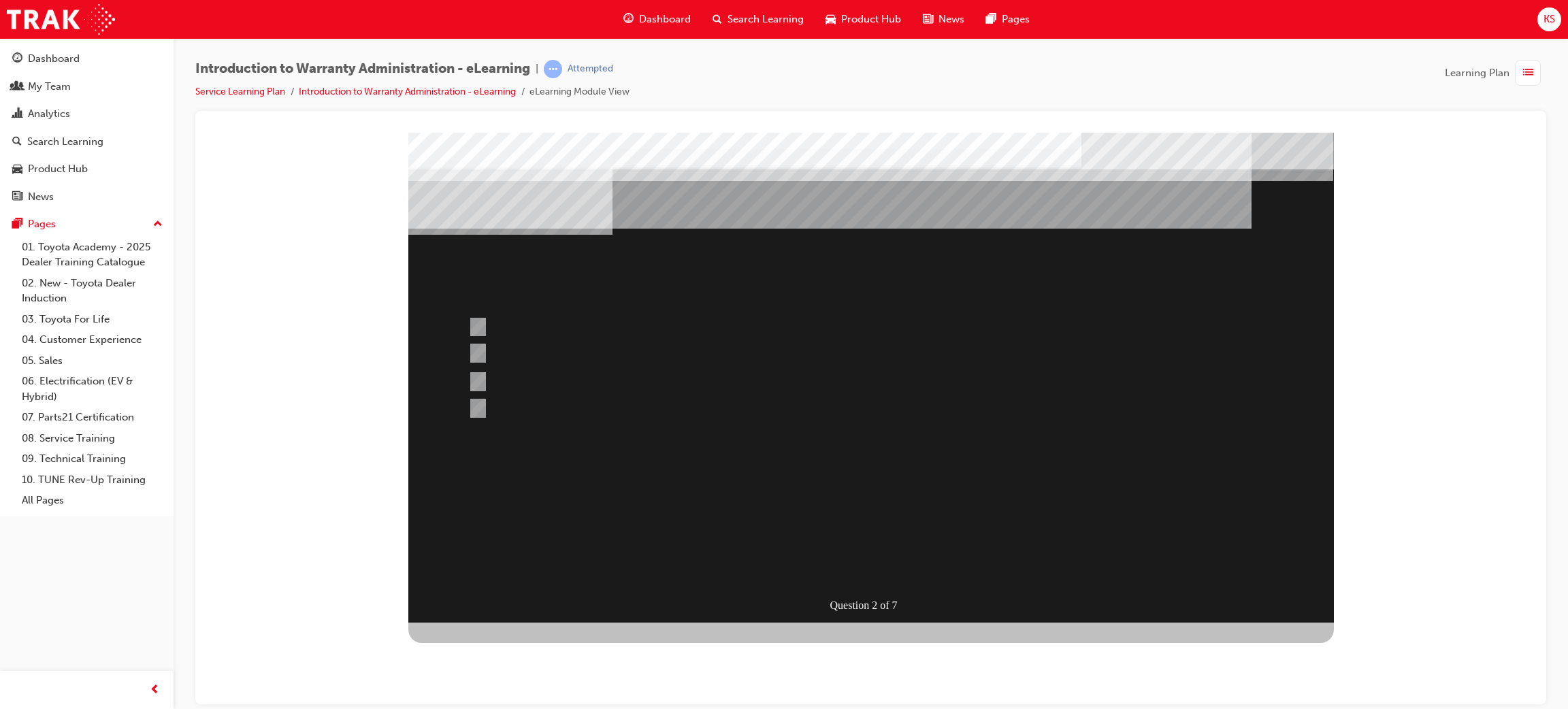
click at [866, 568] on div at bounding box center [871, 377] width 926 height 490
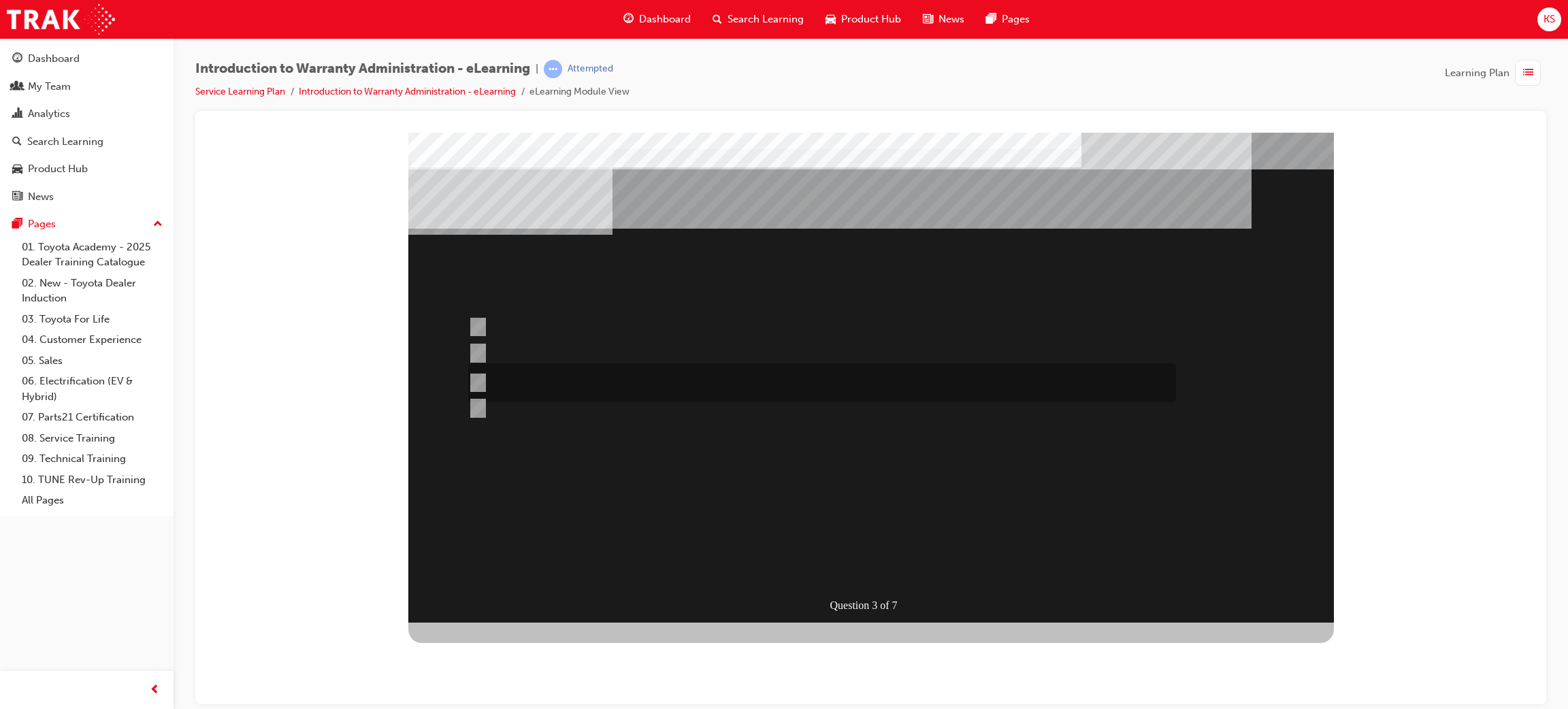
click at [749, 373] on div at bounding box center [818, 383] width 708 height 38
radio input "true"
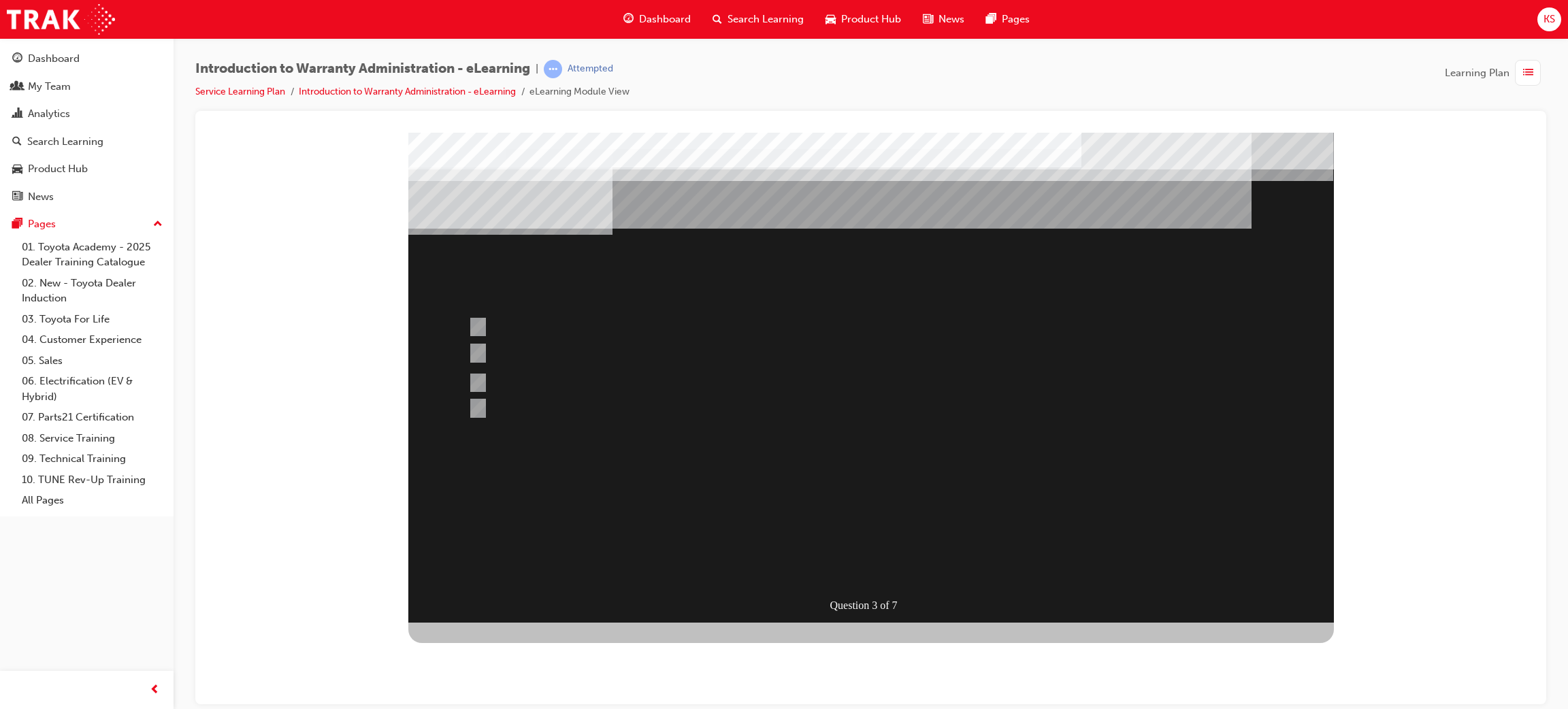
click at [913, 559] on div at bounding box center [871, 377] width 926 height 490
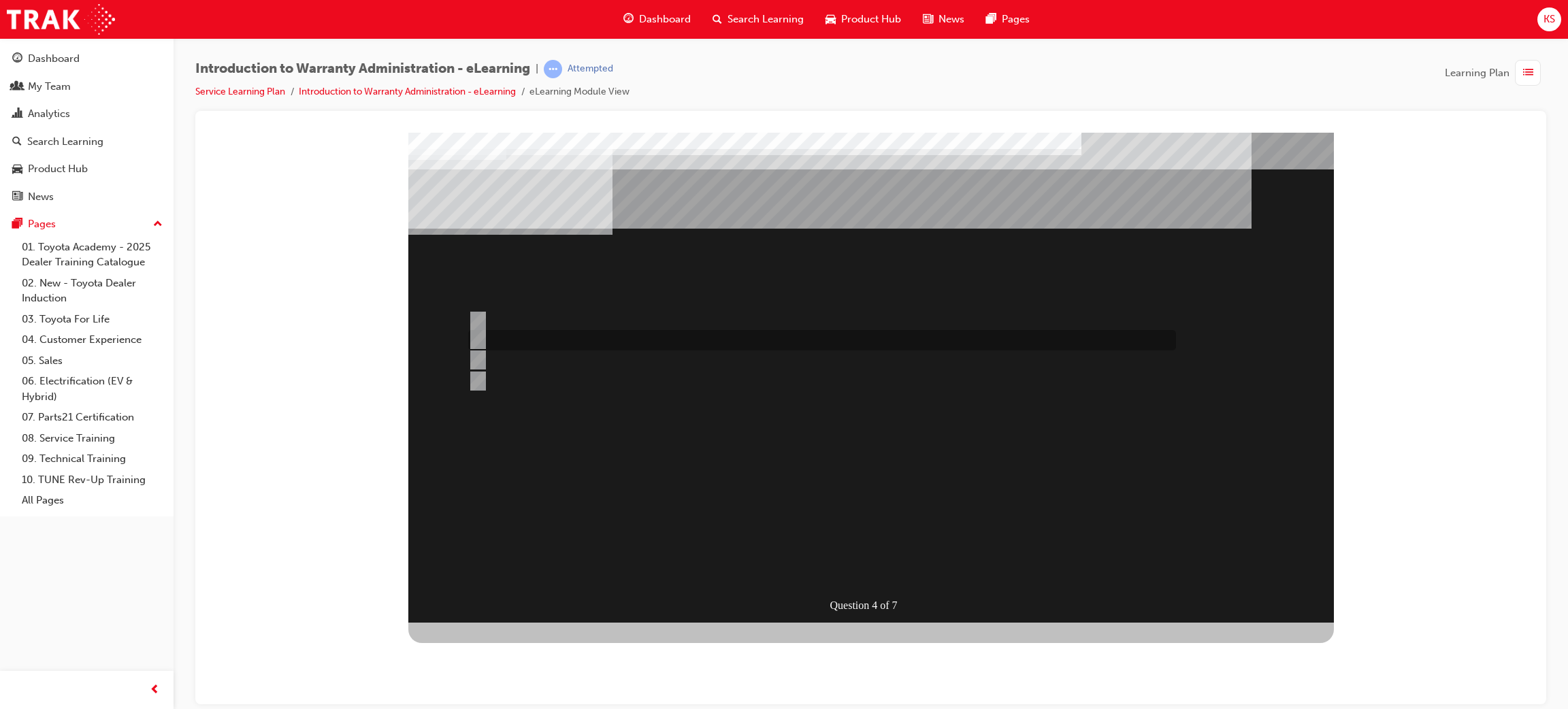
click at [759, 334] on div at bounding box center [818, 340] width 708 height 20
radio input "true"
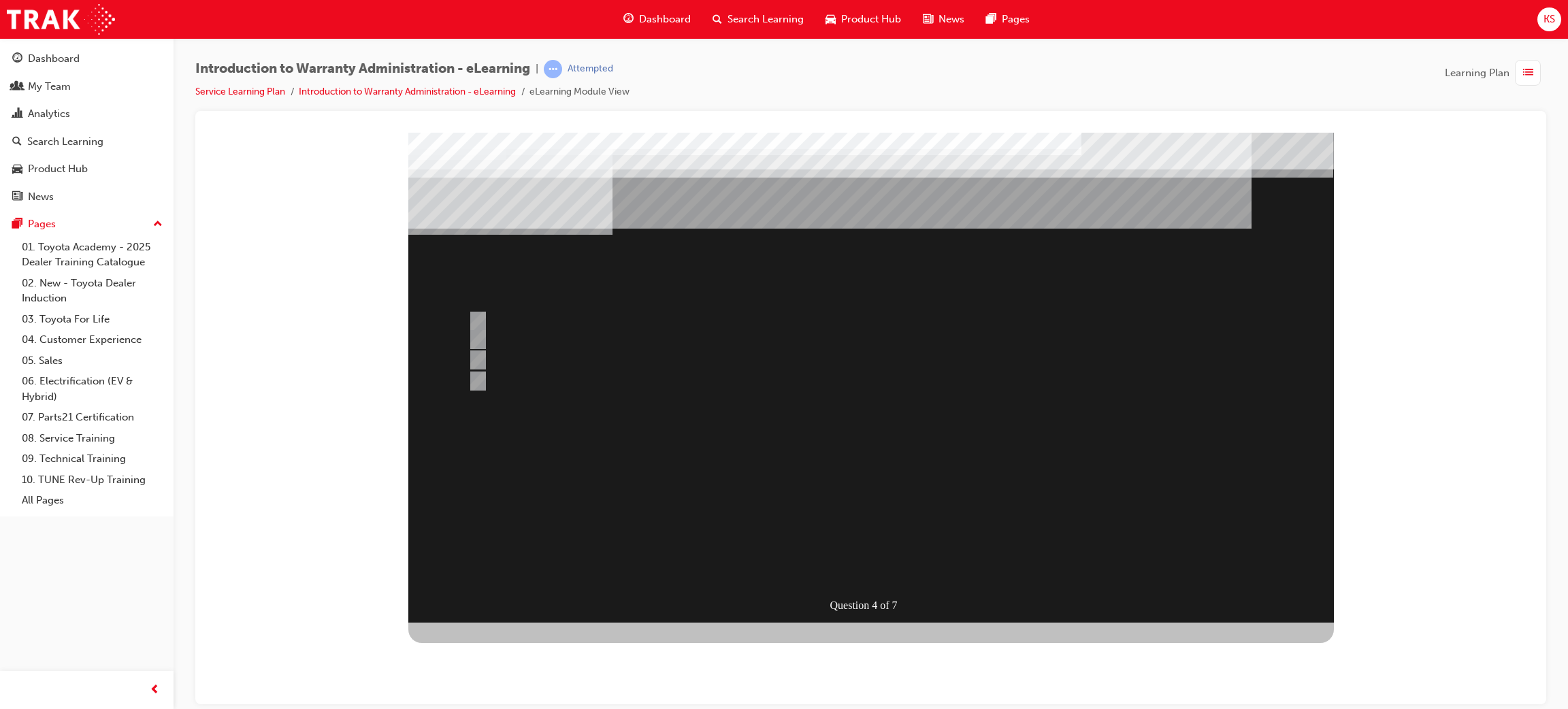
click at [875, 565] on div at bounding box center [871, 377] width 926 height 490
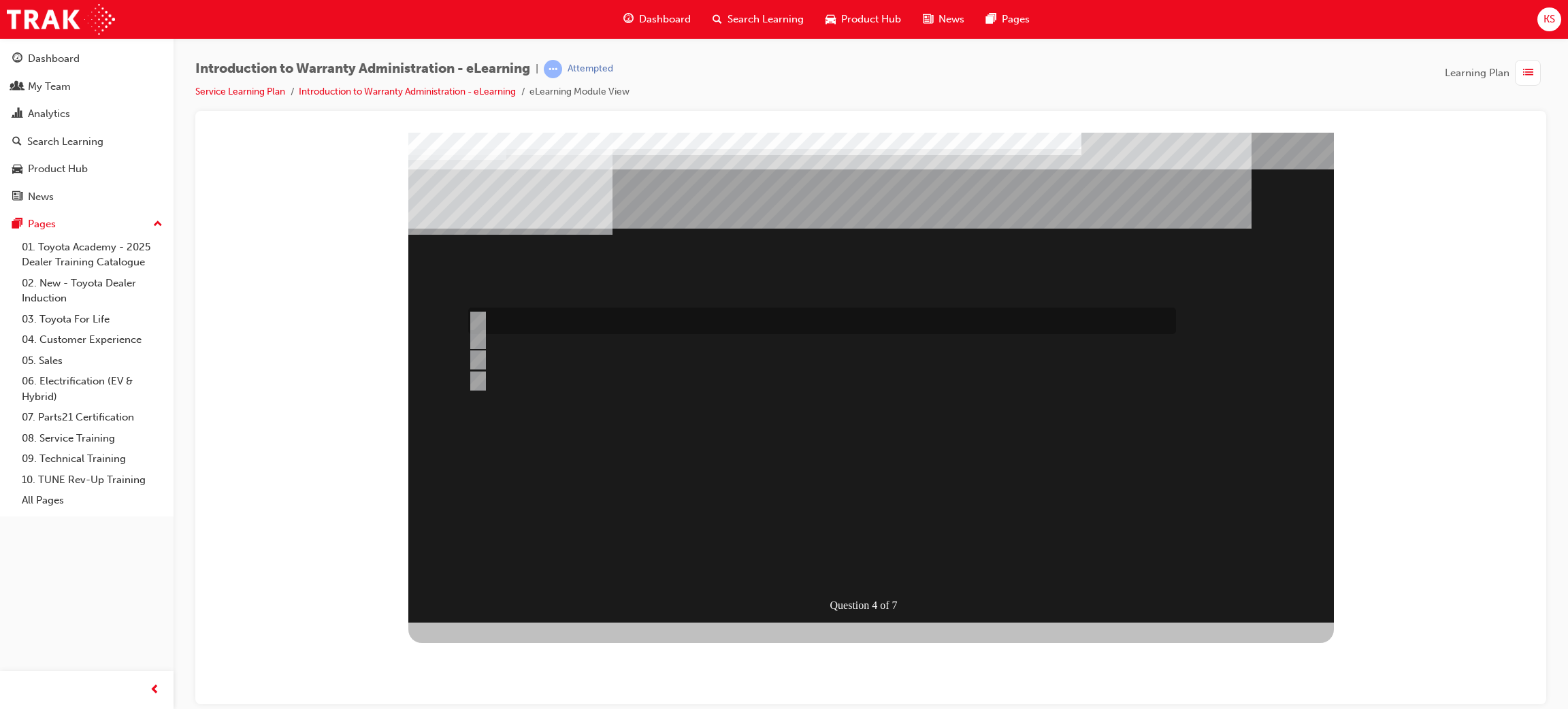
click at [839, 320] on div at bounding box center [818, 320] width 708 height 26
radio input "true"
click at [862, 568] on div at bounding box center [871, 377] width 926 height 490
click at [561, 360] on div at bounding box center [818, 360] width 708 height 20
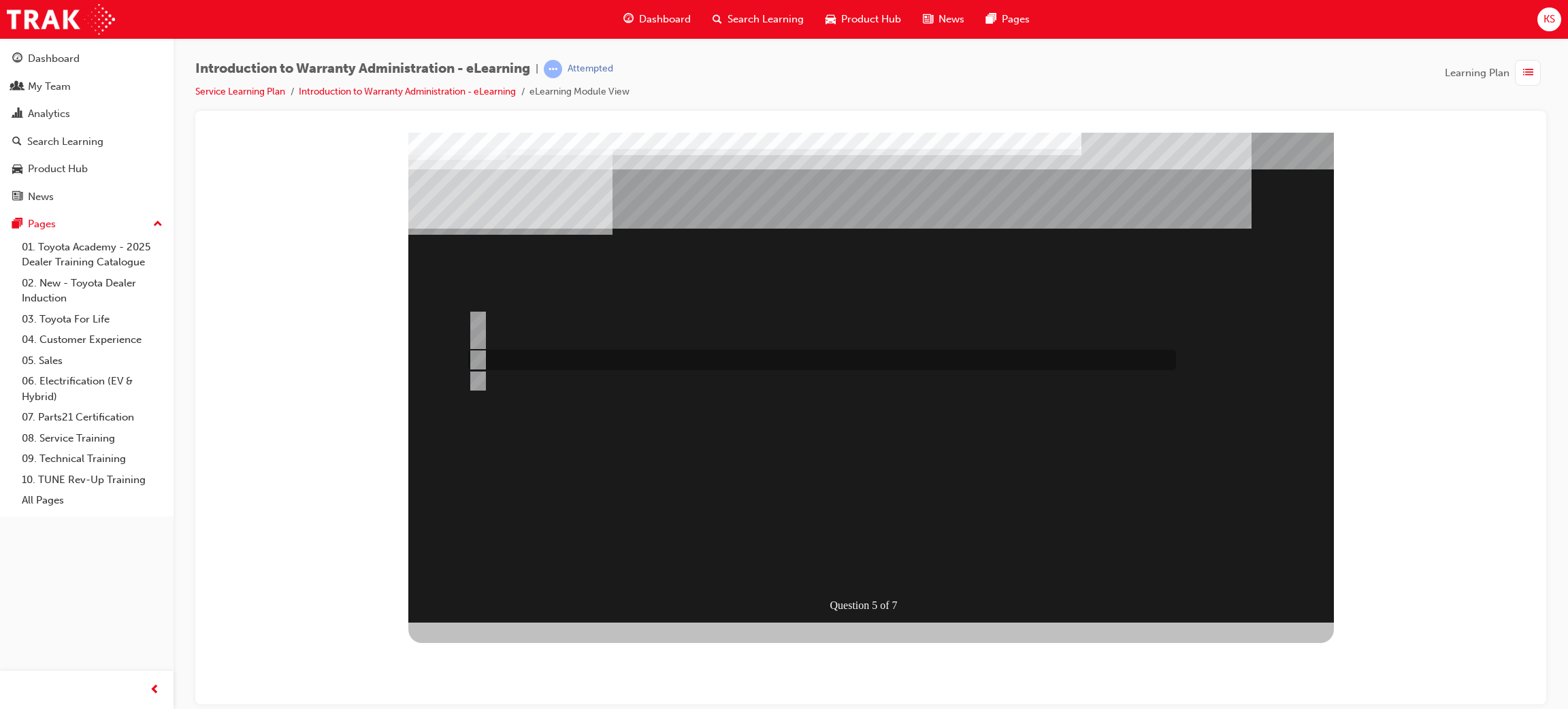
radio input "true"
click at [590, 324] on div at bounding box center [818, 320] width 708 height 26
radio input "true"
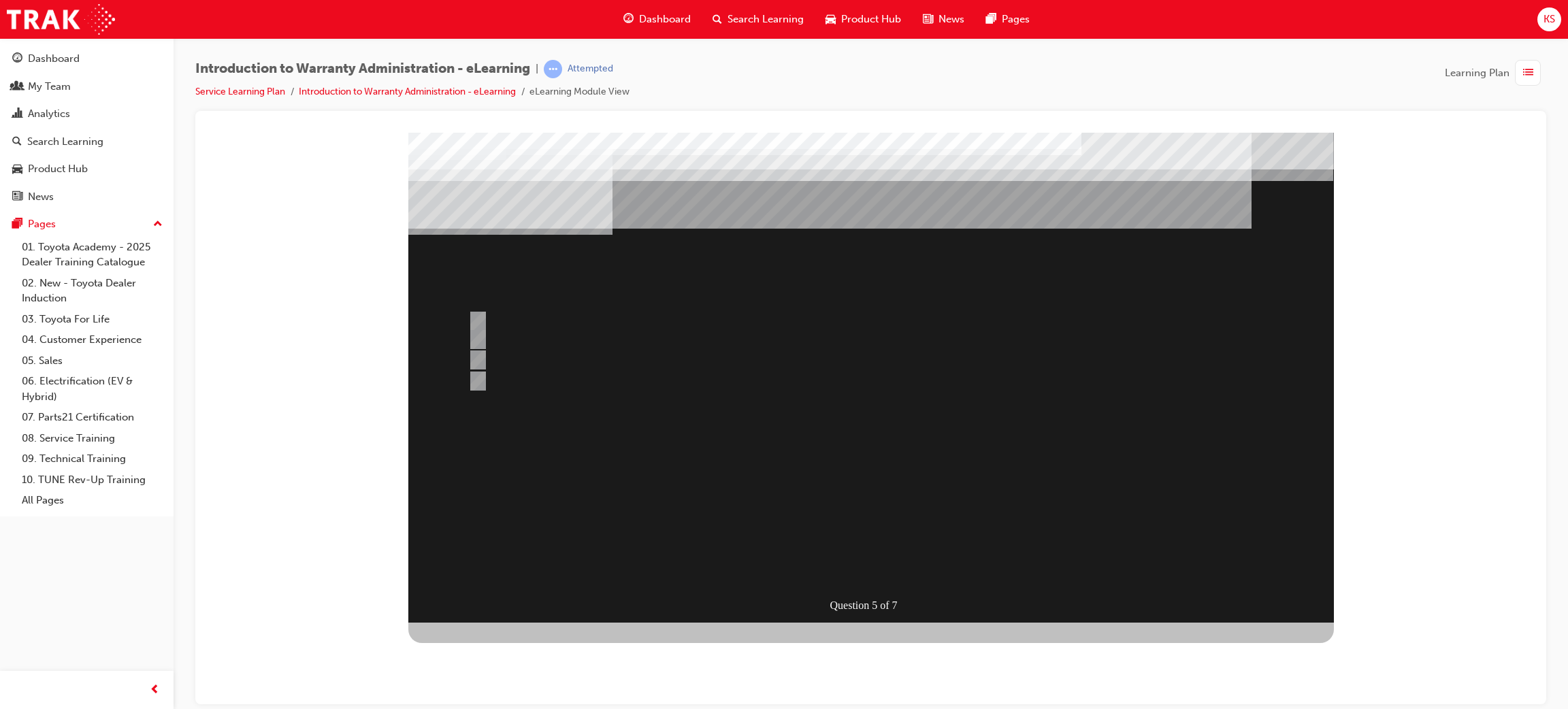
click at [850, 559] on div at bounding box center [871, 377] width 926 height 490
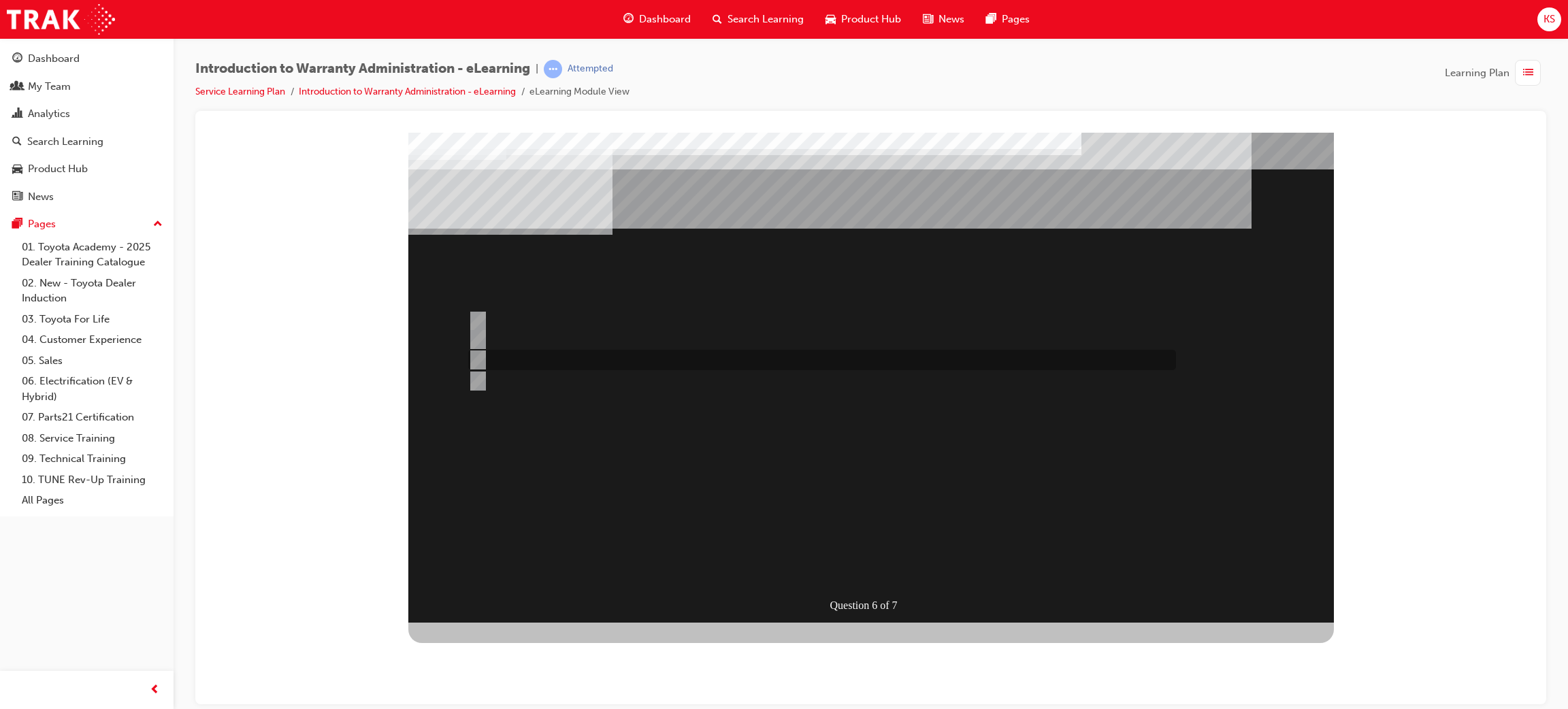
click at [674, 365] on div at bounding box center [818, 360] width 708 height 20
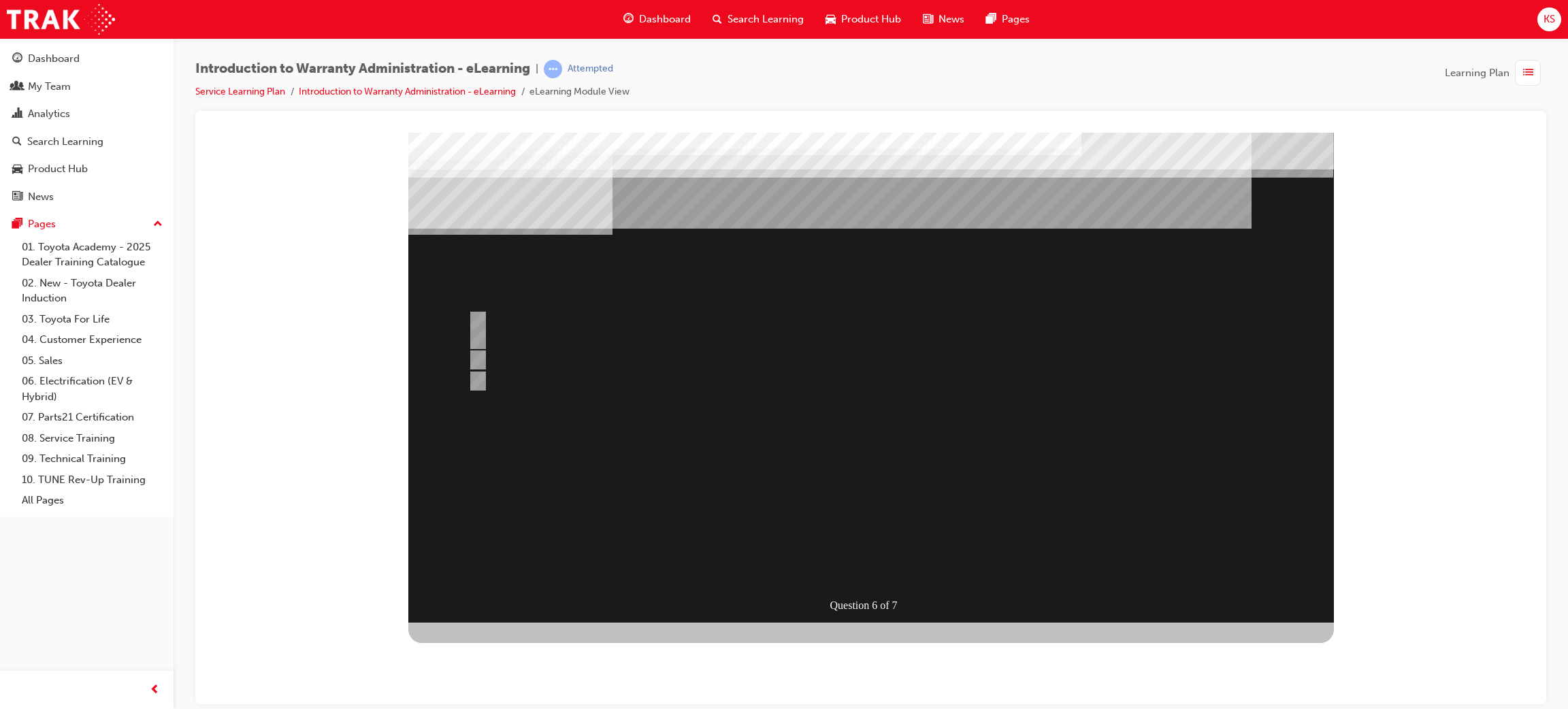
click at [866, 567] on div at bounding box center [871, 377] width 926 height 490
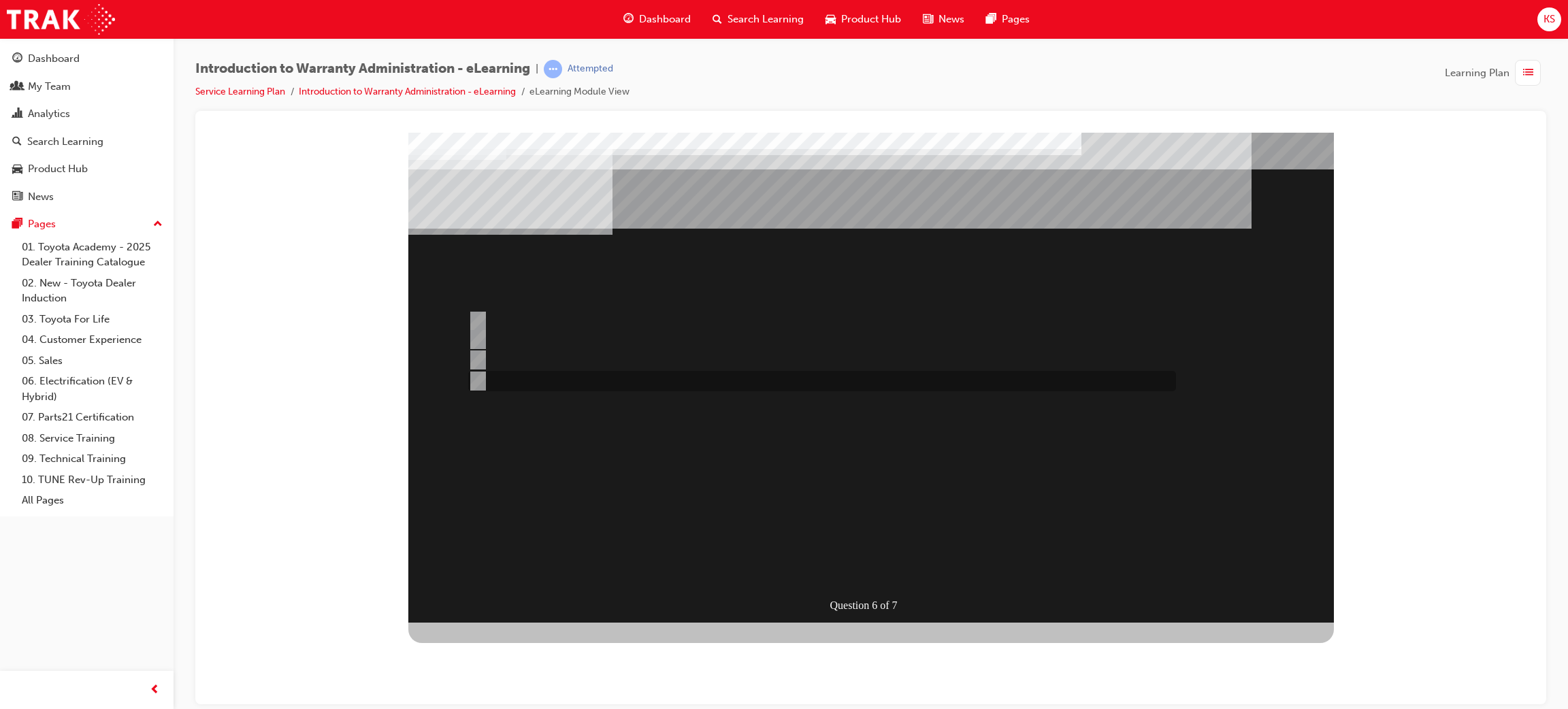
click at [602, 381] on div at bounding box center [818, 381] width 708 height 20
radio input "false"
radio input "true"
click at [868, 568] on div at bounding box center [871, 377] width 926 height 490
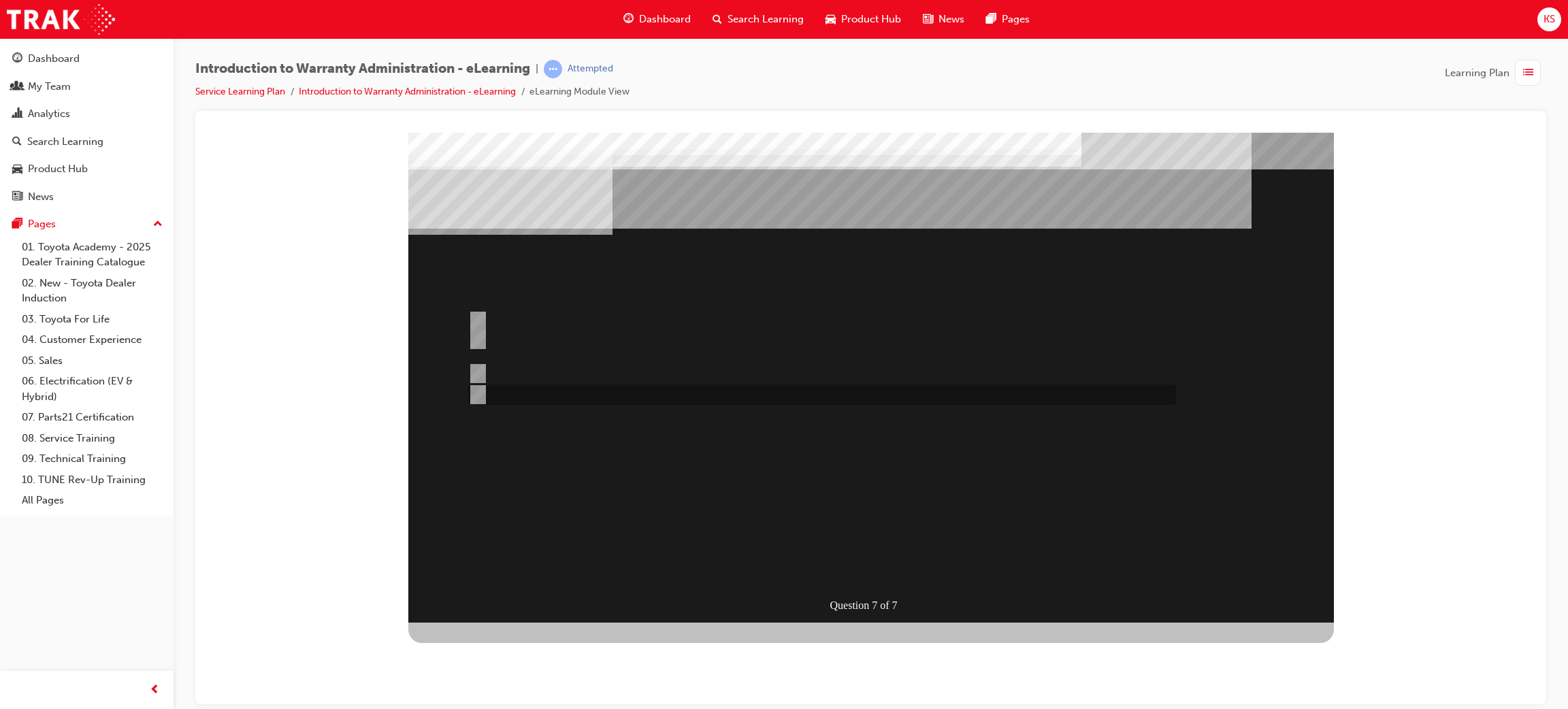
click at [722, 396] on div at bounding box center [818, 394] width 708 height 20
radio input "true"
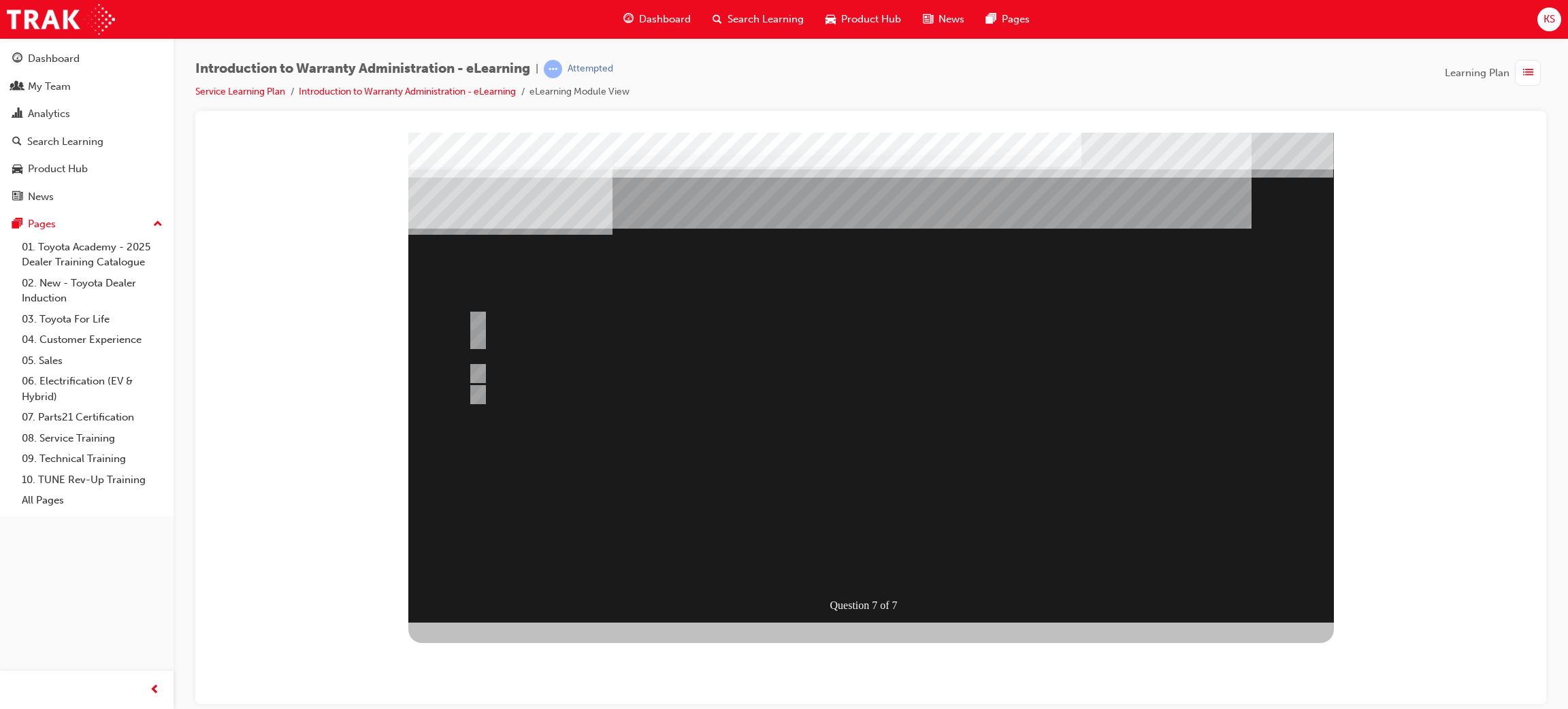
click at [863, 563] on div at bounding box center [871, 377] width 926 height 490
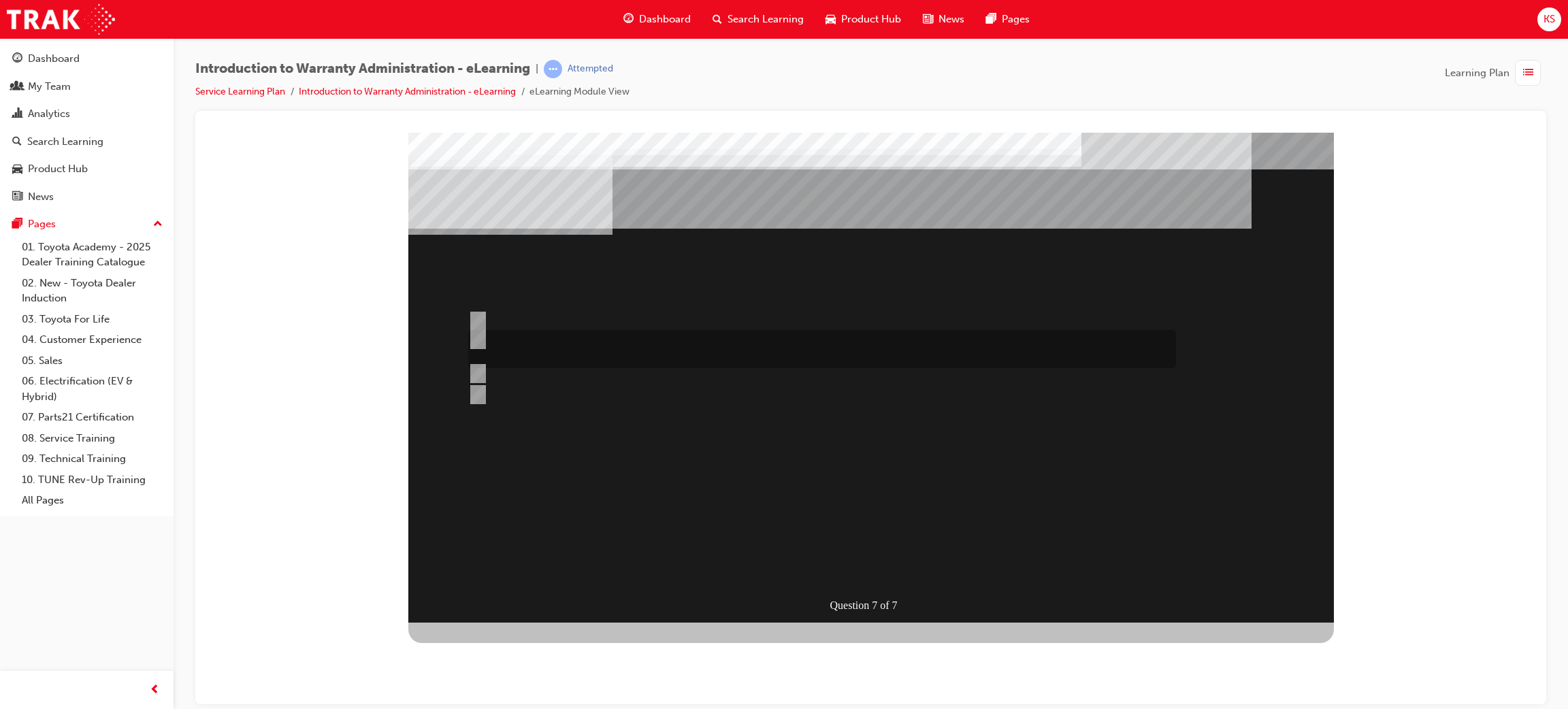
click at [749, 348] on div at bounding box center [818, 349] width 708 height 38
radio input "true"
click at [867, 567] on div at bounding box center [871, 377] width 926 height 490
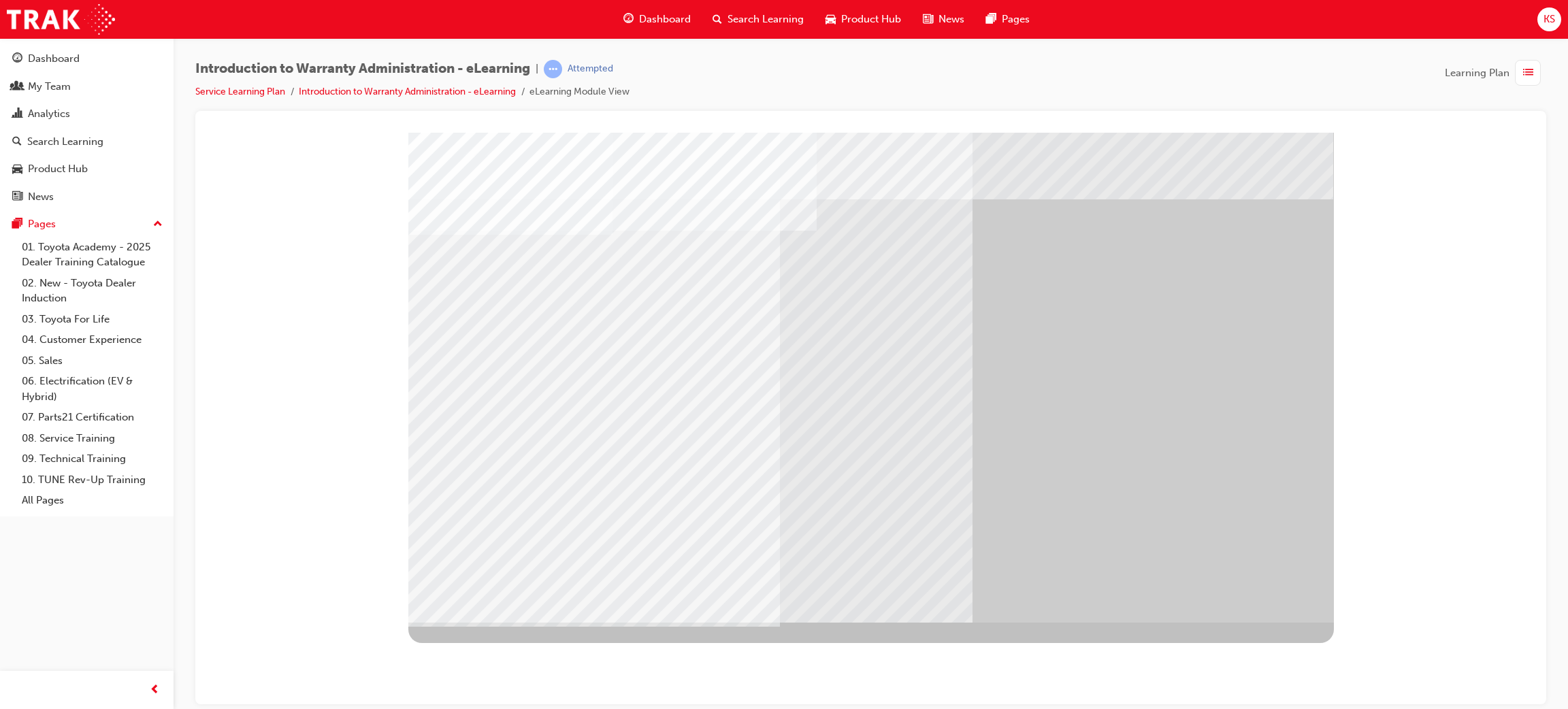
click at [652, 14] on span "Dashboard" at bounding box center [665, 19] width 52 height 16
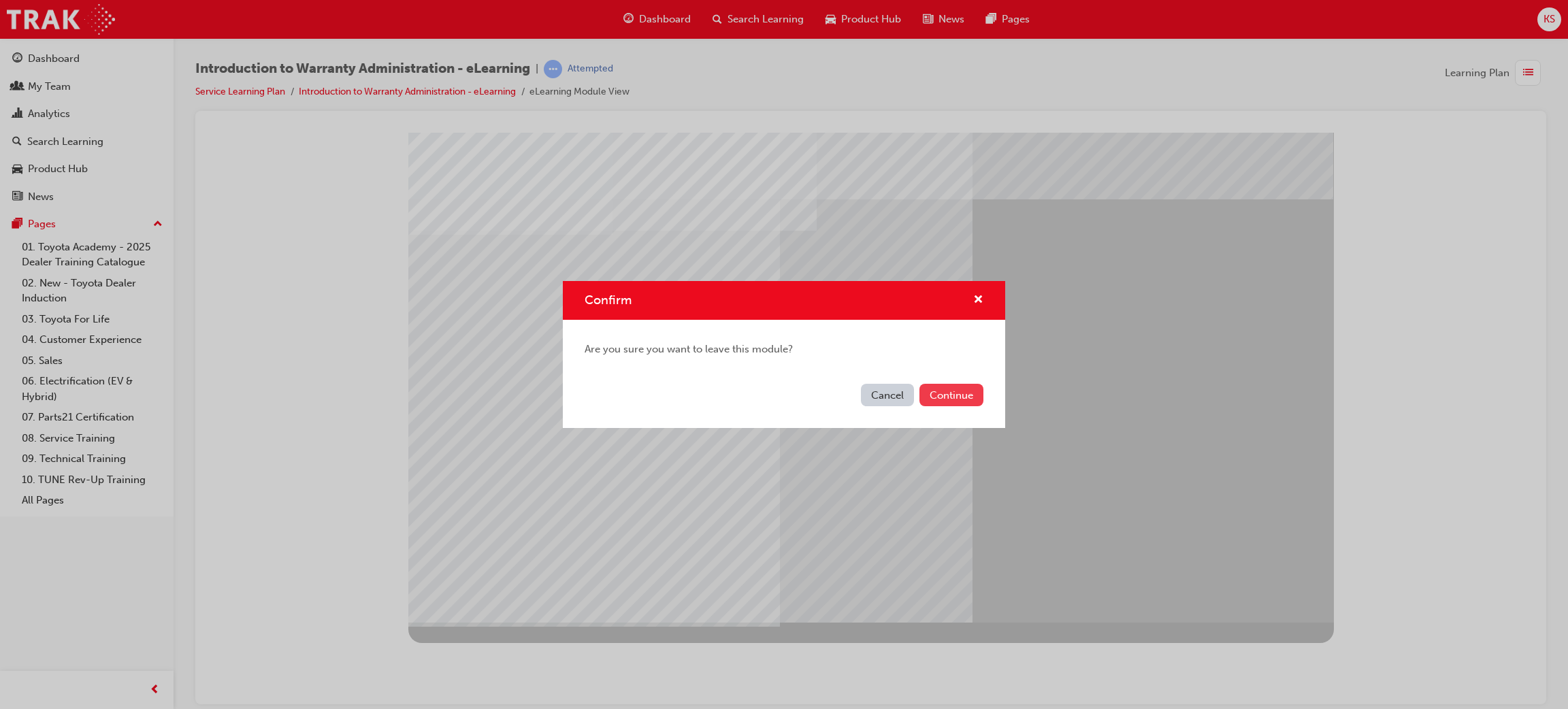
click at [957, 390] on button "Continue" at bounding box center [951, 395] width 64 height 22
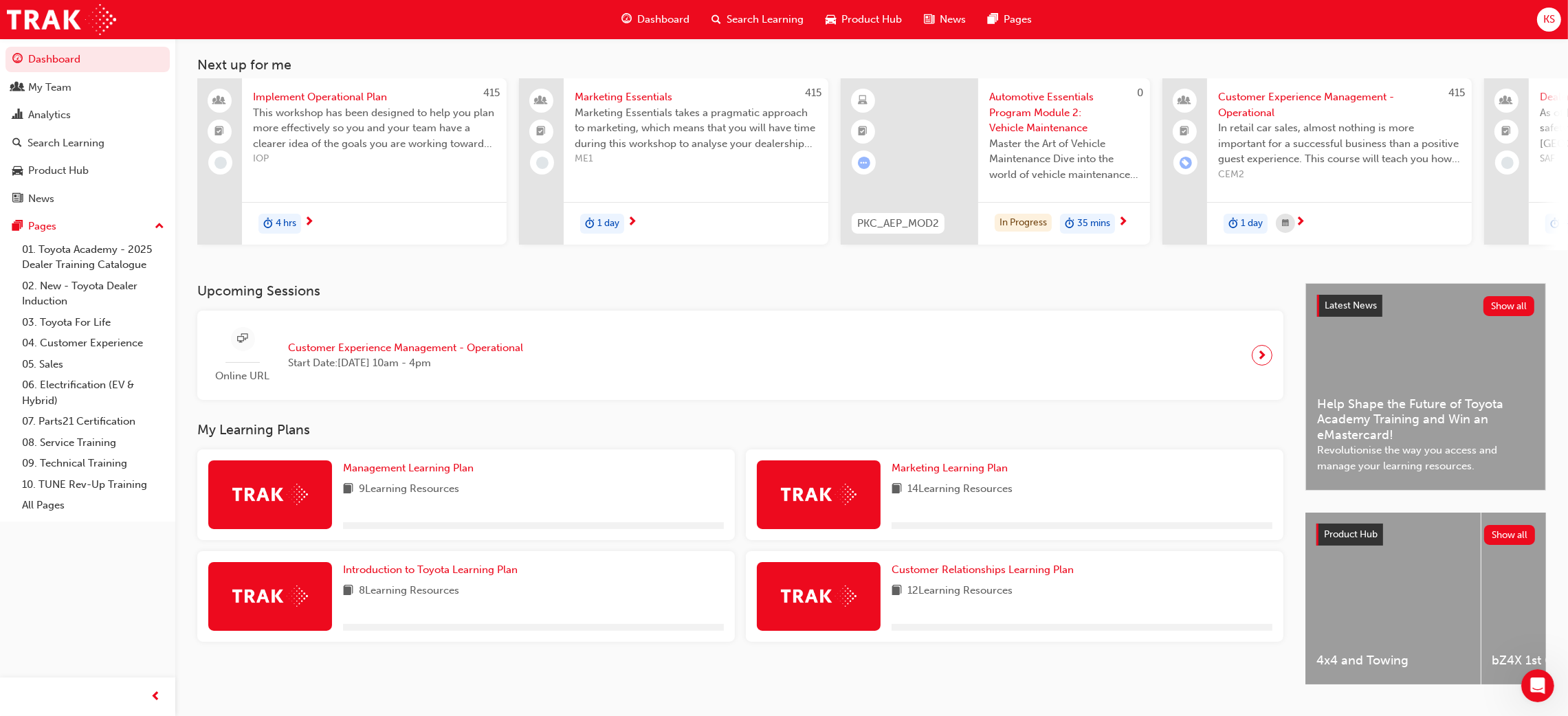
scroll to position [103, 0]
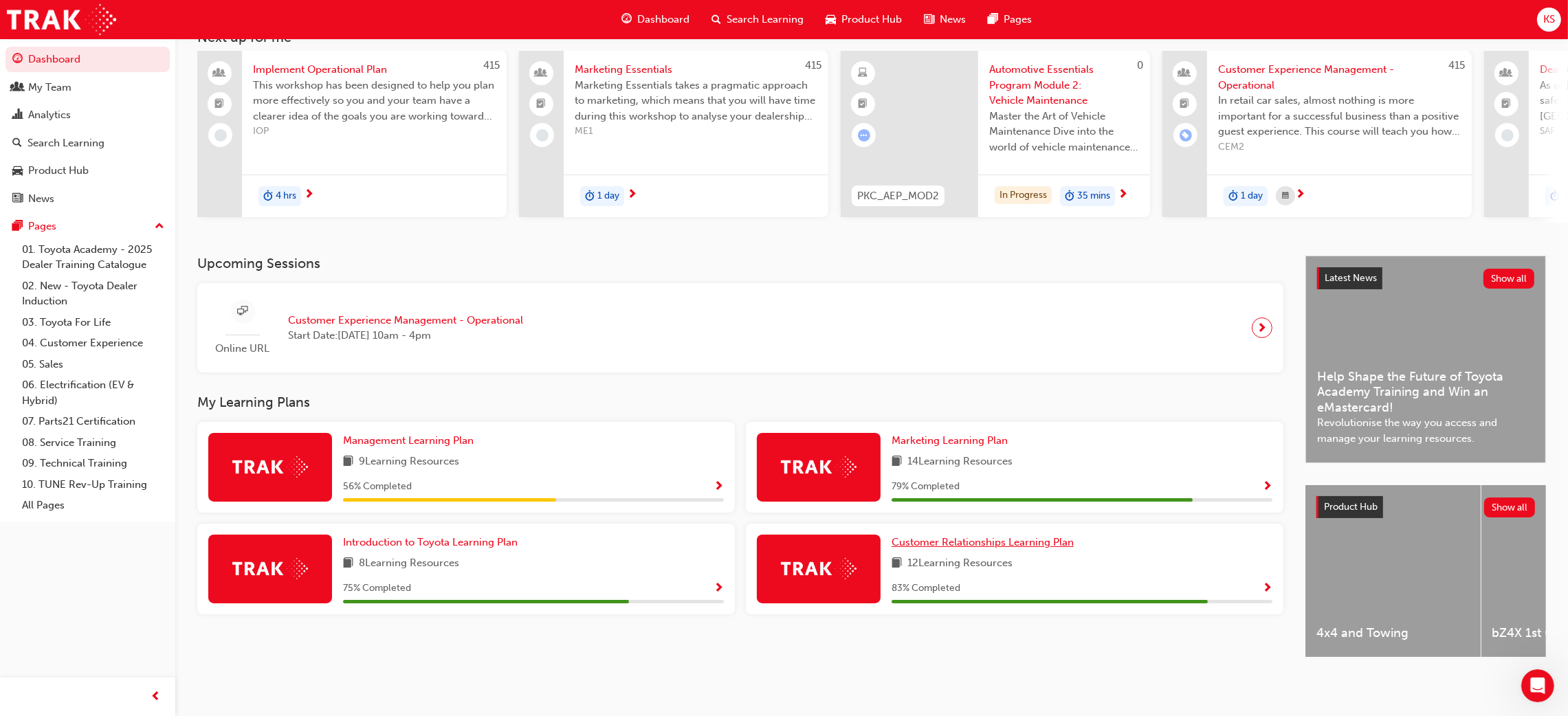
click at [994, 536] on span "Customer Relationships Learning Plan" at bounding box center [982, 542] width 182 height 12
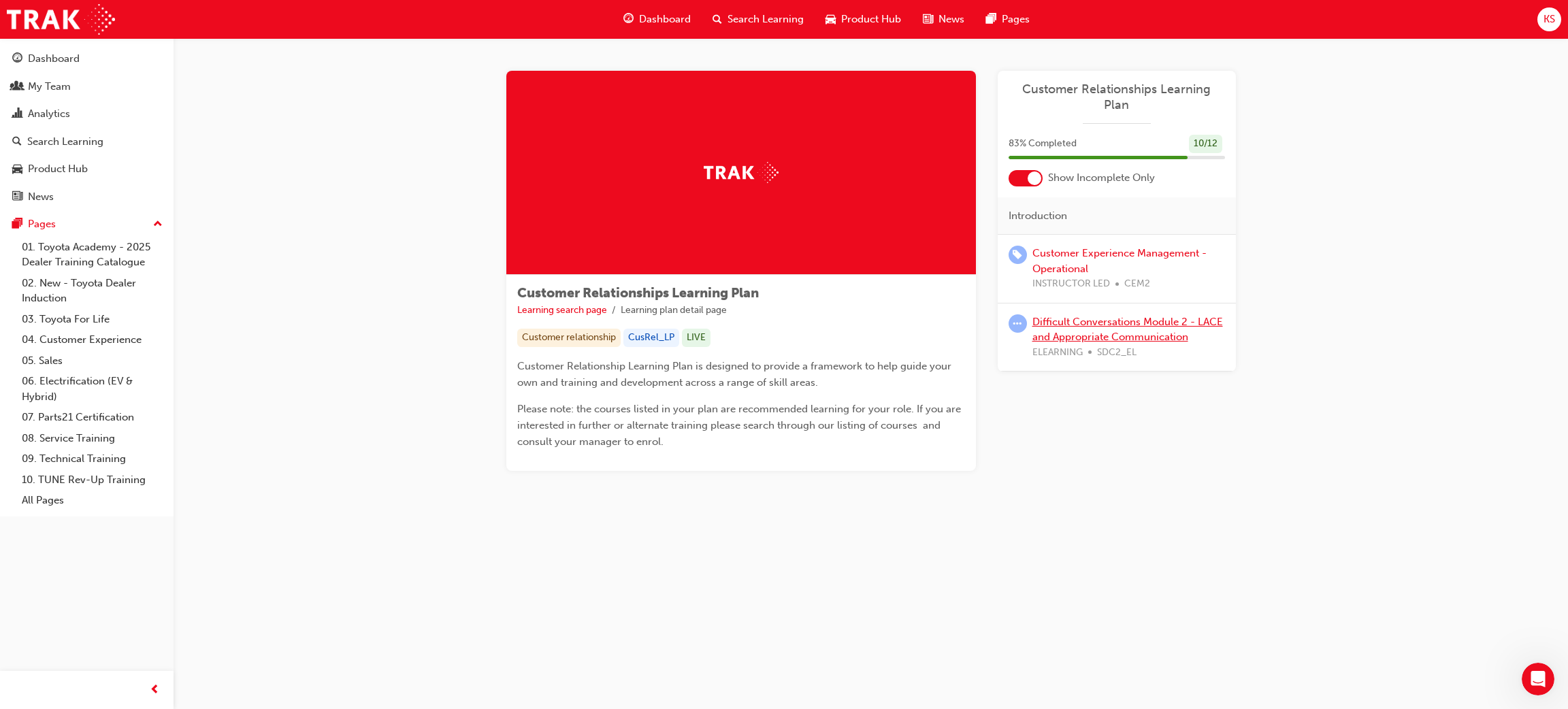
click at [1155, 324] on link "Difficult Conversations Module 2 - LACE and Appropriate Communication" at bounding box center [1128, 329] width 191 height 28
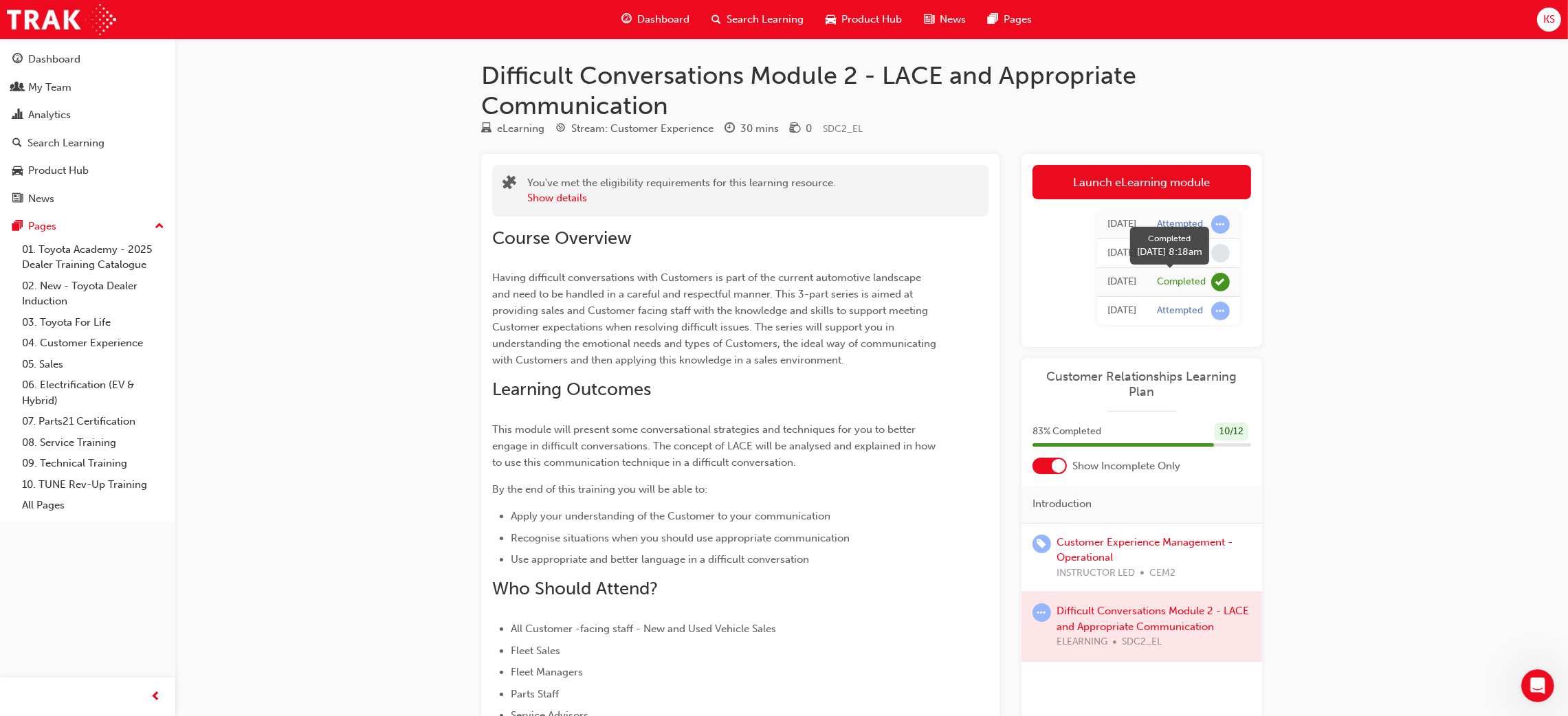
click at [1186, 286] on div "Completed" at bounding box center [1181, 282] width 49 height 13
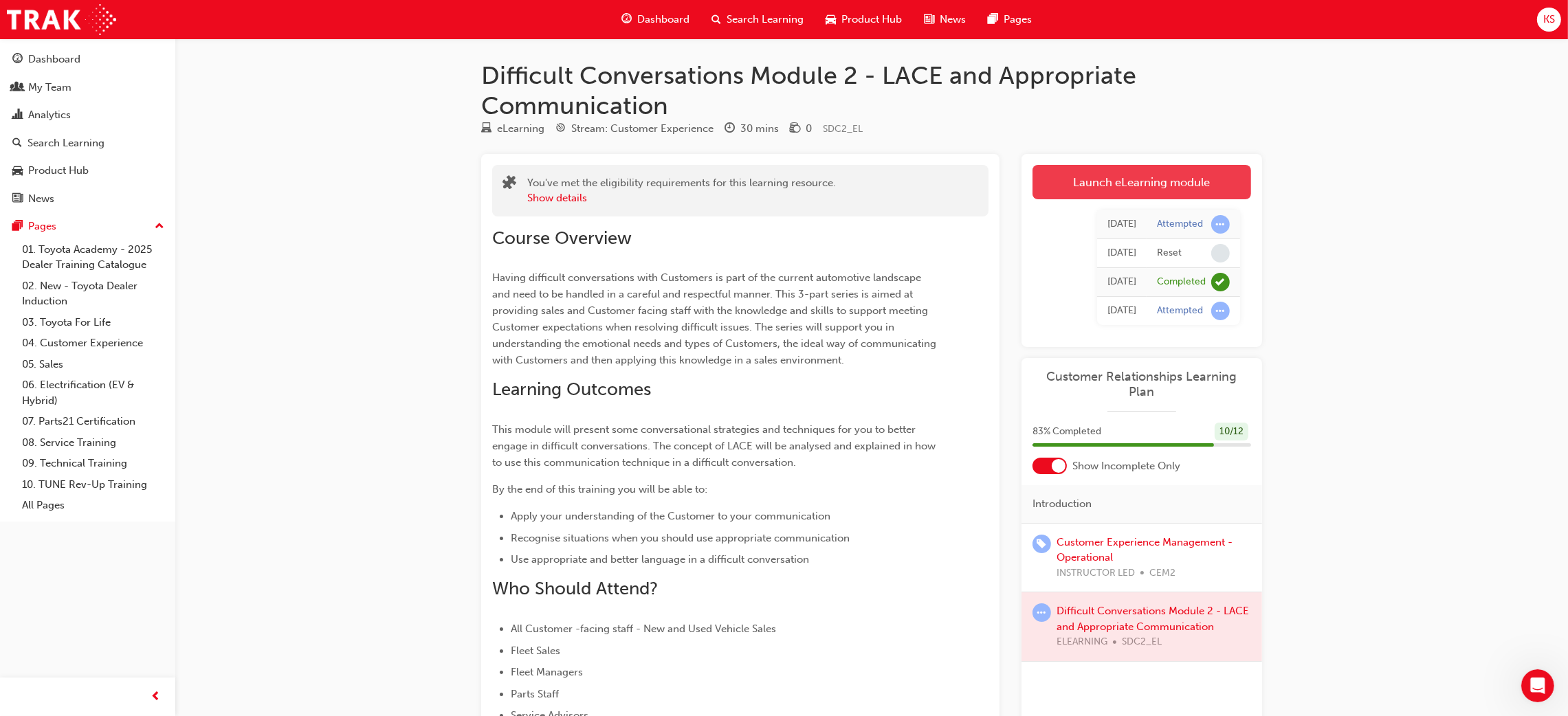
click at [1108, 180] on link "Launch eLearning module" at bounding box center [1142, 182] width 218 height 34
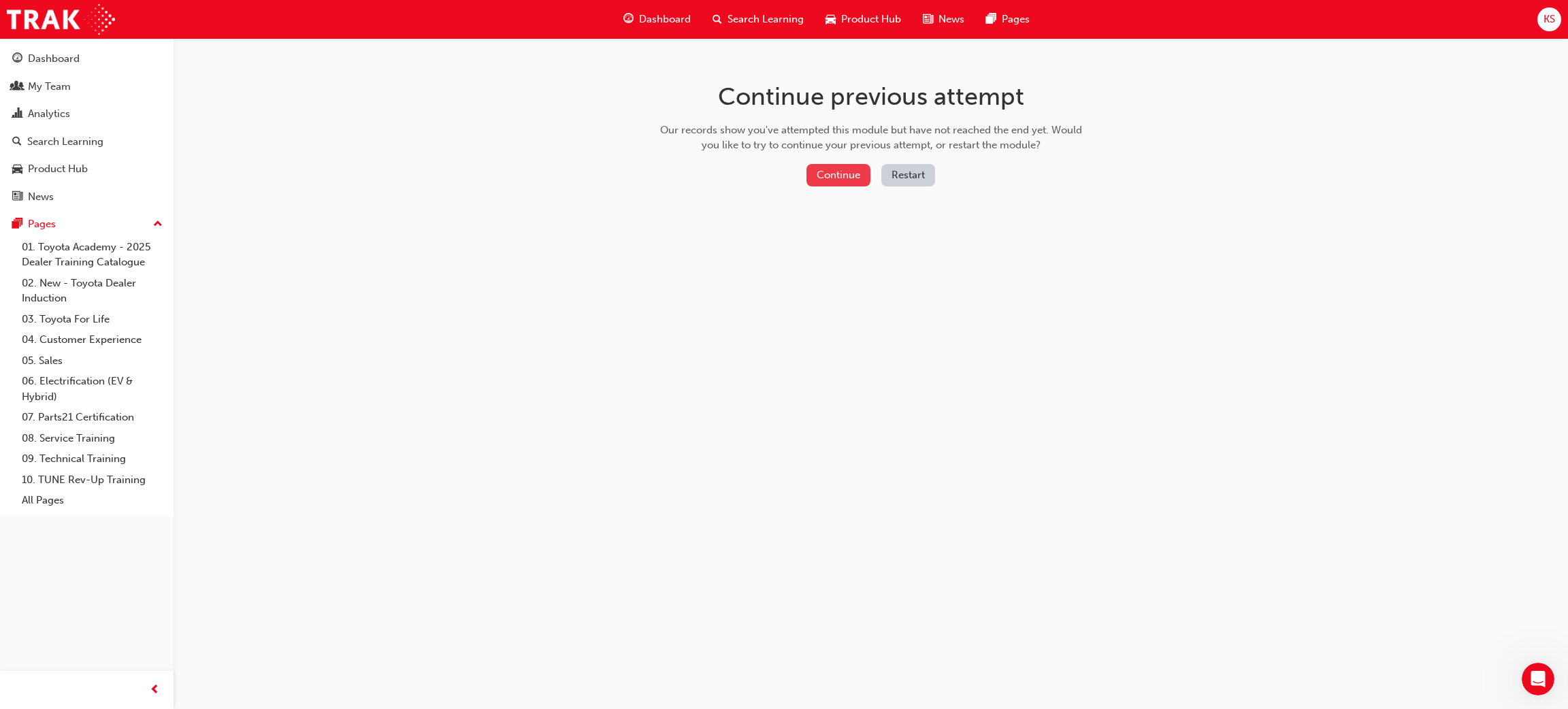
click at [848, 173] on button "Continue" at bounding box center [838, 175] width 64 height 22
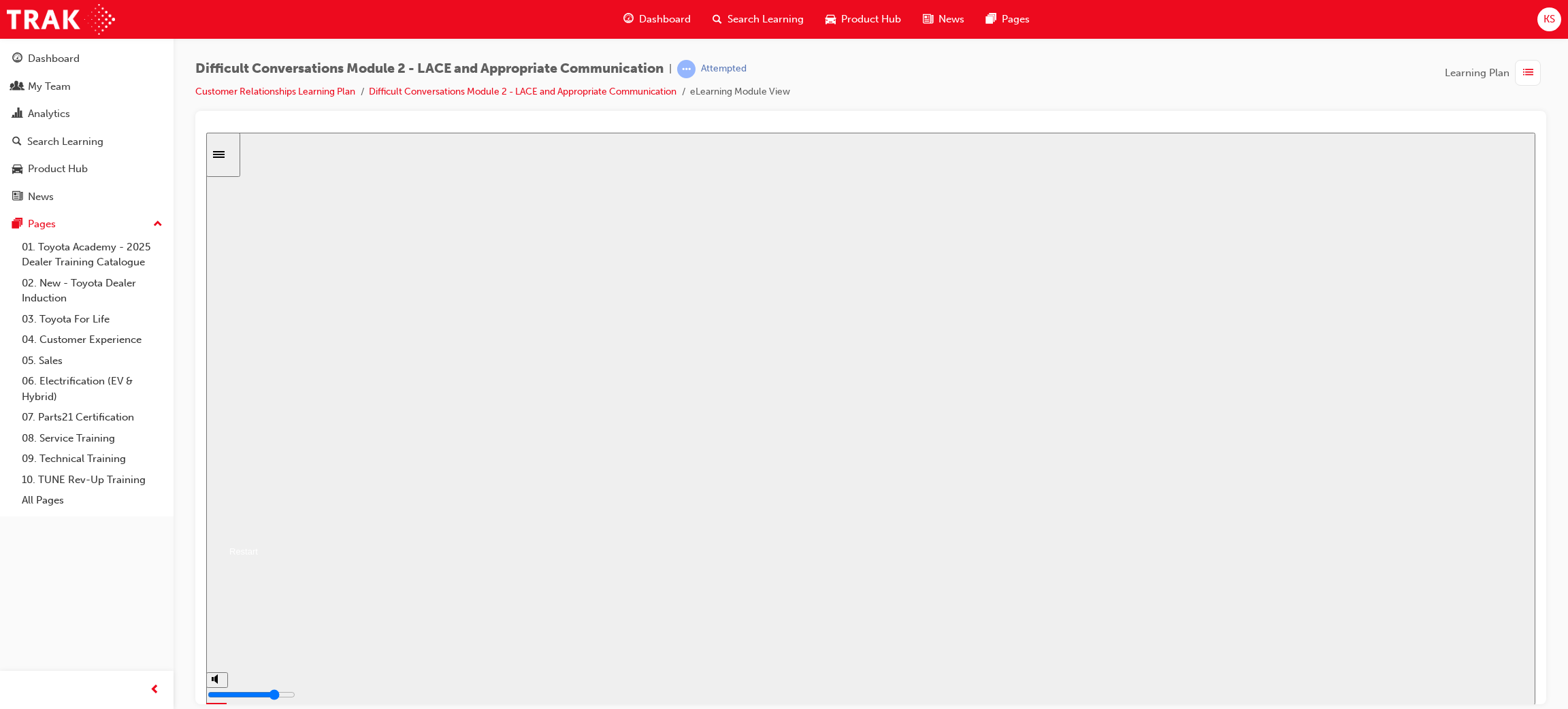
click at [258, 527] on button "Resume" at bounding box center [231, 535] width 52 height 16
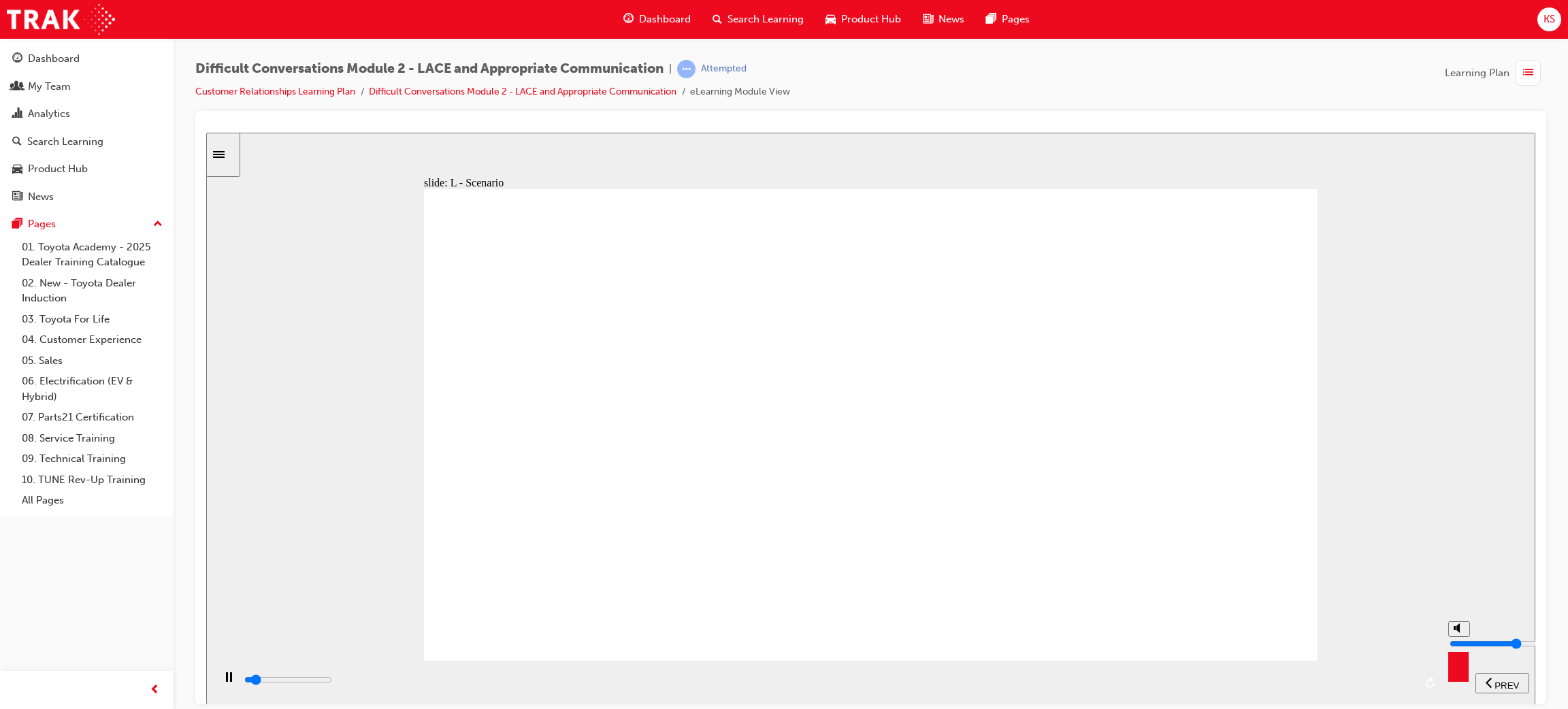
click at [1454, 678] on div "misc controls" at bounding box center [1457, 662] width 20 height 51
type input "3200"
type input "7"
type input "3300"
type input "6"
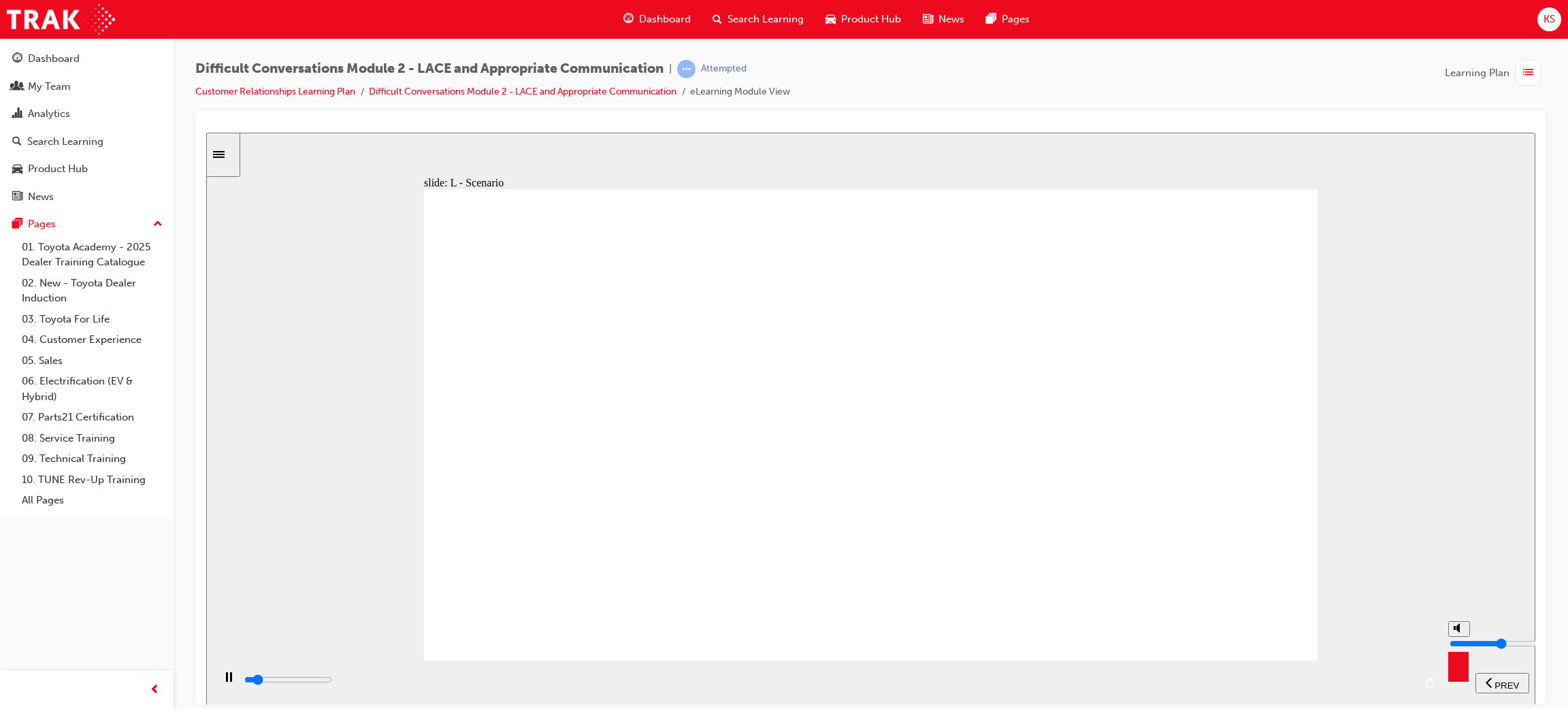
type input "3300"
type input "4"
type input "3300"
type input "3"
type input "3300"
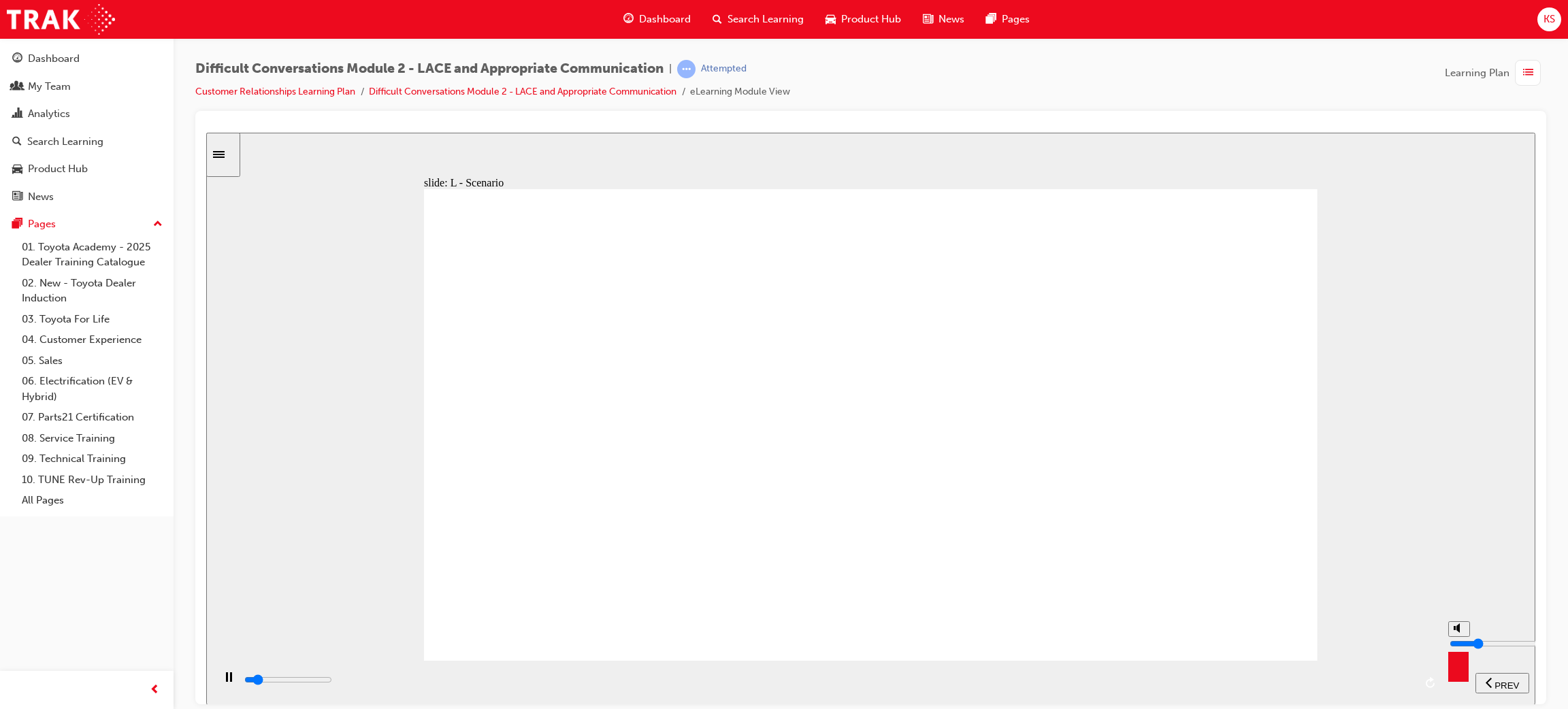
type input "1"
type input "3300"
type input "0"
type input "3500"
drag, startPoint x: 1463, startPoint y: 631, endPoint x: 1461, endPoint y: 688, distance: 57.0
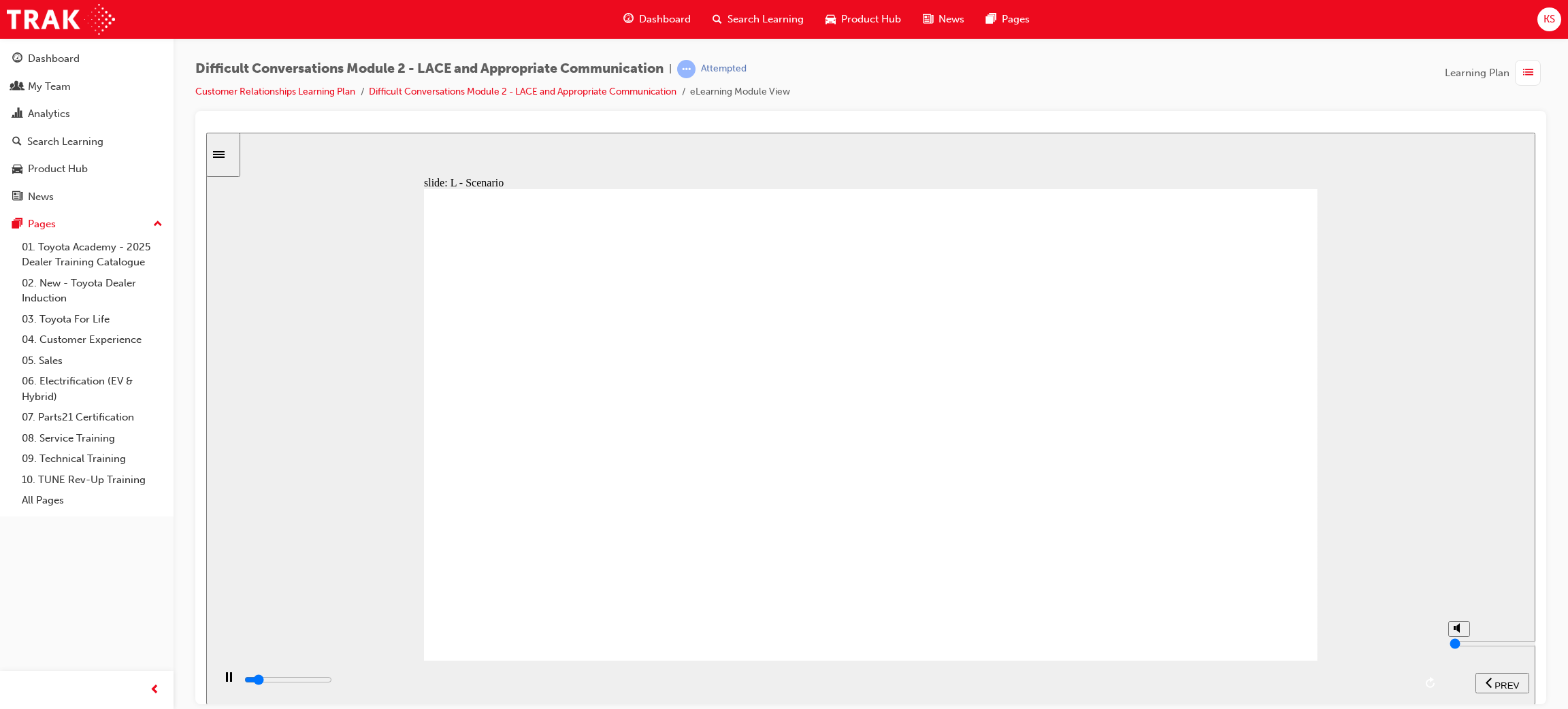
type input "0"
click at [1462, 649] on input "volume" at bounding box center [1494, 643] width 88 height 11
click at [1421, 531] on div "slide: L - Scenario LACE Communication L = (Active) Listening Let's look at an …" at bounding box center [870, 418] width 1329 height 573
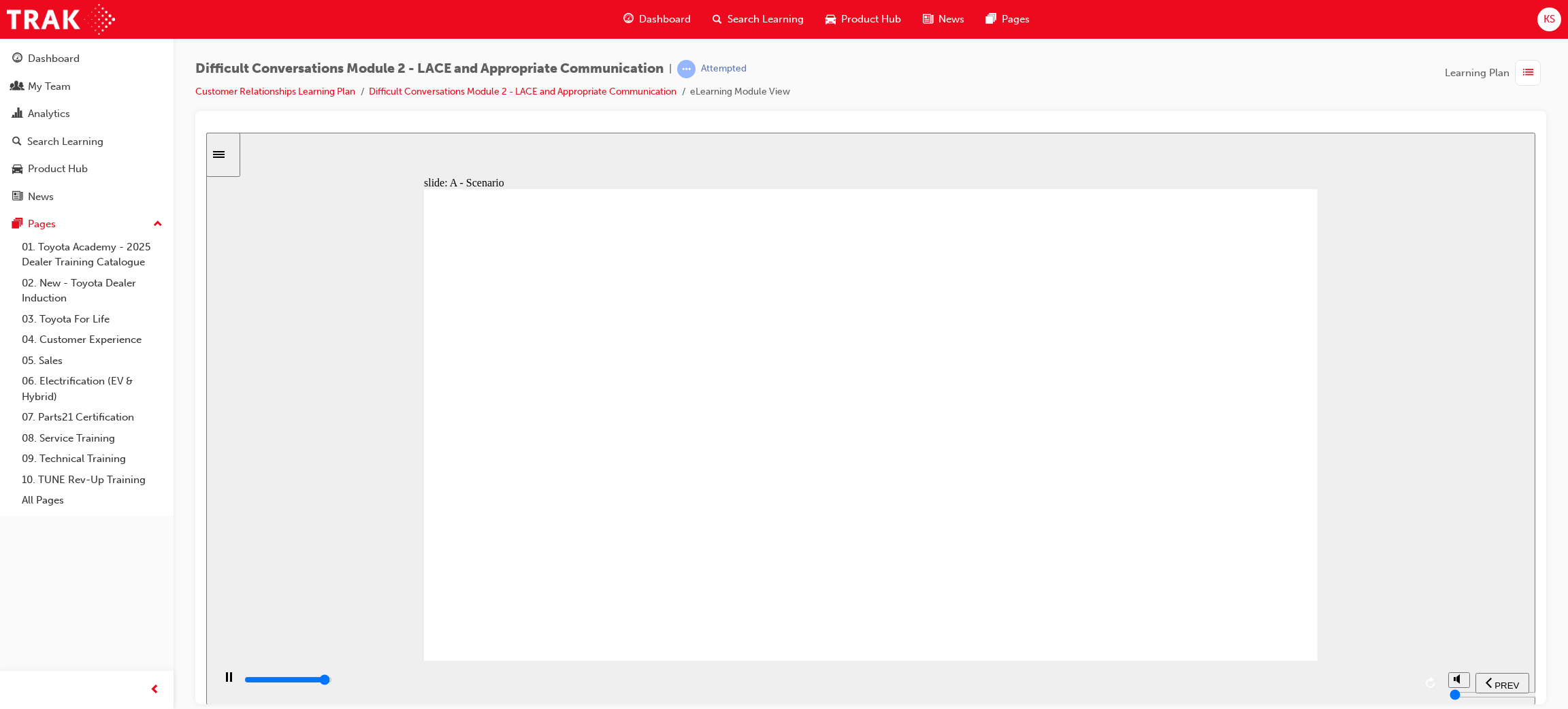
drag, startPoint x: 1211, startPoint y: 369, endPoint x: 1209, endPoint y: 393, distance: 24.1
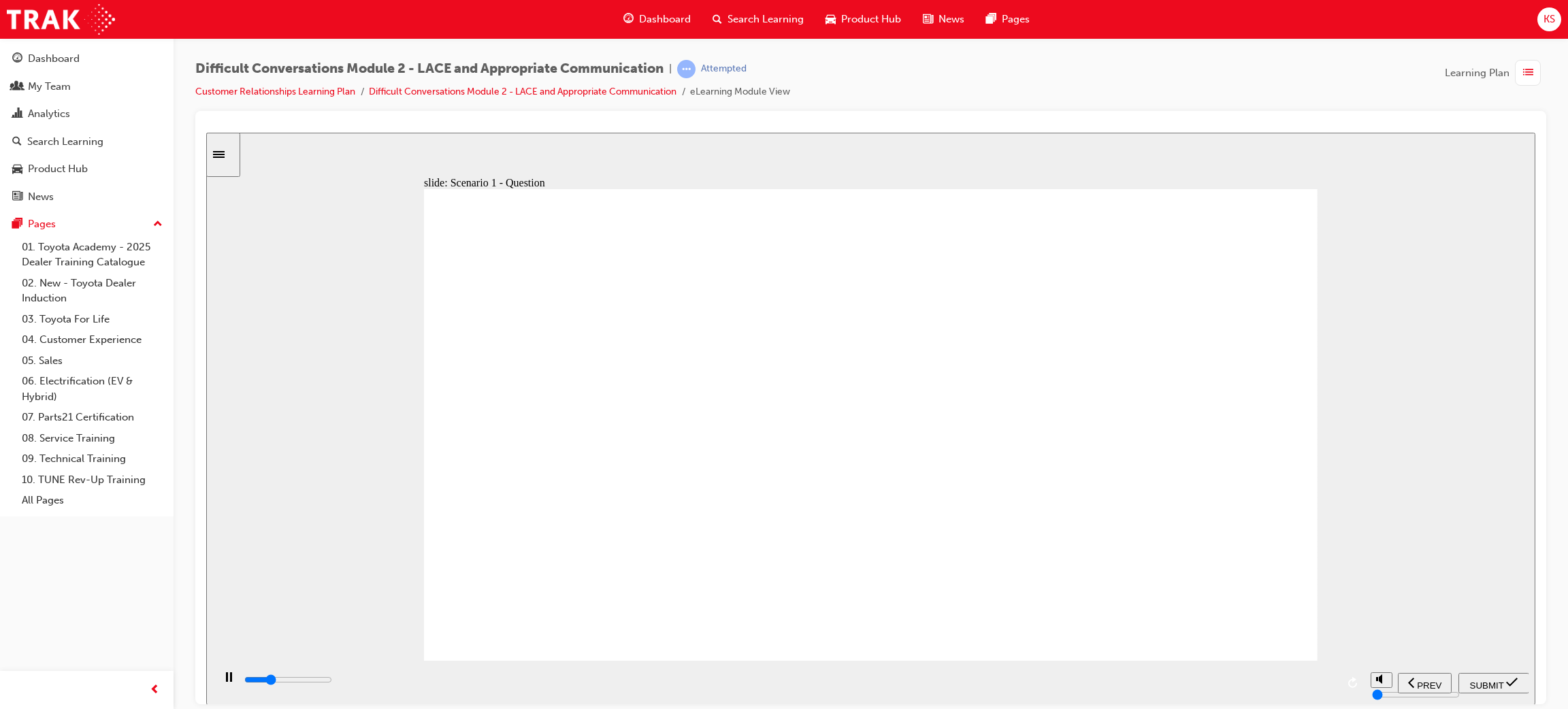
type input "4000"
checkbox input "true"
drag, startPoint x: 788, startPoint y: 610, endPoint x: 785, endPoint y: 598, distance: 12.4
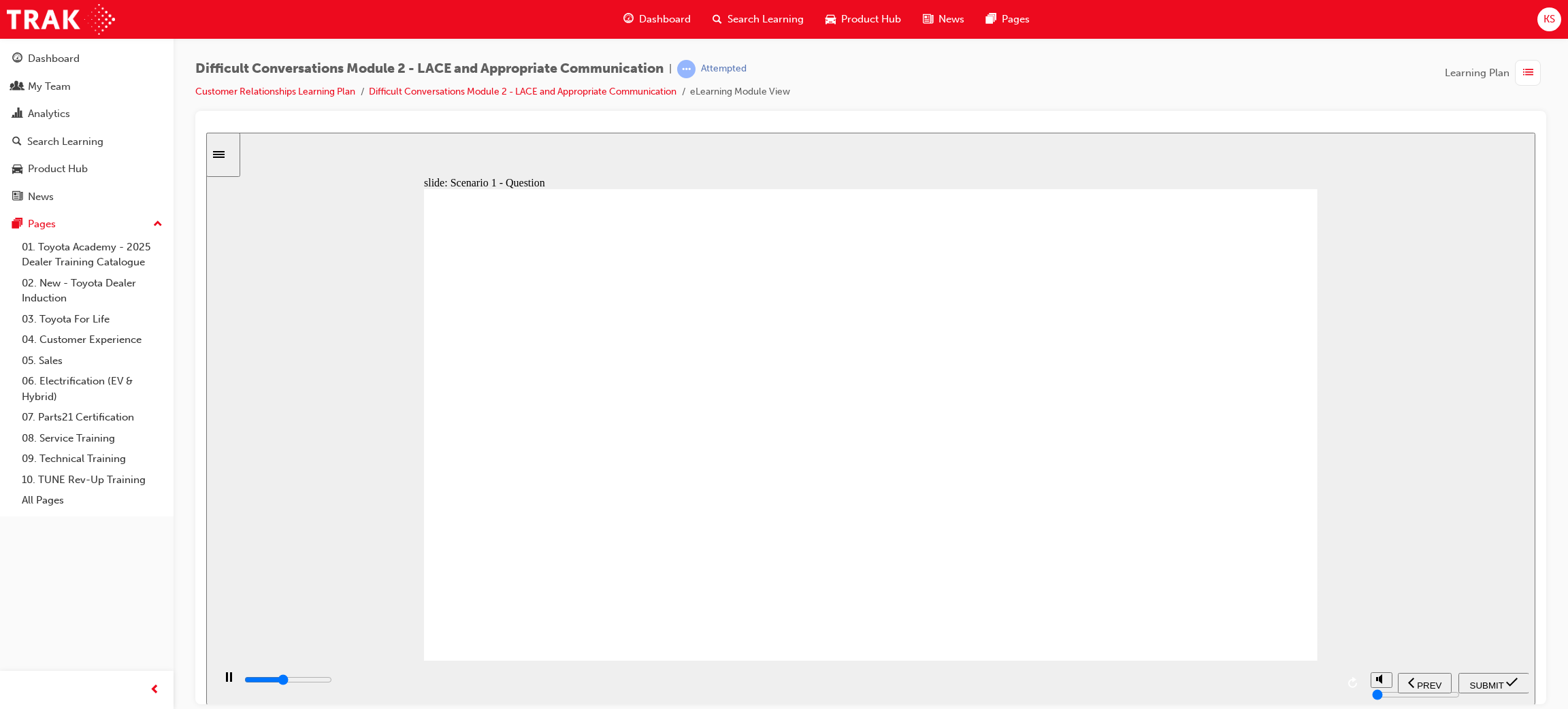
type input "6300"
checkbox input "true"
type input "6800"
checkbox input "true"
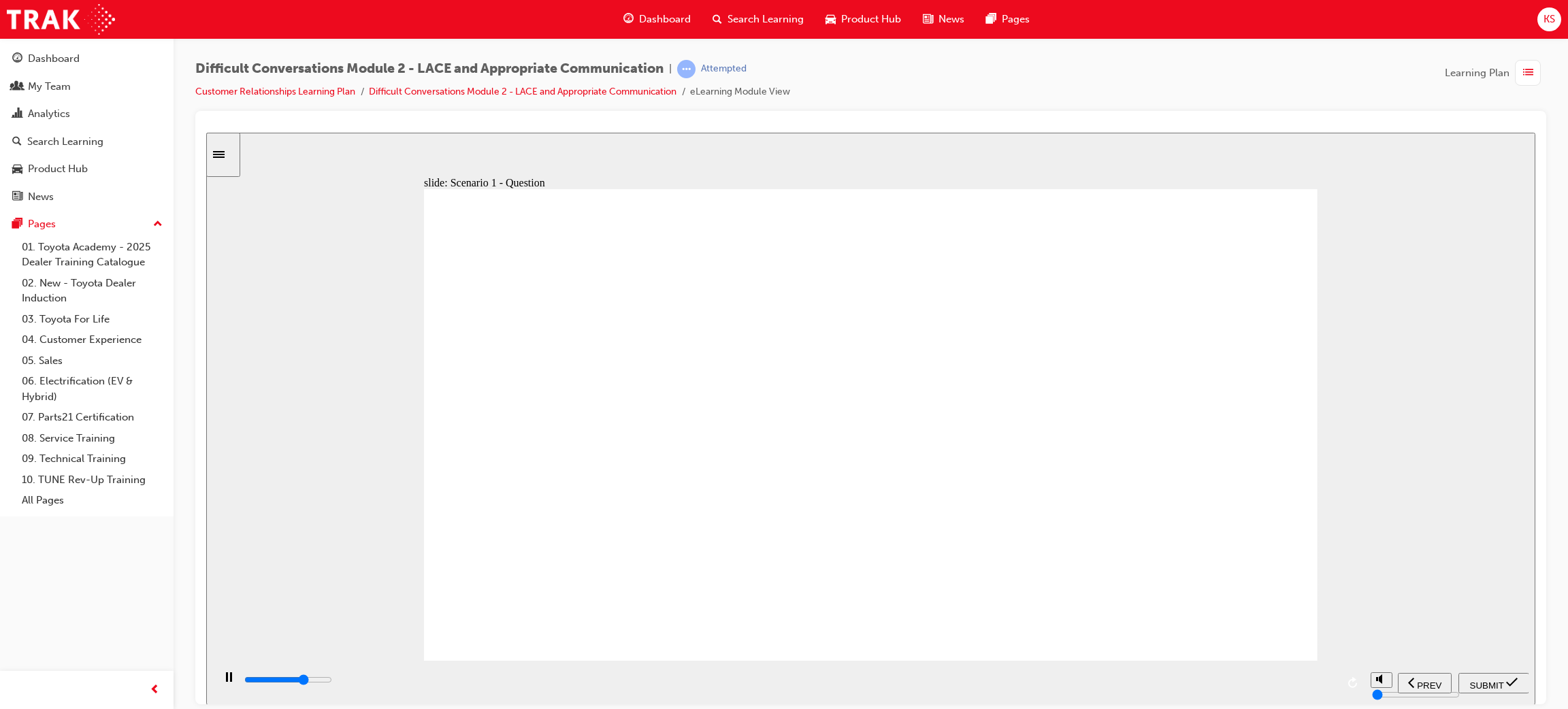
click at [1508, 687] on span "submit" at bounding box center [1511, 685] width 11 height 10
type input "7700"
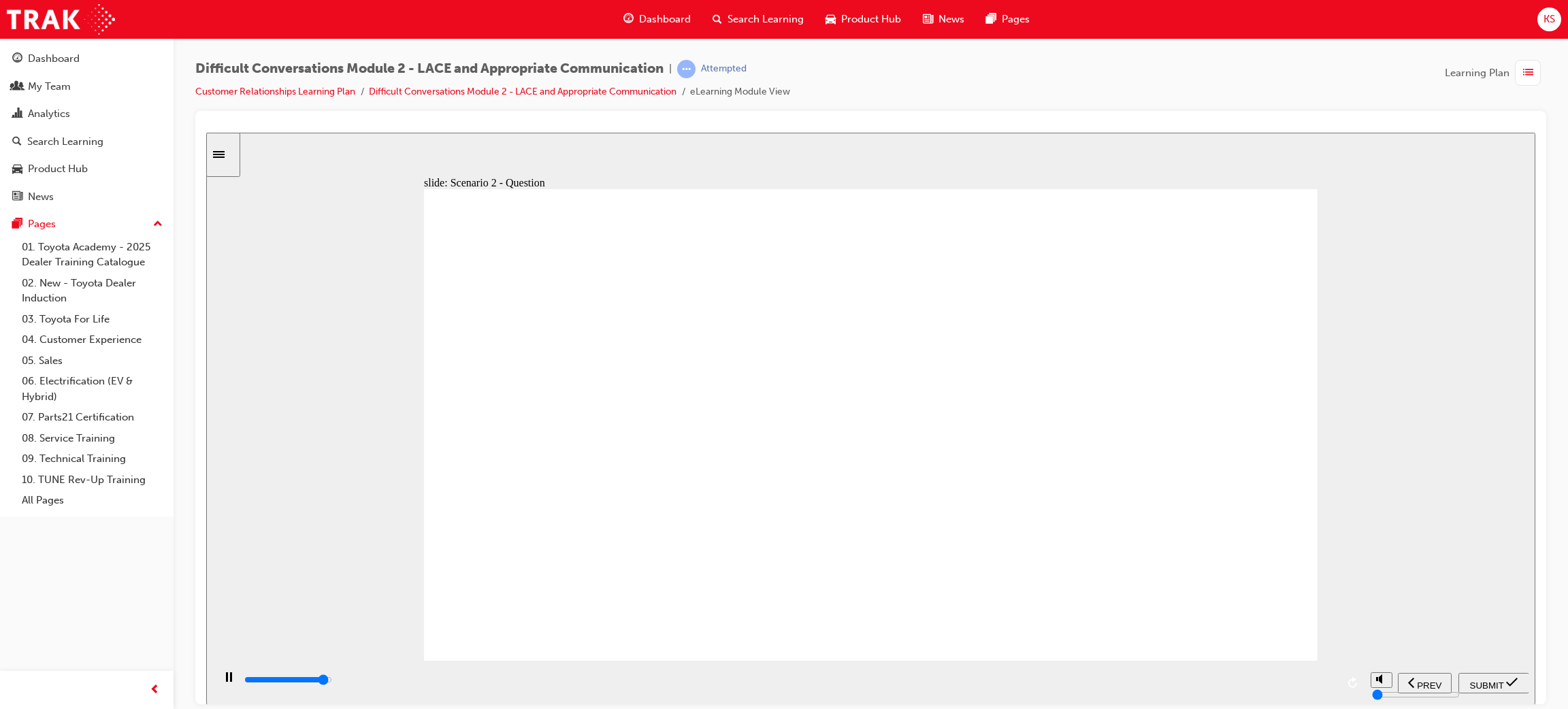
checkbox input "true"
type input "8000"
checkbox input "true"
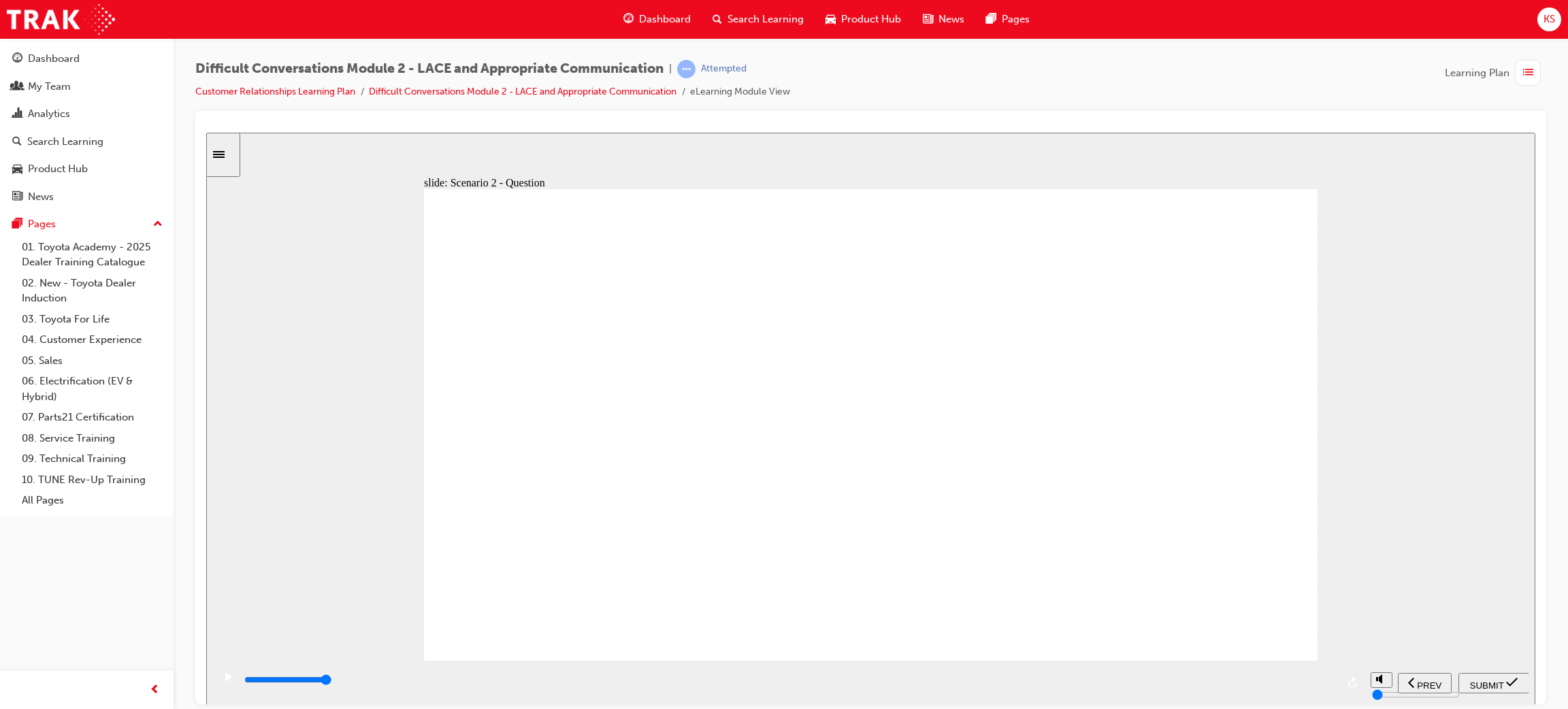
checkbox input "true"
click at [1492, 686] on span "SUBMIT" at bounding box center [1486, 685] width 34 height 10
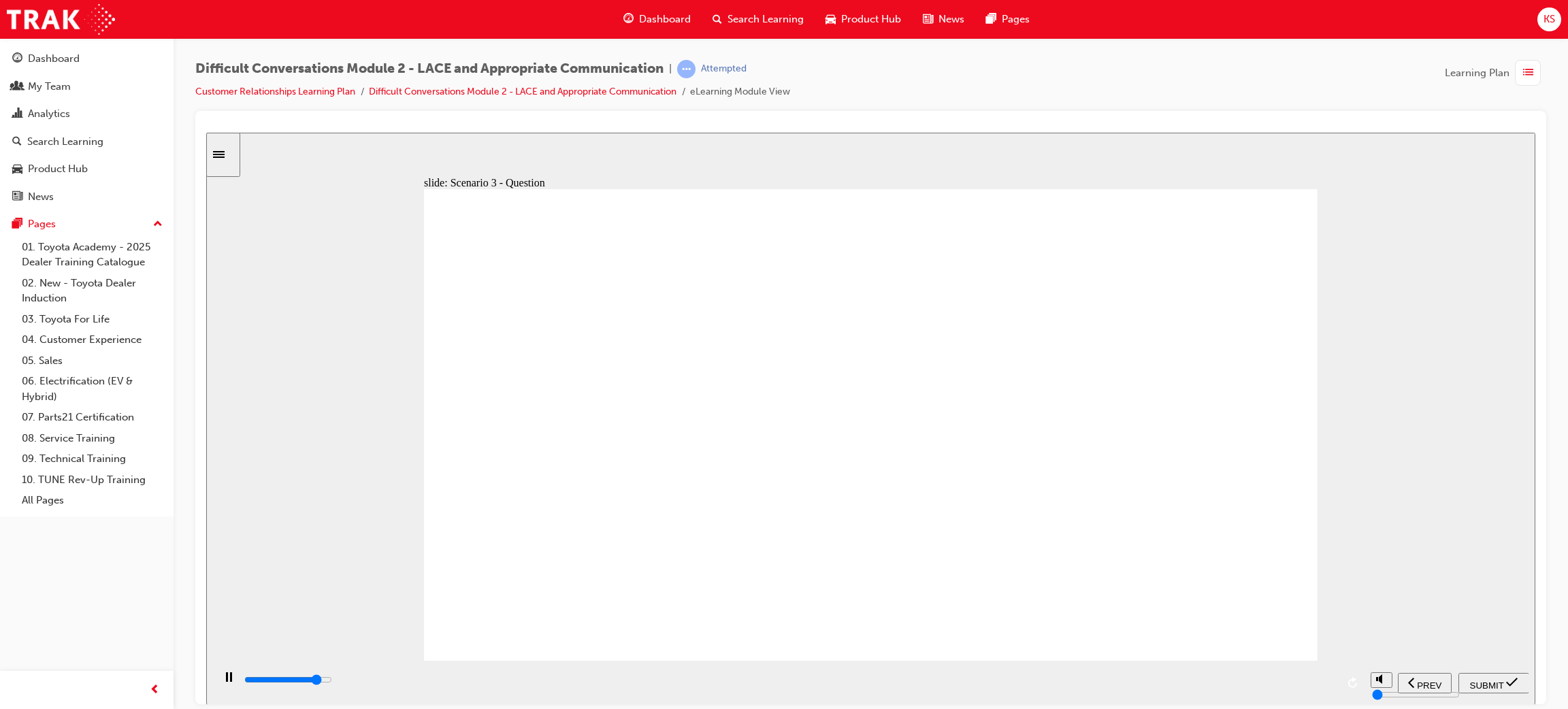
type input "8100"
checkbox input "true"
type input "9200"
checkbox input "true"
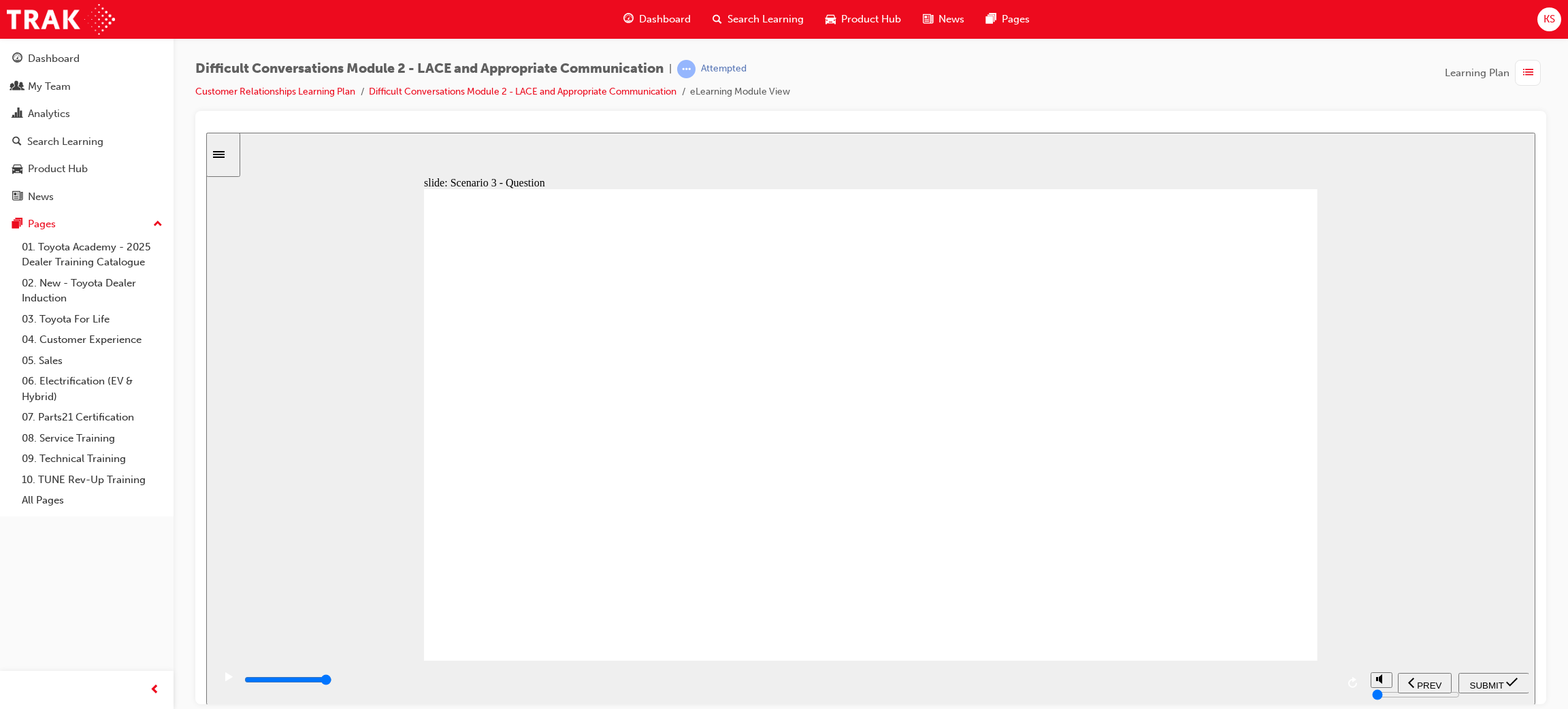
checkbox input "true"
click at [1476, 683] on span "SUBMIT" at bounding box center [1486, 685] width 34 height 10
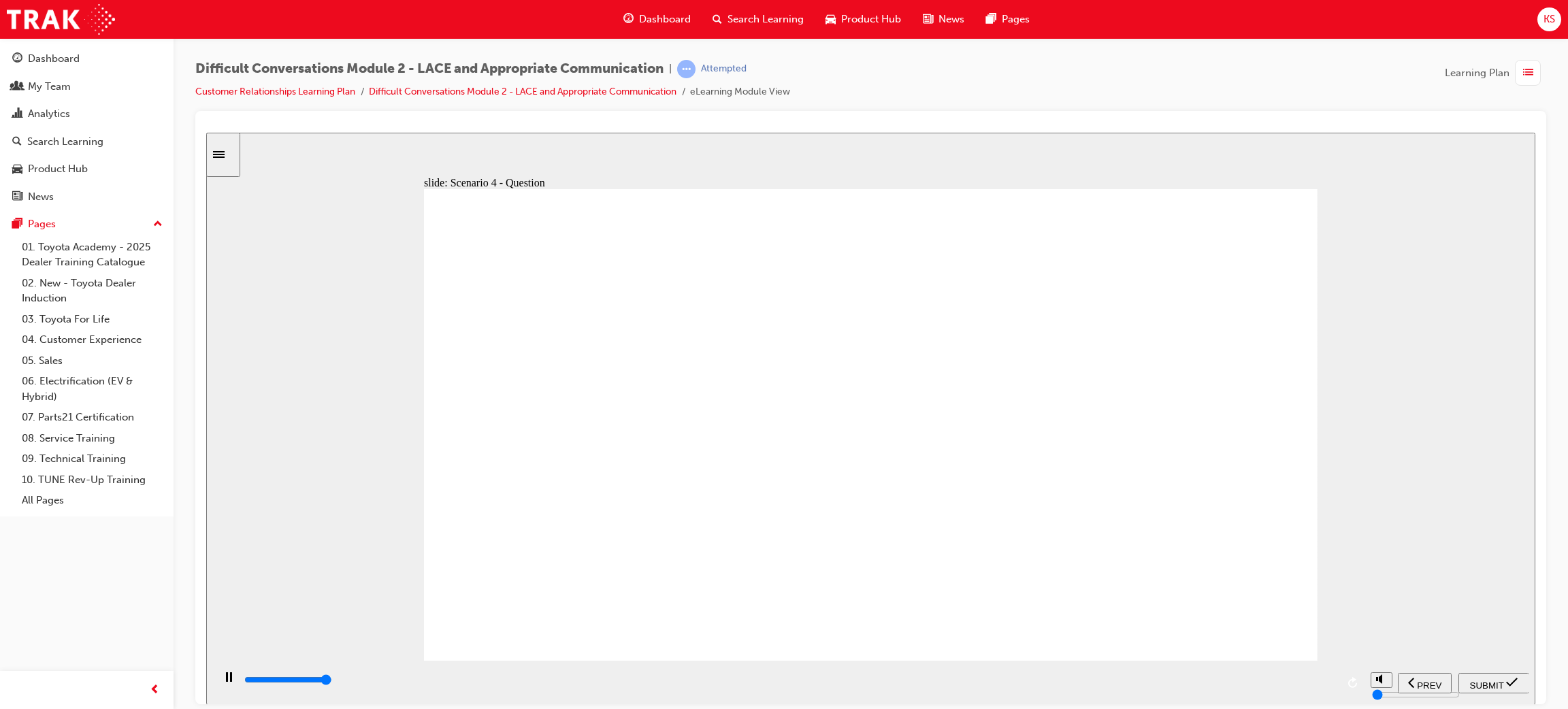
type input "8900"
checkbox input "true"
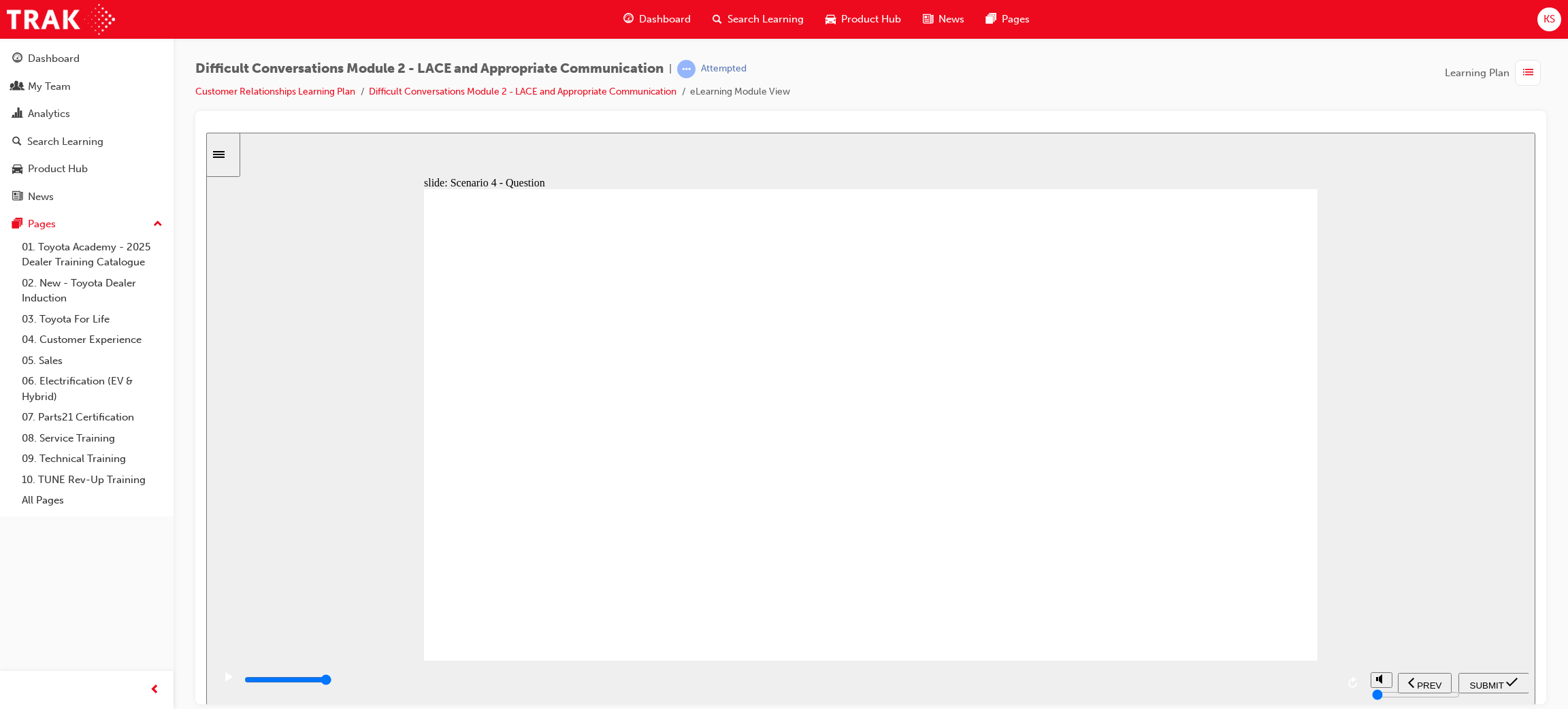
checkbox input "true"
click at [1511, 683] on icon "submit" at bounding box center [1511, 681] width 11 height 9
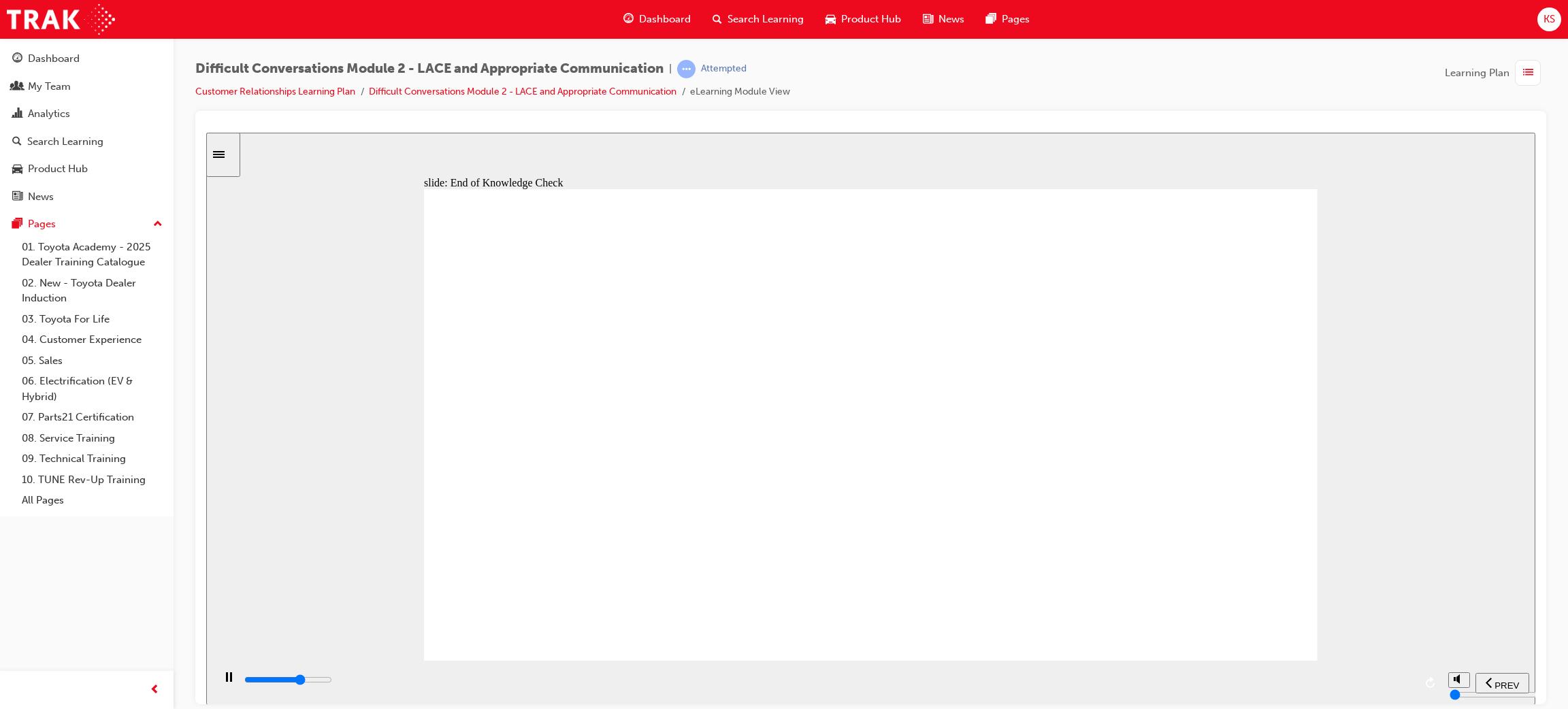
type input "7400"
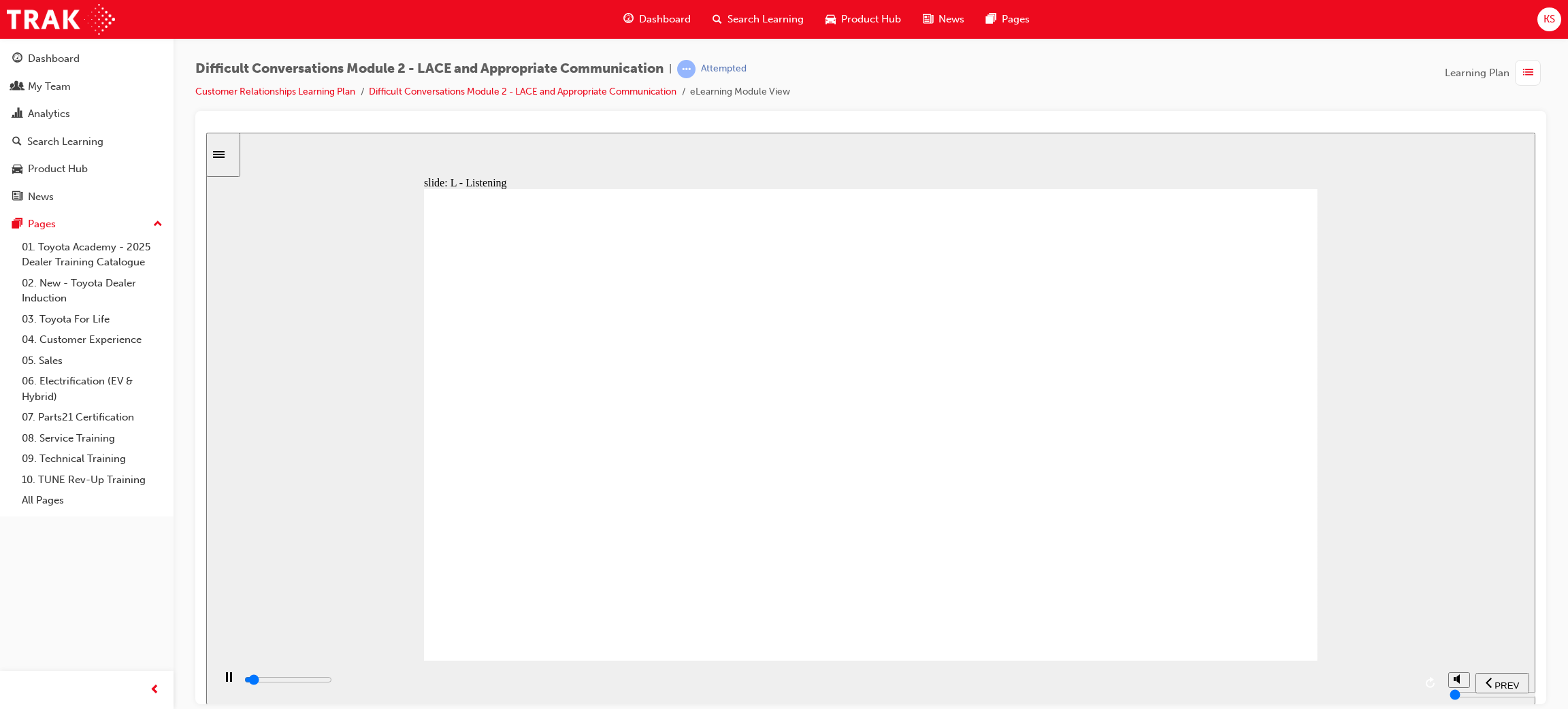
type input "26700"
